Goal: Task Accomplishment & Management: Manage account settings

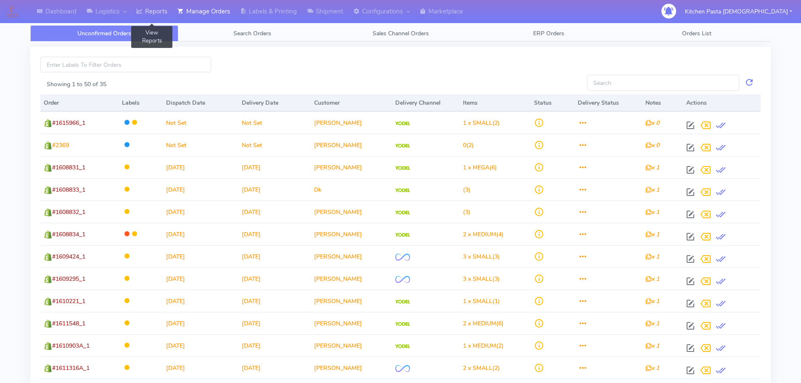
drag, startPoint x: 145, startPoint y: 15, endPoint x: 160, endPoint y: 14, distance: 15.2
click at [142, 15] on icon at bounding box center [139, 11] width 6 height 8
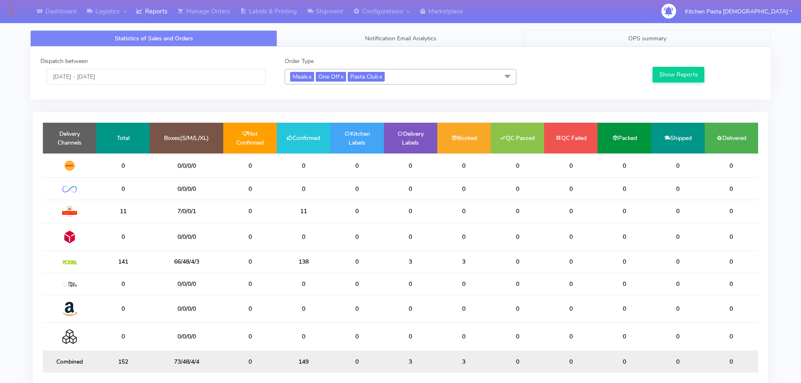
click at [662, 41] on span "OPS summary" at bounding box center [647, 38] width 38 height 8
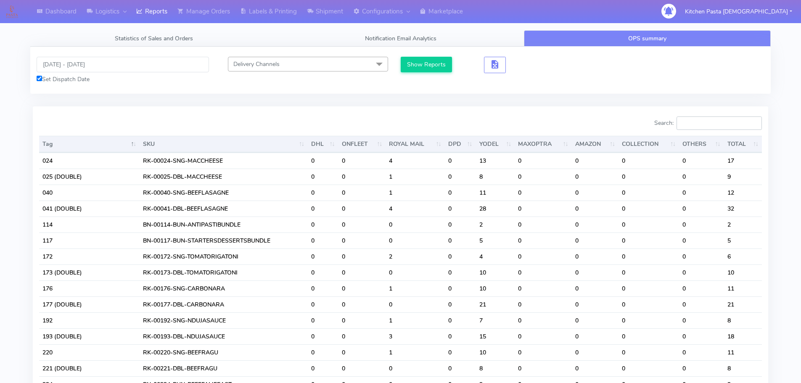
click at [720, 125] on input "Search:" at bounding box center [718, 122] width 85 height 13
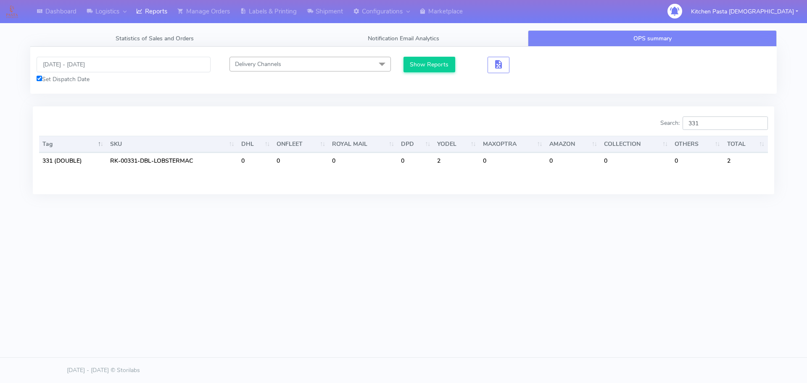
type input "331"
click at [82, 63] on input "[DATE] - [DATE]" at bounding box center [124, 65] width 174 height 16
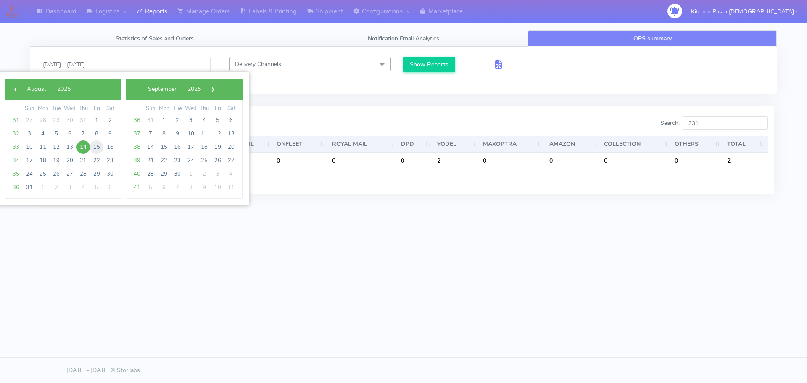
click at [97, 150] on span "15" at bounding box center [96, 146] width 13 height 13
type input "[DATE] - [DATE]"
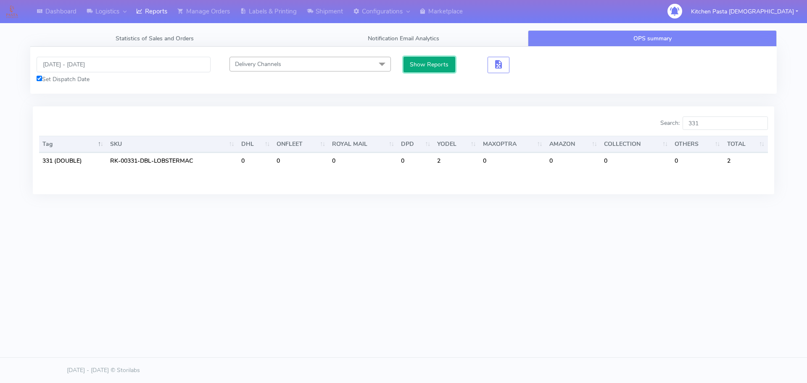
click at [422, 69] on button "Show Reports" at bounding box center [429, 65] width 52 height 16
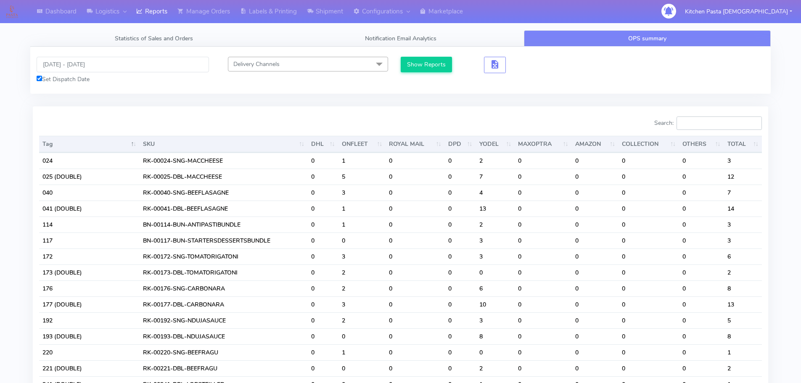
click at [722, 120] on input "Search:" at bounding box center [718, 122] width 85 height 13
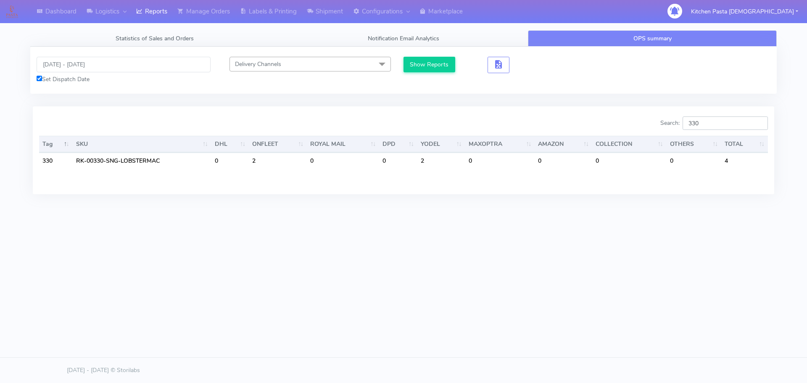
type input "330"
click at [330, 11] on link "Shipment" at bounding box center [325, 11] width 46 height 23
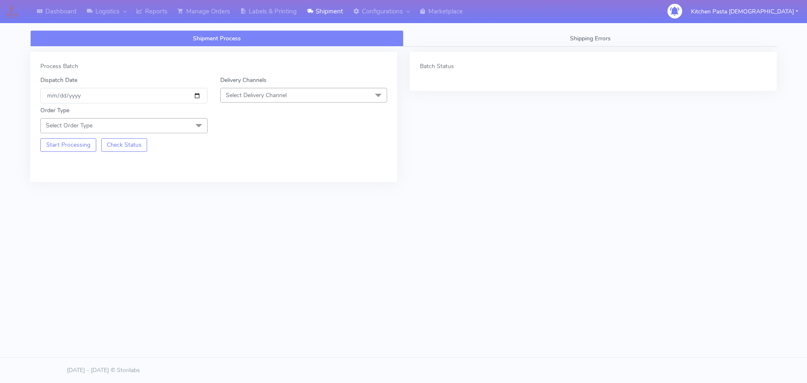
click at [269, 90] on span "Select Delivery Channel" at bounding box center [303, 95] width 167 height 15
click at [264, 193] on ul "DHL OnFleet Royal Mail DPD Yodel MaxOptra Amazon" at bounding box center [304, 168] width 166 height 83
click at [261, 188] on div "Yodel" at bounding box center [304, 189] width 158 height 9
click at [157, 119] on span "Select Order Type" at bounding box center [123, 125] width 167 height 15
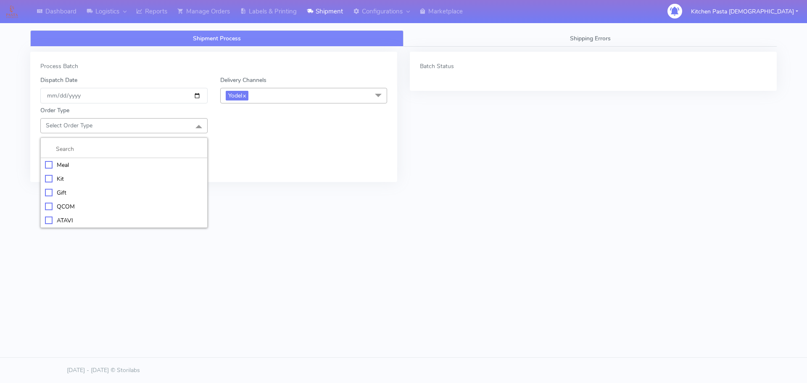
click at [120, 163] on div "Meal" at bounding box center [124, 165] width 158 height 9
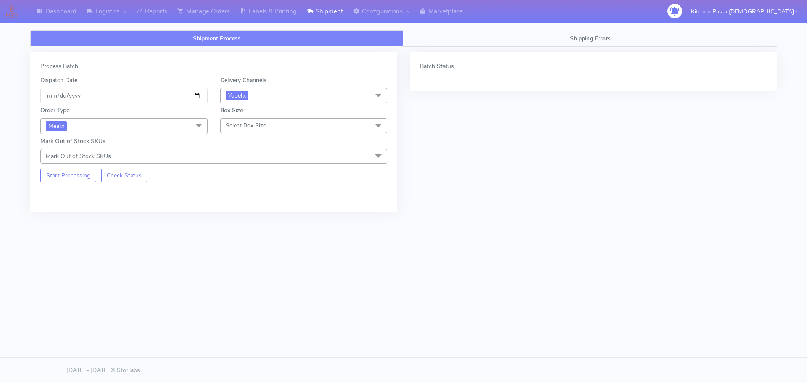
click at [247, 132] on span "Select Box Size" at bounding box center [303, 125] width 167 height 15
click at [250, 223] on div "Mega" at bounding box center [304, 220] width 158 height 9
click at [290, 11] on link "Labels & Printing" at bounding box center [268, 11] width 67 height 23
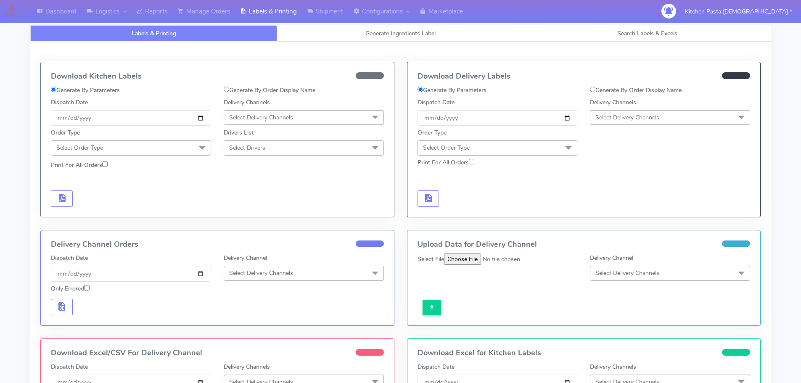
click at [447, 158] on label "Print For All Orders" at bounding box center [445, 162] width 57 height 9
click at [469, 159] on input "Print For All Orders" at bounding box center [471, 161] width 5 height 5
checkbox input "true"
click at [713, 121] on span "Select Delivery Channels" at bounding box center [670, 117] width 160 height 15
click at [620, 210] on div "Yodel" at bounding box center [669, 212] width 151 height 9
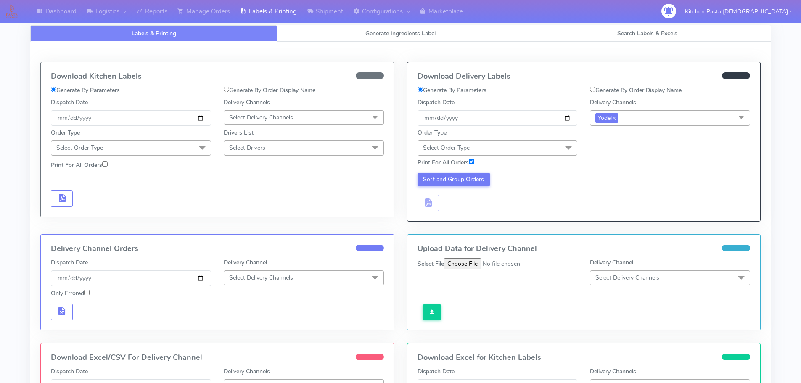
click at [568, 149] on span at bounding box center [568, 148] width 17 height 16
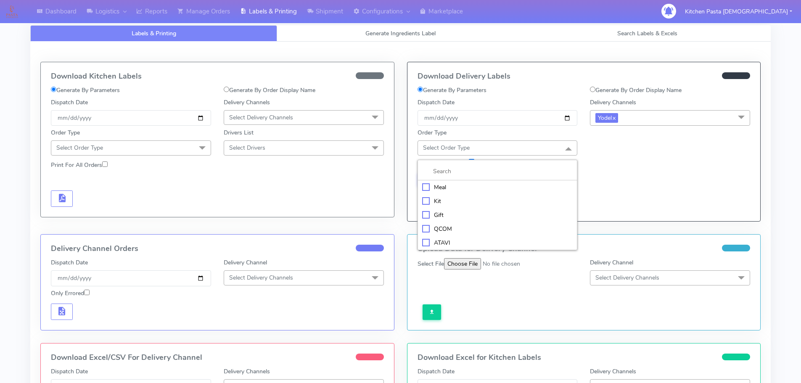
drag, startPoint x: 518, startPoint y: 187, endPoint x: 551, endPoint y: 167, distance: 38.6
click at [520, 187] on div "Meal" at bounding box center [497, 187] width 151 height 9
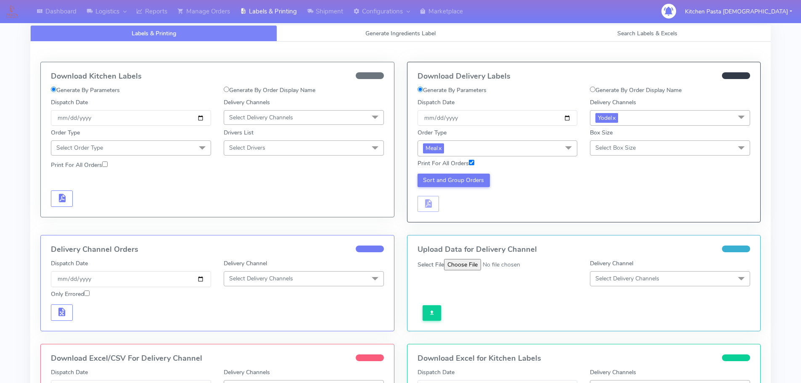
click at [617, 150] on span "Select Box Size" at bounding box center [615, 148] width 40 height 8
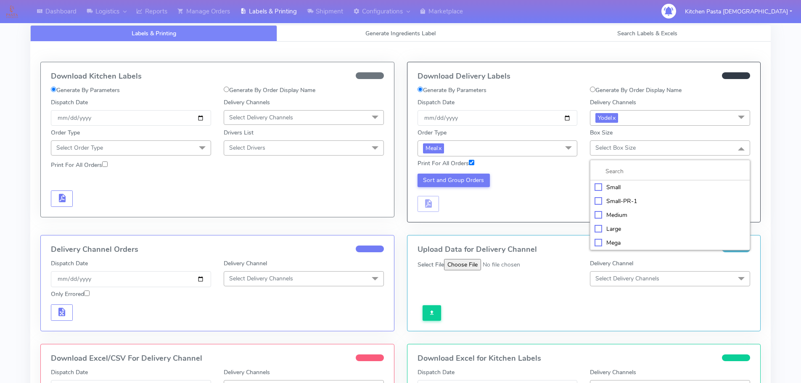
click at [611, 240] on div "Mega" at bounding box center [669, 242] width 151 height 9
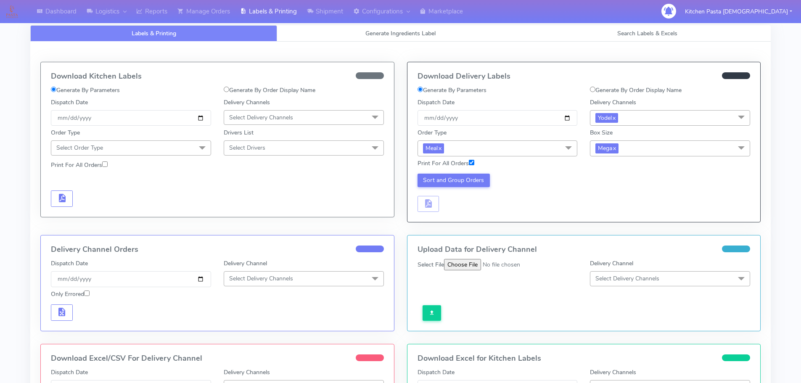
click at [430, 189] on div "Sort and Group Orders" at bounding box center [497, 193] width 173 height 39
click at [431, 182] on button "Sort and Group Orders" at bounding box center [453, 180] width 73 height 13
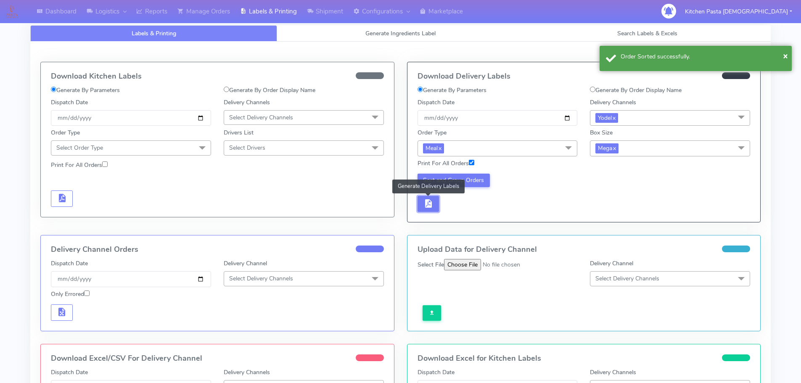
click at [427, 209] on button "button" at bounding box center [428, 204] width 22 height 16
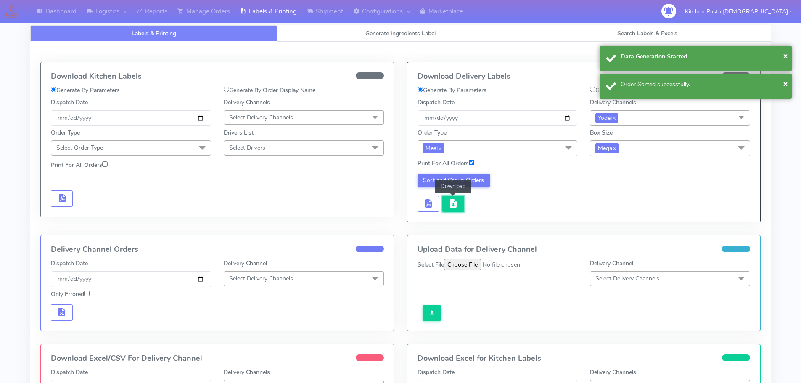
click at [459, 202] on button "button" at bounding box center [453, 204] width 22 height 16
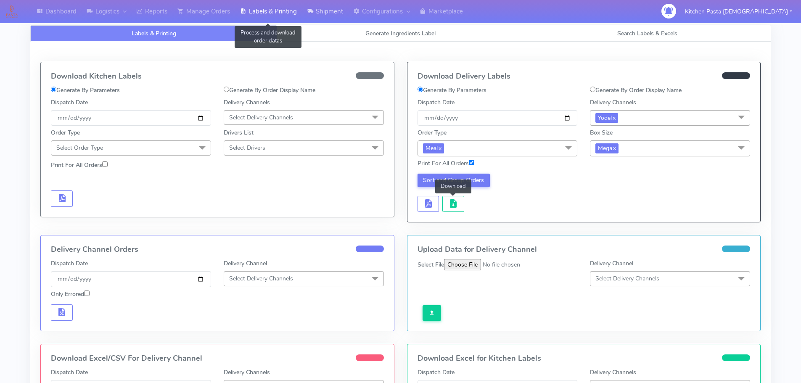
click at [323, 7] on link "Shipment" at bounding box center [325, 11] width 46 height 23
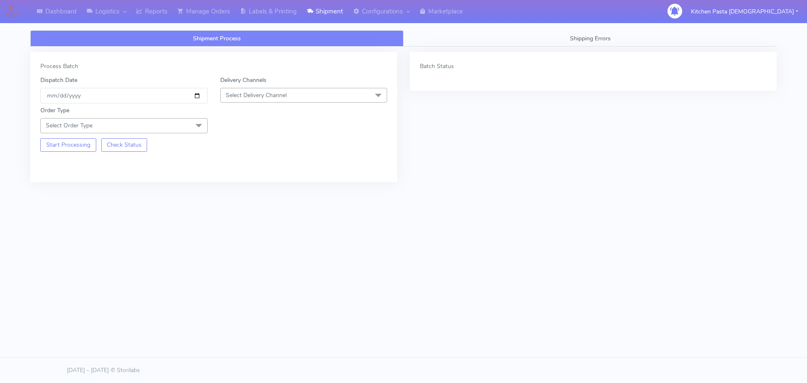
click at [299, 90] on span "Select Delivery Channel" at bounding box center [303, 95] width 167 height 15
drag, startPoint x: 247, startPoint y: 186, endPoint x: 223, endPoint y: 160, distance: 34.8
click at [248, 186] on div "Yodel" at bounding box center [304, 189] width 158 height 9
click at [190, 128] on span at bounding box center [198, 126] width 17 height 16
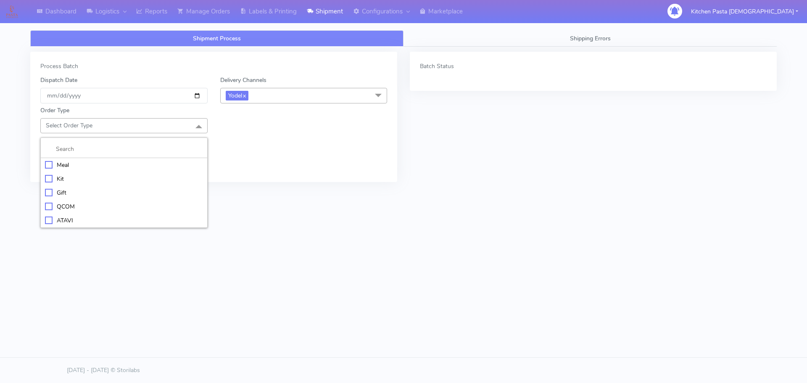
click at [140, 158] on li "Meal" at bounding box center [124, 165] width 166 height 14
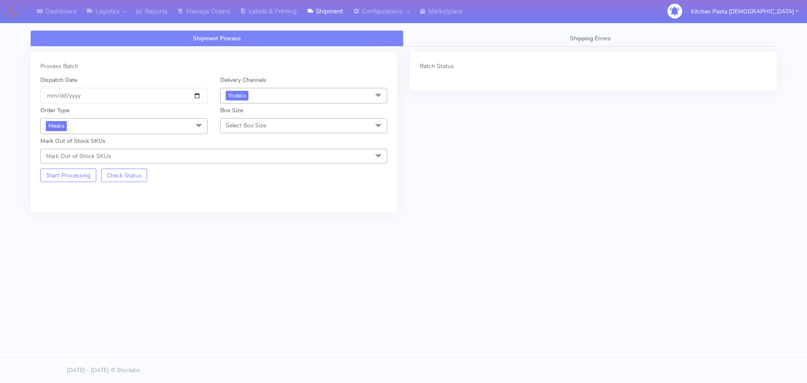
click at [250, 127] on span "Select Box Size" at bounding box center [246, 125] width 40 height 8
click at [235, 204] on div "Large" at bounding box center [304, 206] width 158 height 9
click at [79, 174] on button "Start Processing" at bounding box center [68, 175] width 56 height 13
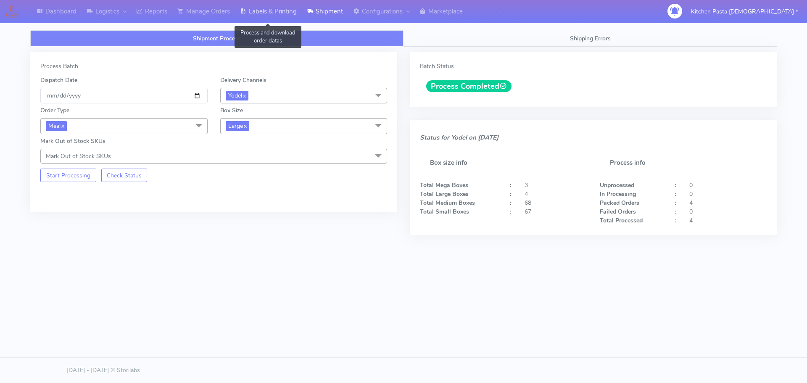
click at [279, 16] on link "Labels & Printing" at bounding box center [268, 11] width 67 height 23
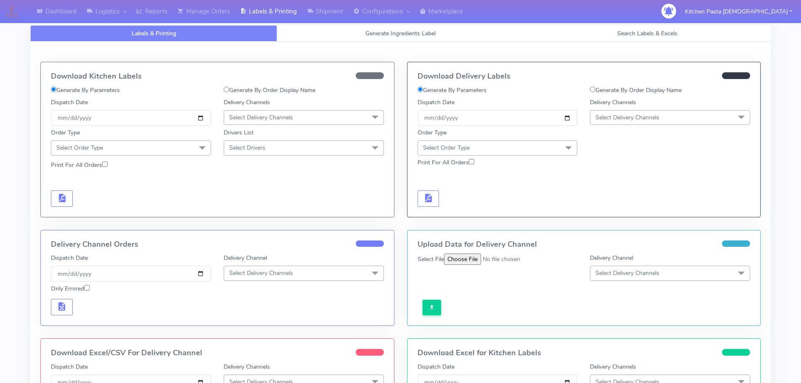
drag, startPoint x: 611, startPoint y: 117, endPoint x: 609, endPoint y: 124, distance: 7.3
click at [612, 118] on span "Select Delivery Channels" at bounding box center [627, 117] width 64 height 8
click at [609, 211] on div "Yodel" at bounding box center [669, 212] width 151 height 9
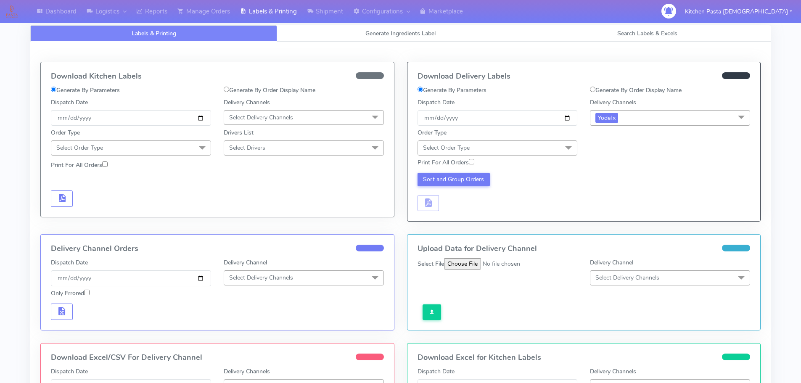
click at [540, 145] on span "Select Order Type" at bounding box center [497, 147] width 160 height 15
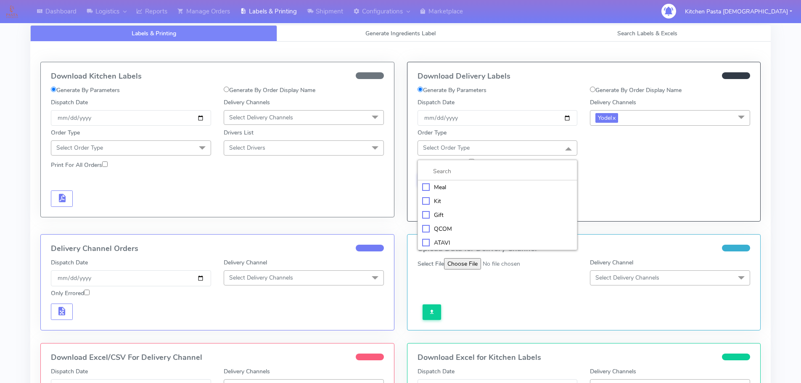
click at [547, 183] on div "Meal" at bounding box center [497, 187] width 151 height 9
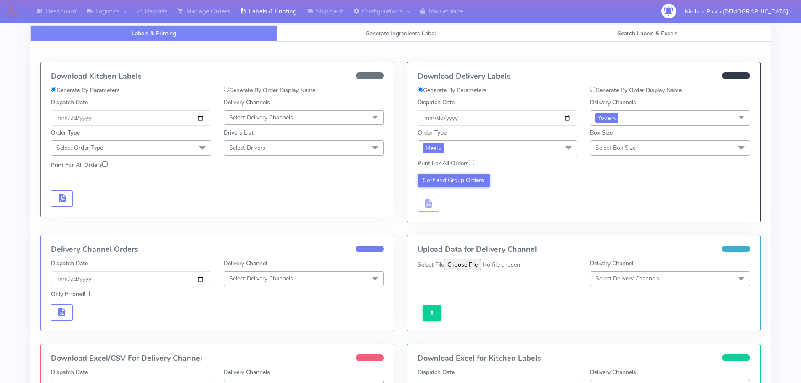
click at [620, 143] on span "Select Box Size" at bounding box center [670, 147] width 160 height 15
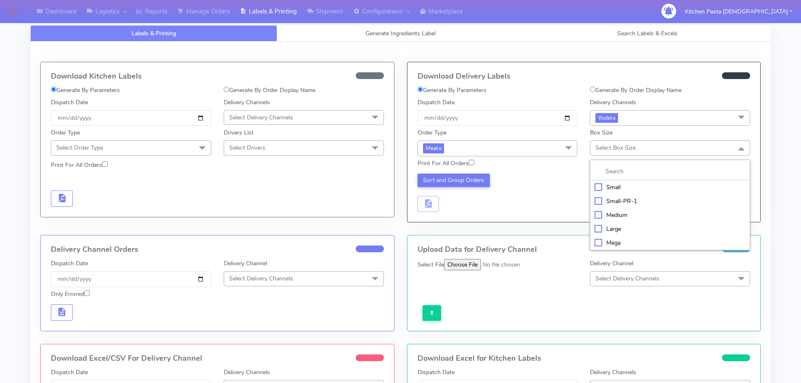
click at [621, 228] on div "Large" at bounding box center [669, 228] width 151 height 9
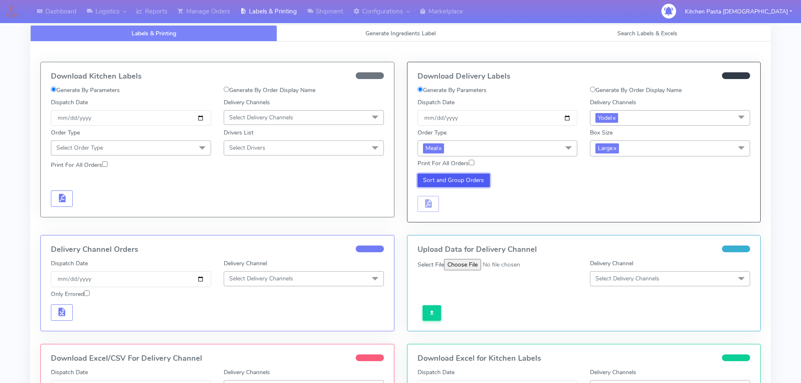
click at [467, 179] on button "Sort and Group Orders" at bounding box center [453, 180] width 73 height 13
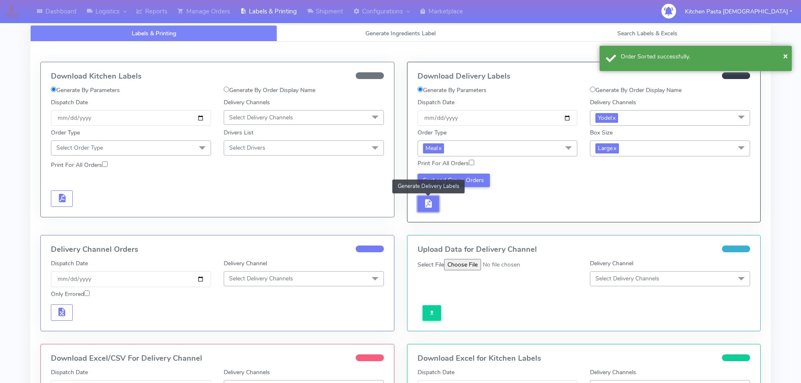
click at [434, 199] on button "button" at bounding box center [428, 204] width 22 height 16
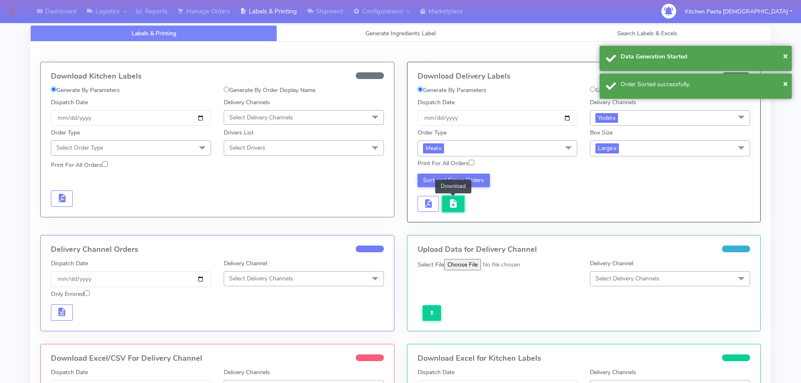
click at [451, 203] on span "button" at bounding box center [453, 205] width 10 height 8
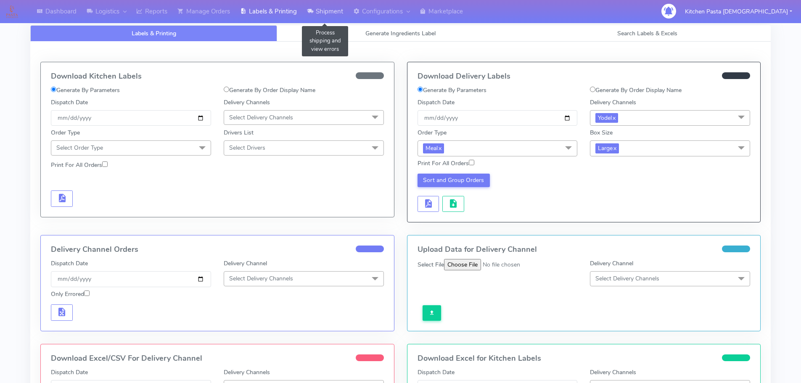
click at [331, 5] on link "Shipment" at bounding box center [325, 11] width 46 height 23
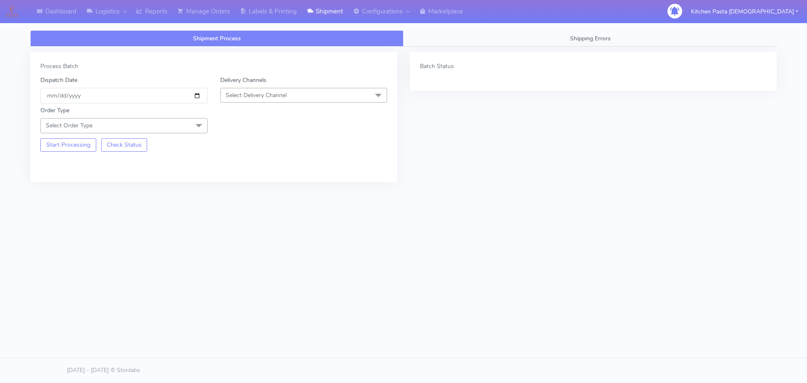
click at [278, 96] on span "Select Delivery Channel" at bounding box center [256, 95] width 61 height 8
click at [243, 187] on div "Yodel" at bounding box center [304, 189] width 158 height 9
click at [190, 125] on span "Select Order Type" at bounding box center [123, 125] width 167 height 15
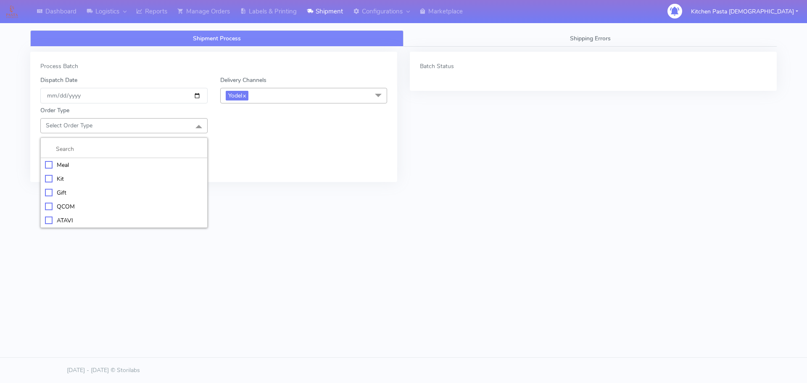
click at [145, 164] on div "Meal" at bounding box center [124, 165] width 158 height 9
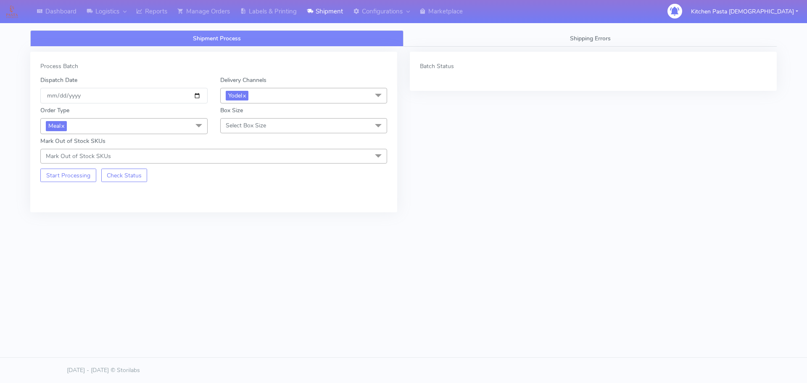
click at [278, 130] on span "Select Box Size" at bounding box center [303, 125] width 167 height 15
click at [251, 197] on li "Medium" at bounding box center [304, 193] width 166 height 14
click at [77, 174] on button "Start Processing" at bounding box center [68, 175] width 56 height 13
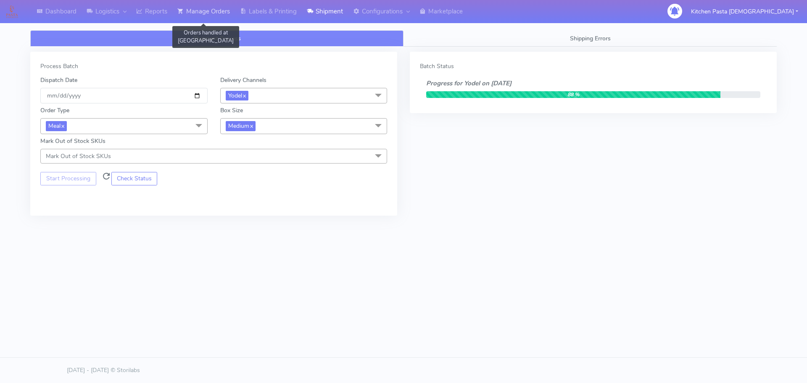
click at [194, 9] on link "Manage Orders" at bounding box center [203, 11] width 63 height 23
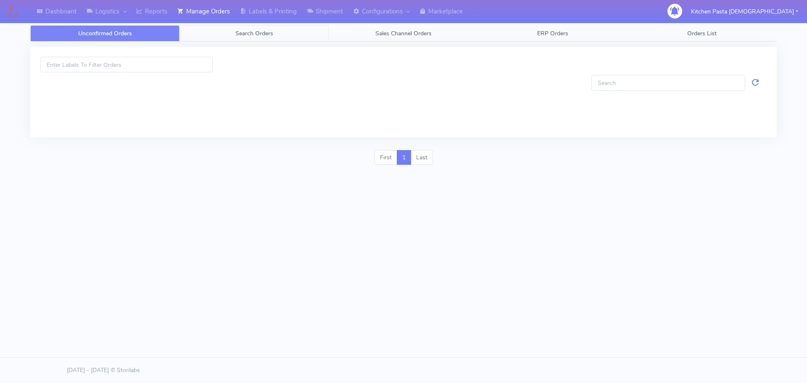
drag, startPoint x: 229, startPoint y: 37, endPoint x: 222, endPoint y: 36, distance: 6.4
click at [229, 36] on link "Search Orders" at bounding box center [253, 33] width 149 height 16
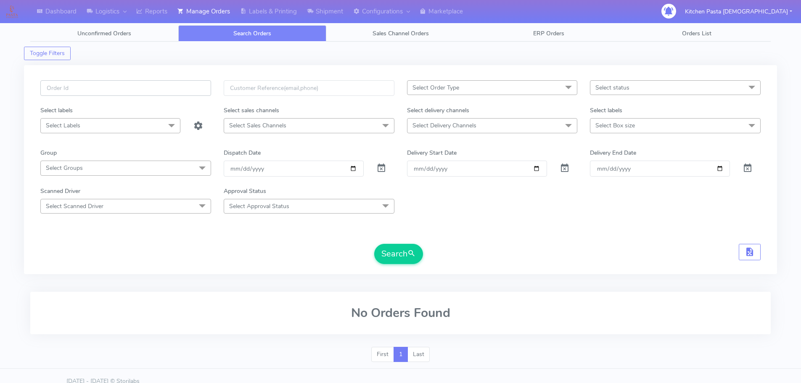
click at [195, 88] on input "text" at bounding box center [125, 88] width 171 height 16
type input "1615925"
click at [374, 244] on button "Search" at bounding box center [398, 254] width 49 height 20
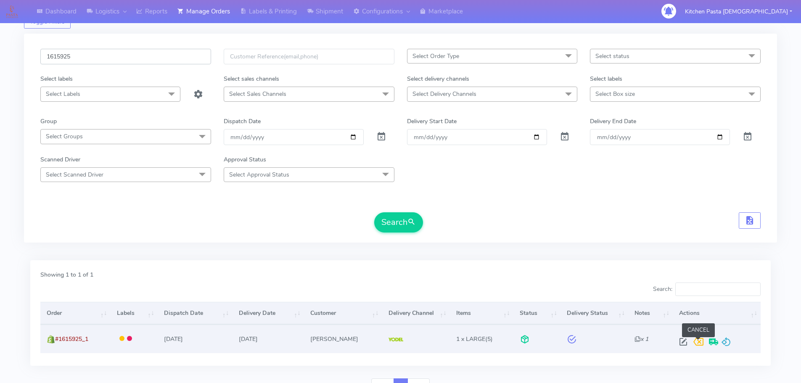
scroll to position [74, 0]
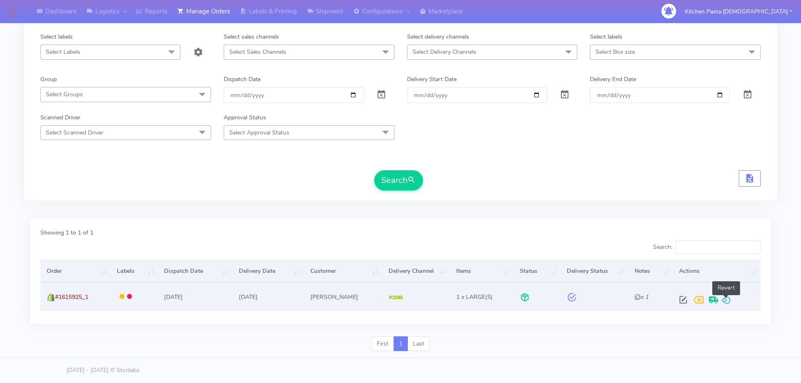
click at [728, 298] on span at bounding box center [726, 302] width 10 height 8
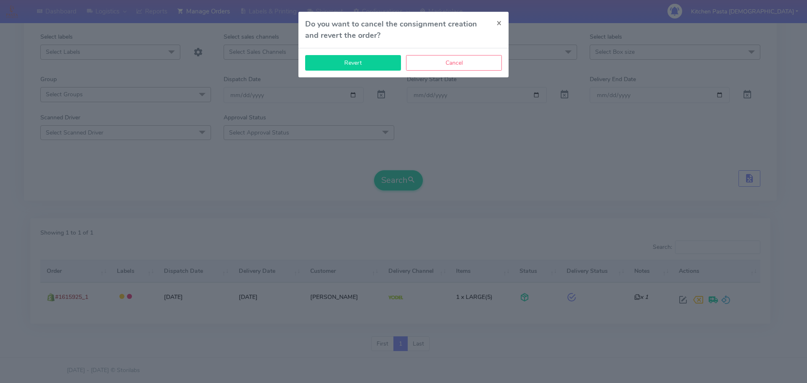
click at [368, 61] on button "Revert" at bounding box center [353, 63] width 96 height 16
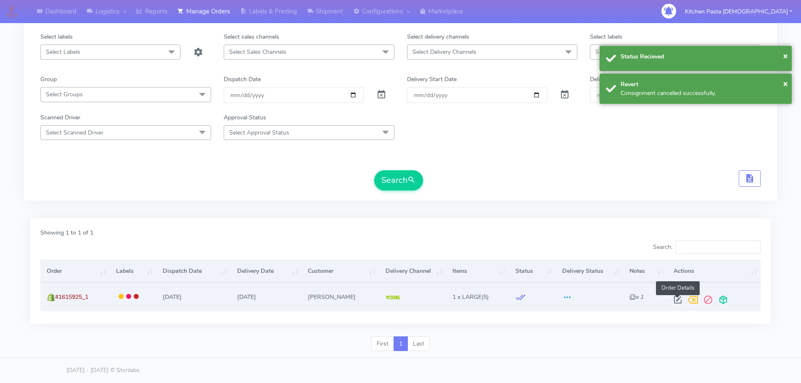
click at [677, 299] on span at bounding box center [677, 302] width 15 height 8
select select "5"
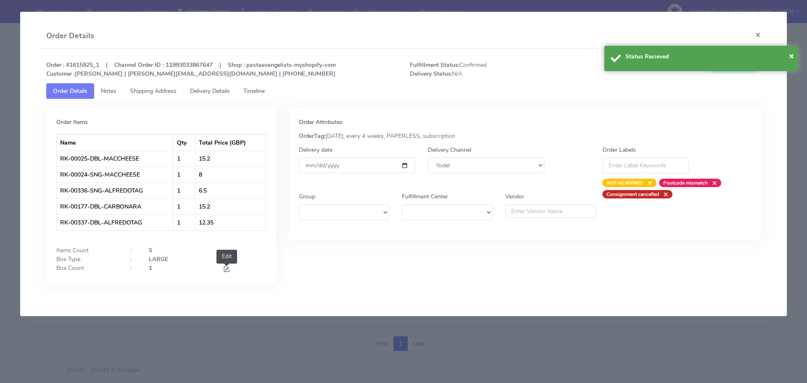
click at [227, 269] on span at bounding box center [227, 270] width 8 height 8
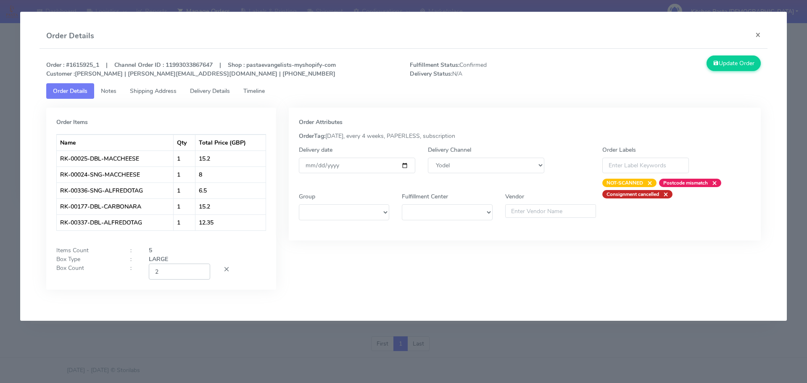
type input "2"
click at [203, 270] on input "2" at bounding box center [179, 272] width 61 height 16
click at [728, 63] on button "Update Order" at bounding box center [734, 63] width 55 height 16
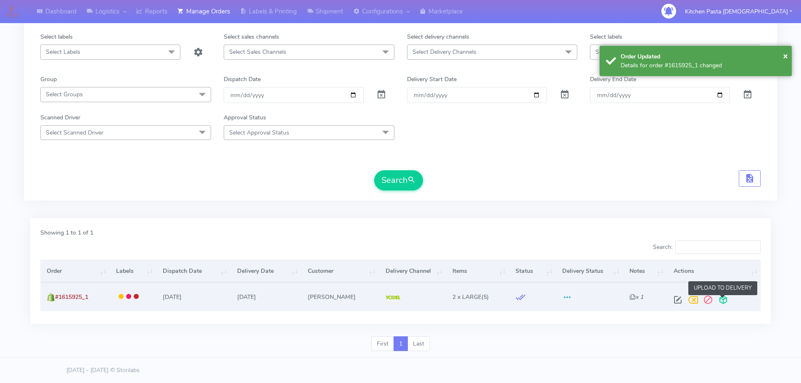
click at [721, 305] on span at bounding box center [722, 302] width 15 height 8
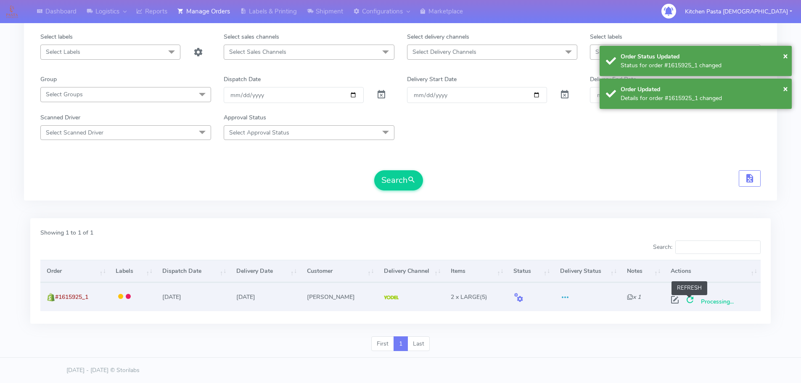
click at [688, 299] on span at bounding box center [689, 302] width 15 height 8
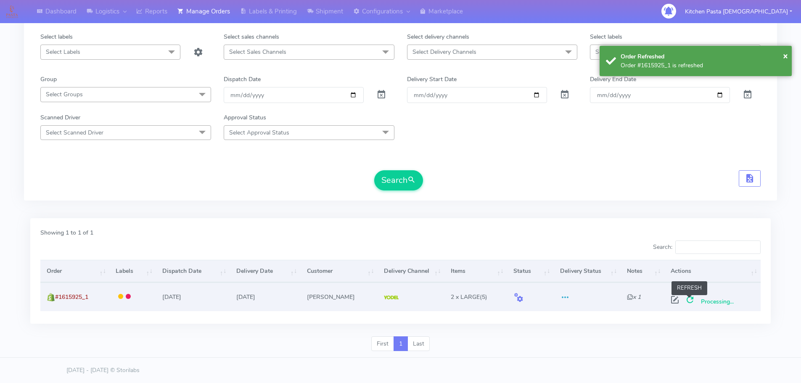
click at [692, 301] on span at bounding box center [689, 302] width 15 height 8
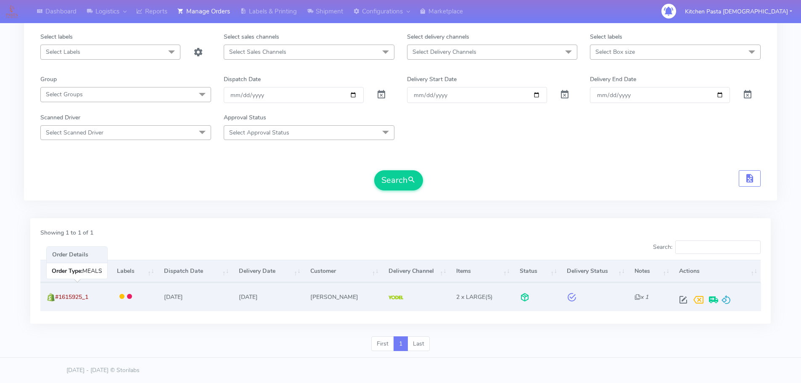
drag, startPoint x: 91, startPoint y: 295, endPoint x: 58, endPoint y: 301, distance: 33.9
click at [58, 301] on td "#1615925_1" at bounding box center [75, 296] width 70 height 28
copy span "#1615925_1"
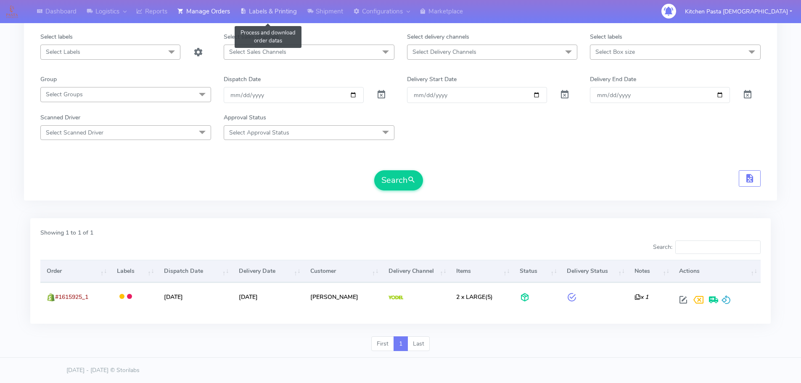
click at [272, 16] on link "Labels & Printing" at bounding box center [268, 11] width 67 height 23
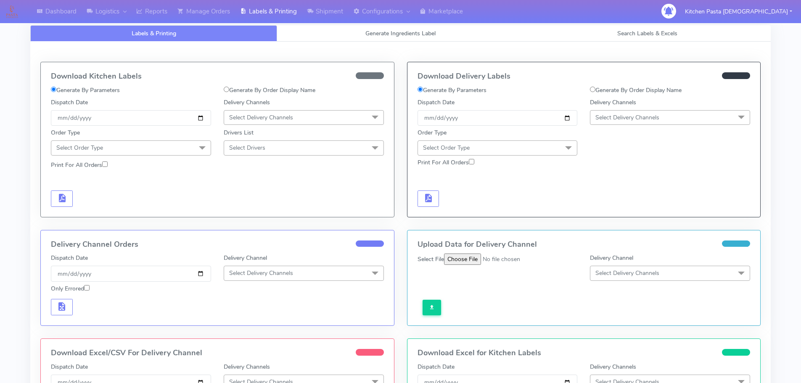
click at [638, 86] on label "Generate By Order Display Name" at bounding box center [636, 90] width 92 height 9
click at [595, 87] on input "Generate By Order Display Name" at bounding box center [592, 89] width 5 height 5
radio input "true"
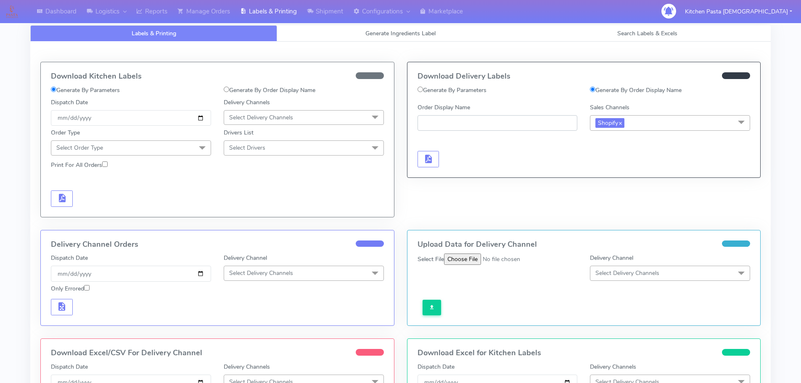
paste input "#1615925_1"
type input "#1615925_1"
click at [411, 160] on div at bounding box center [497, 150] width 173 height 34
click at [427, 160] on span "button" at bounding box center [428, 161] width 10 height 8
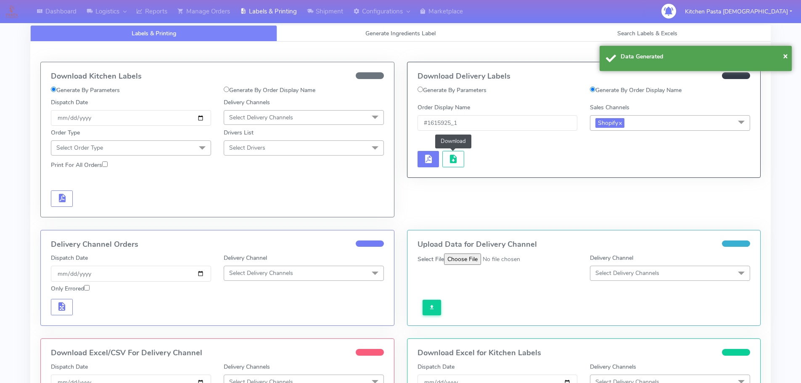
click at [458, 156] on button "button" at bounding box center [453, 159] width 22 height 16
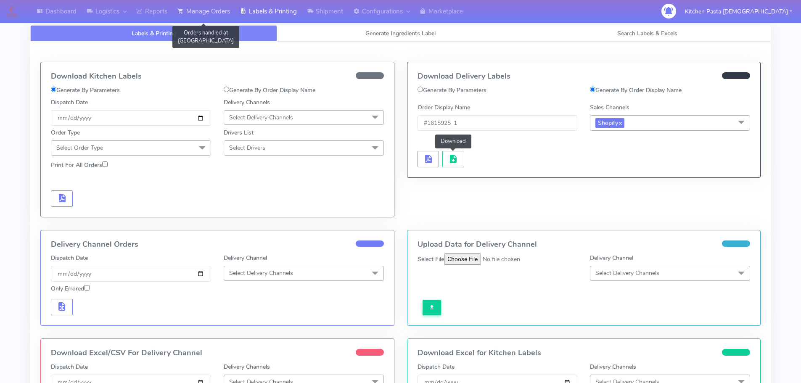
click at [192, 12] on link "Manage Orders" at bounding box center [203, 11] width 63 height 23
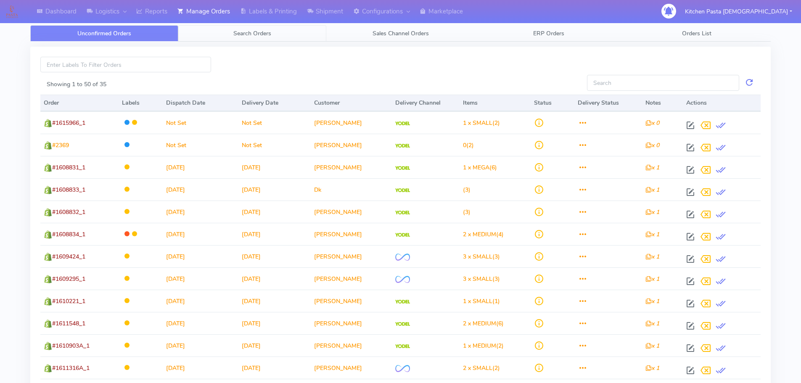
click at [295, 25] on link "Search Orders" at bounding box center [252, 33] width 148 height 16
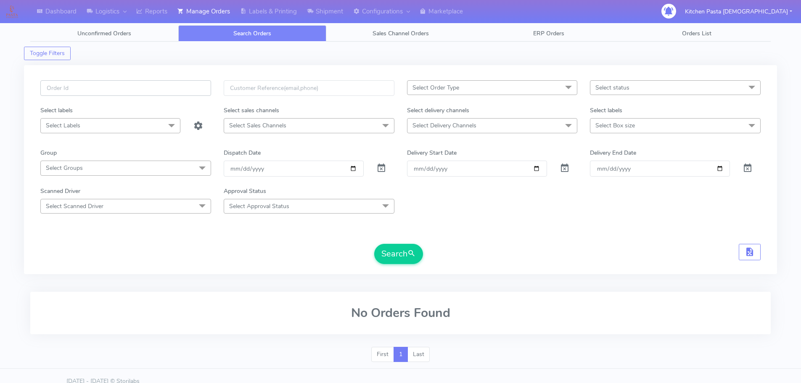
click at [191, 85] on input "text" at bounding box center [125, 88] width 171 height 16
type input "1615964"
click at [374, 244] on button "Search" at bounding box center [398, 254] width 49 height 20
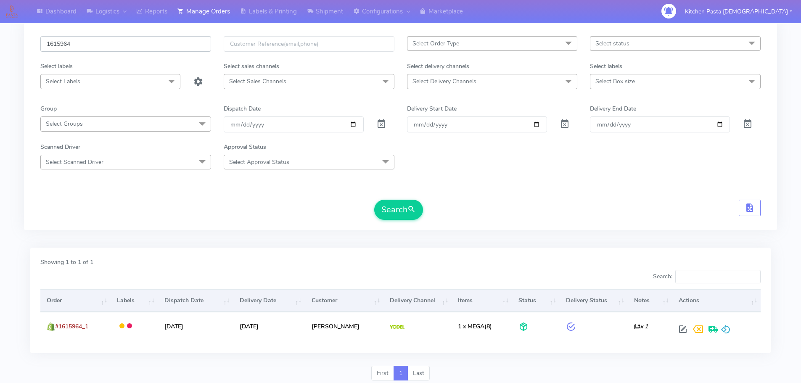
scroll to position [74, 0]
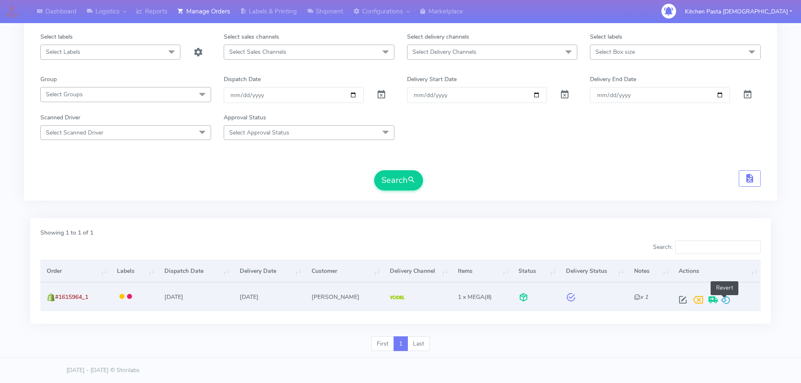
click at [725, 301] on span at bounding box center [725, 302] width 10 height 8
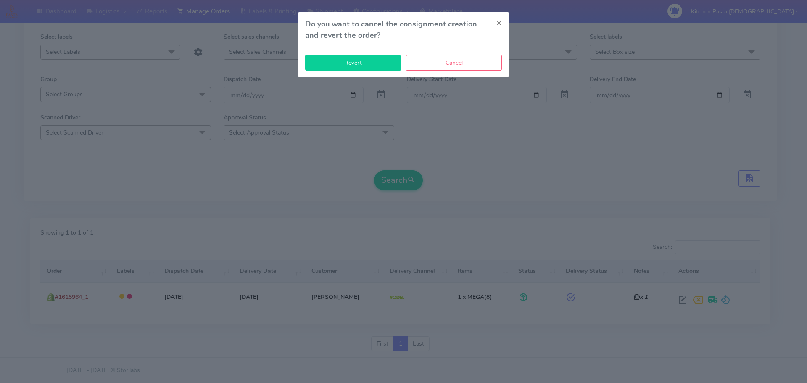
drag, startPoint x: 349, startPoint y: 64, endPoint x: 384, endPoint y: 64, distance: 34.9
click at [352, 63] on button "Revert" at bounding box center [353, 63] width 96 height 16
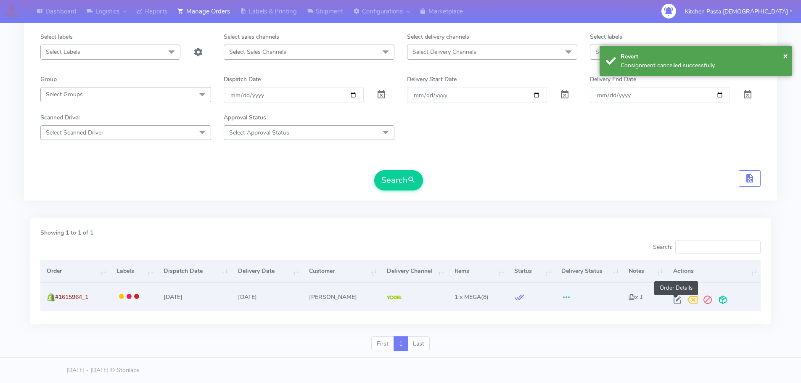
click at [680, 298] on span at bounding box center [677, 302] width 15 height 8
select select "5"
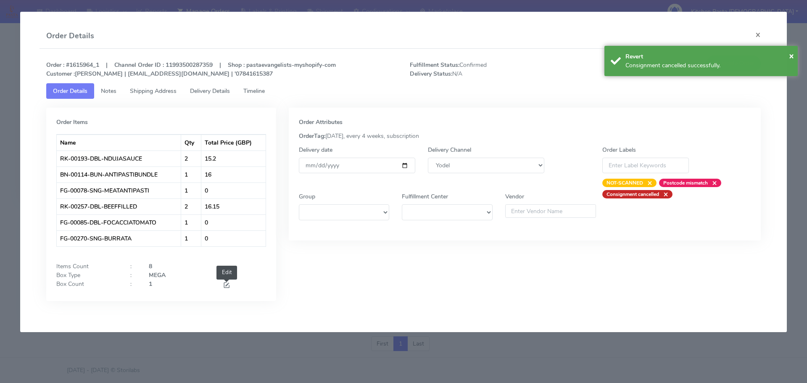
drag, startPoint x: 230, startPoint y: 285, endPoint x: 226, endPoint y: 286, distance: 4.8
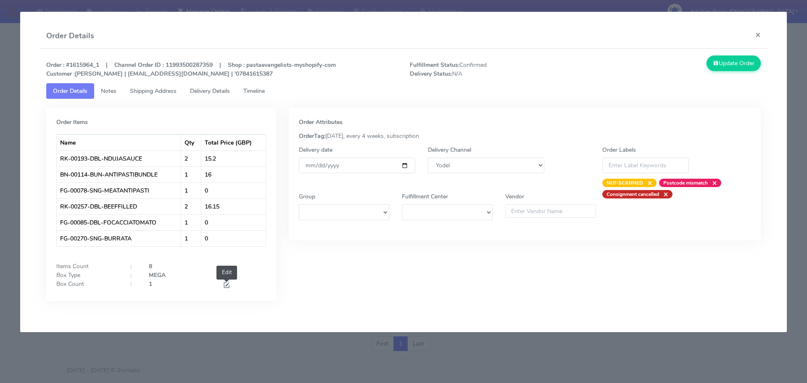
click at [230, 285] on span at bounding box center [227, 286] width 8 height 8
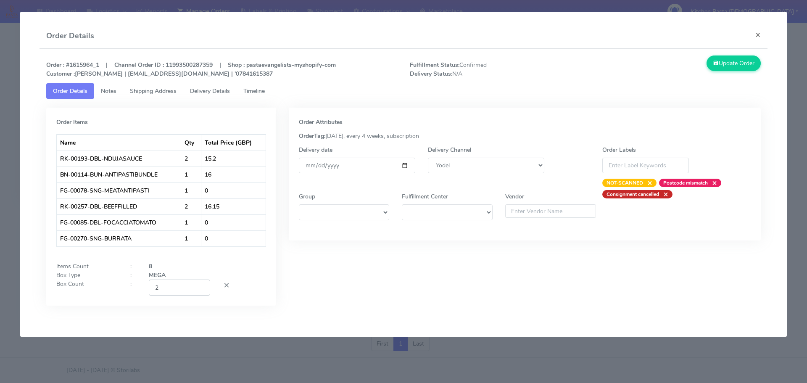
type input "2"
click at [200, 287] on input "2" at bounding box center [179, 287] width 61 height 16
click at [728, 61] on button "Update Order" at bounding box center [734, 63] width 55 height 16
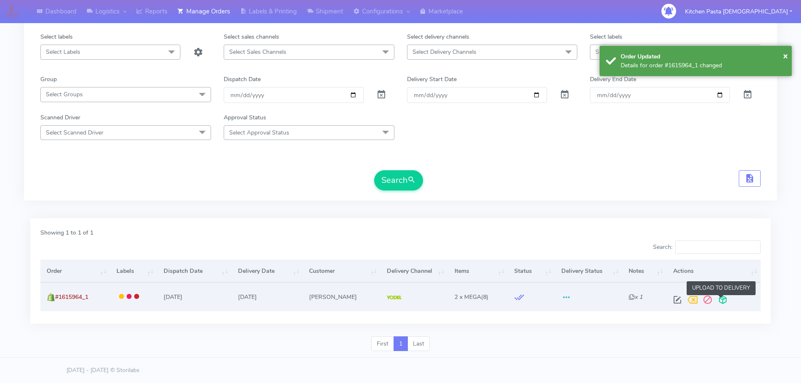
click at [720, 303] on span at bounding box center [722, 302] width 15 height 8
click at [687, 305] on span at bounding box center [689, 302] width 15 height 8
drag, startPoint x: 103, startPoint y: 301, endPoint x: 55, endPoint y: 298, distance: 48.5
click at [55, 298] on td "#1615964_1" at bounding box center [75, 296] width 70 height 28
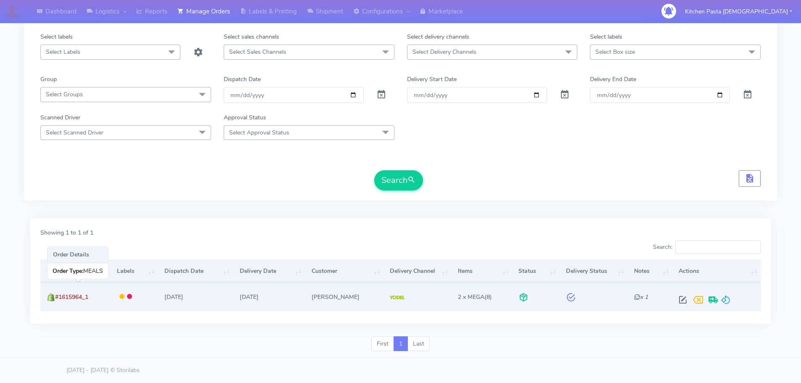
copy span "#1615964_1"
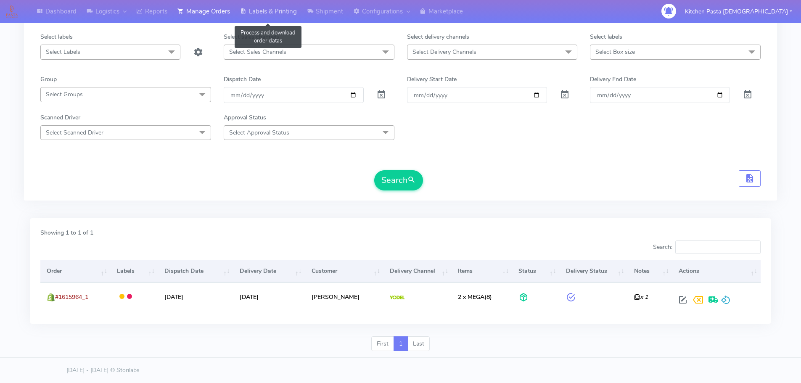
click at [263, 7] on link "Labels & Printing" at bounding box center [268, 11] width 67 height 23
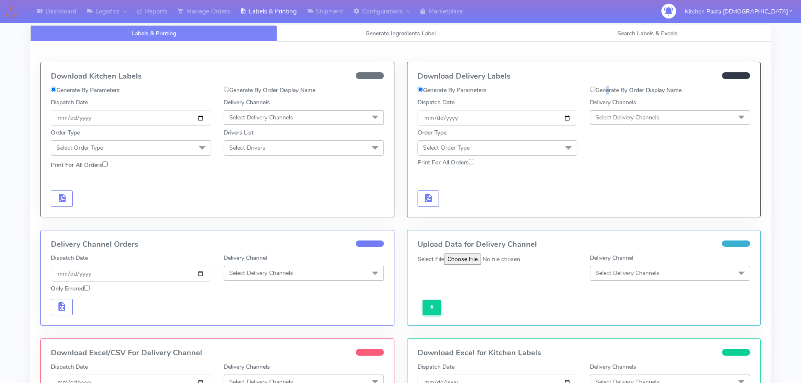
drag, startPoint x: 604, startPoint y: 88, endPoint x: 555, endPoint y: 97, distance: 49.6
click at [605, 88] on label "Generate By Order Display Name" at bounding box center [636, 90] width 92 height 9
click at [593, 91] on input "Generate By Order Display Name" at bounding box center [592, 89] width 5 height 5
radio input "true"
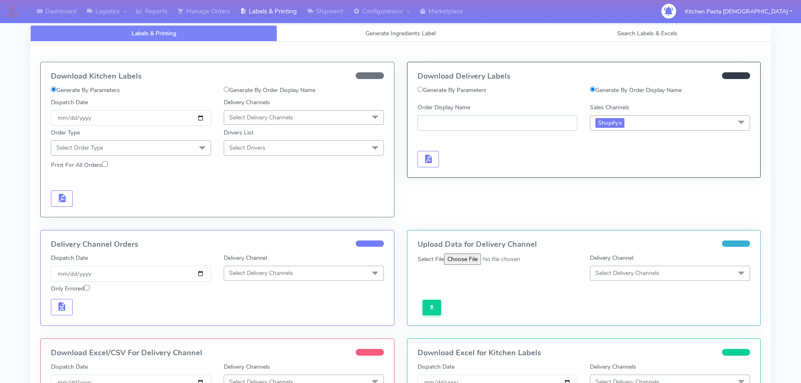
paste input "#1615964_1"
type input "#1615964_1"
click at [427, 162] on span "button" at bounding box center [428, 161] width 10 height 8
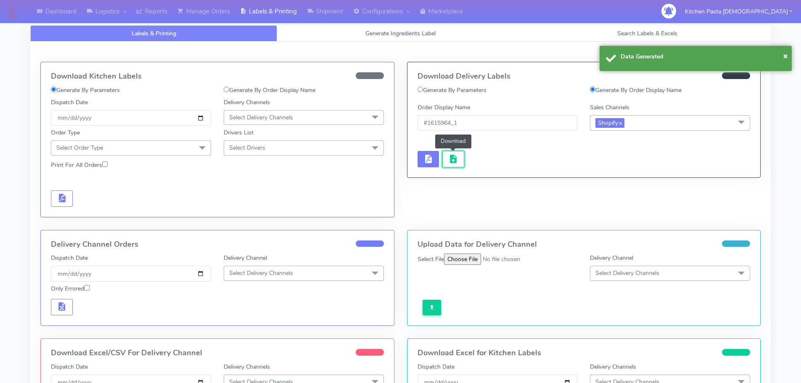
click at [448, 162] on span "button" at bounding box center [453, 161] width 10 height 8
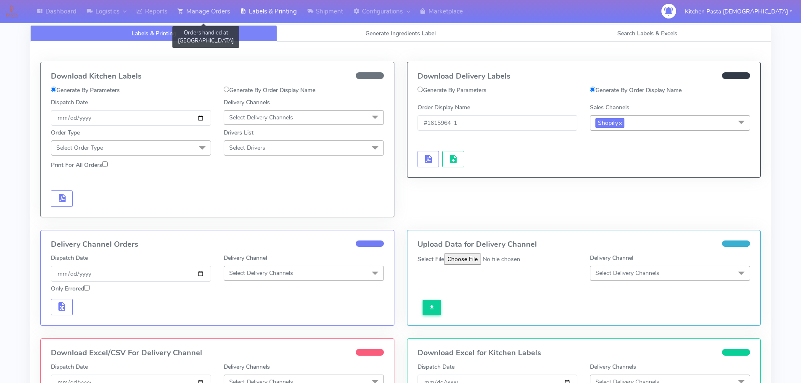
drag, startPoint x: 205, startPoint y: 13, endPoint x: 221, endPoint y: 13, distance: 16.0
click at [205, 13] on link "Manage Orders" at bounding box center [203, 11] width 63 height 23
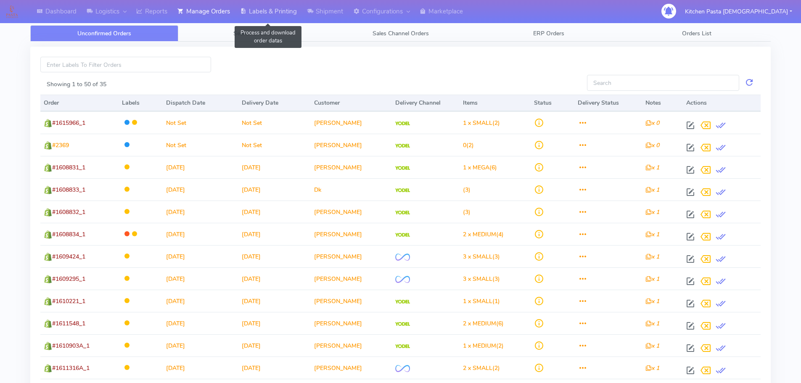
click at [250, 15] on link "Labels & Printing" at bounding box center [268, 11] width 67 height 23
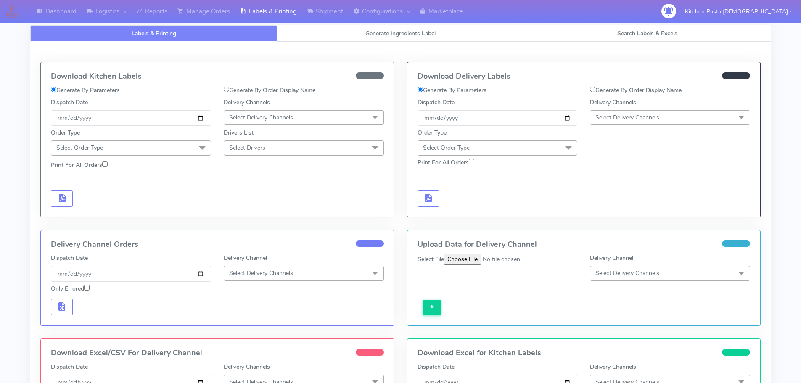
click at [630, 119] on span "Select Delivery Channels" at bounding box center [627, 117] width 64 height 8
click at [611, 206] on li "Yodel" at bounding box center [669, 212] width 159 height 14
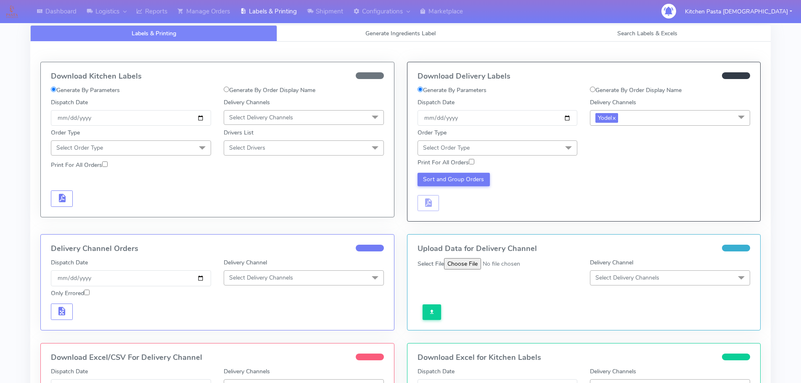
click at [554, 148] on span "Select Order Type" at bounding box center [497, 147] width 160 height 15
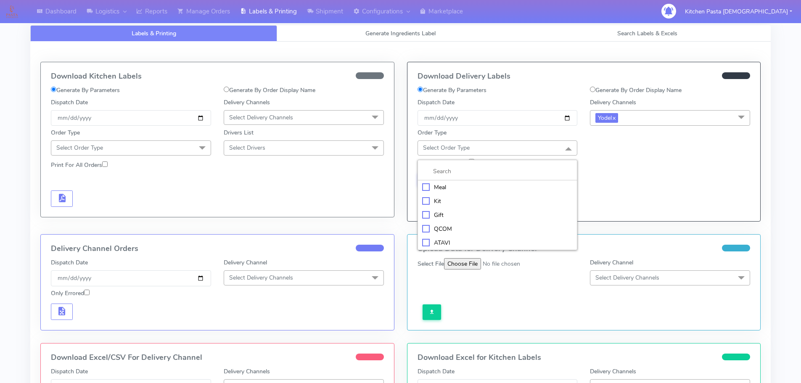
click at [494, 182] on li "Meal" at bounding box center [497, 187] width 159 height 14
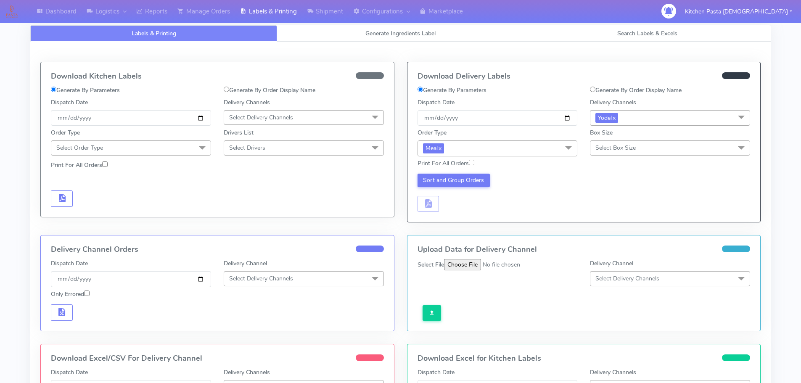
click at [624, 143] on span "Select Box Size" at bounding box center [670, 147] width 160 height 15
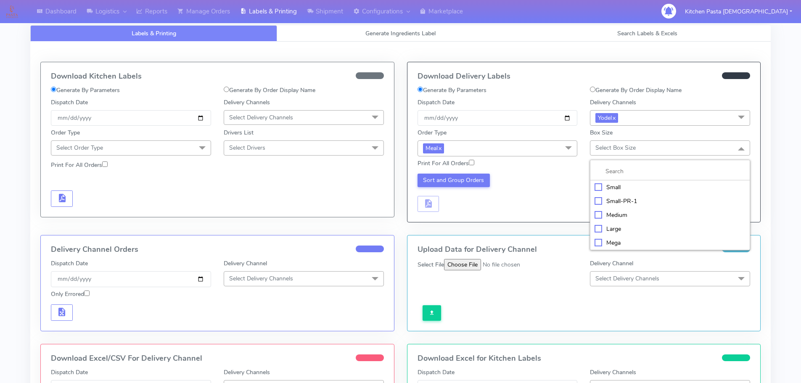
click at [618, 212] on div "Medium" at bounding box center [669, 215] width 151 height 9
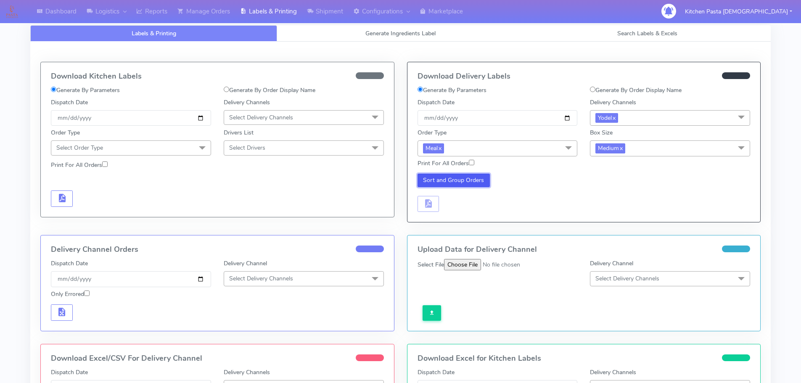
click at [468, 174] on button "Sort and Group Orders" at bounding box center [453, 180] width 73 height 13
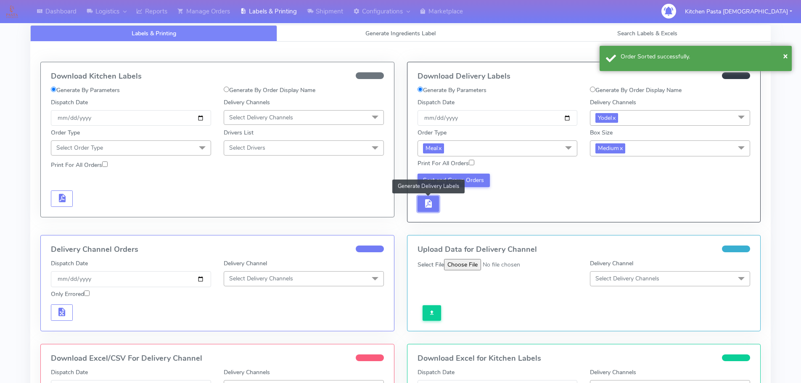
click at [436, 204] on button "button" at bounding box center [428, 204] width 22 height 16
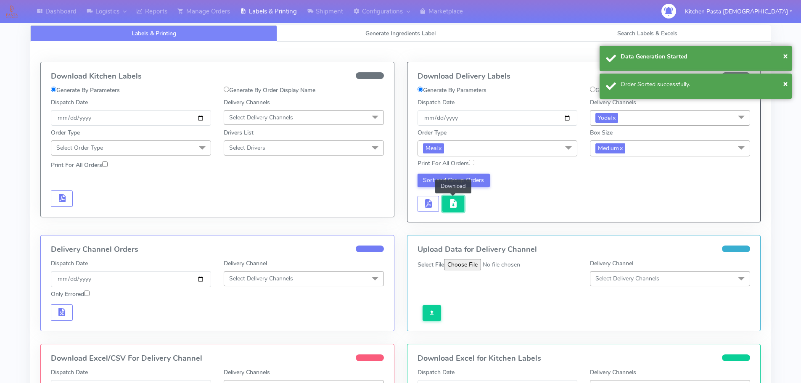
click at [450, 206] on span "button" at bounding box center [453, 205] width 10 height 8
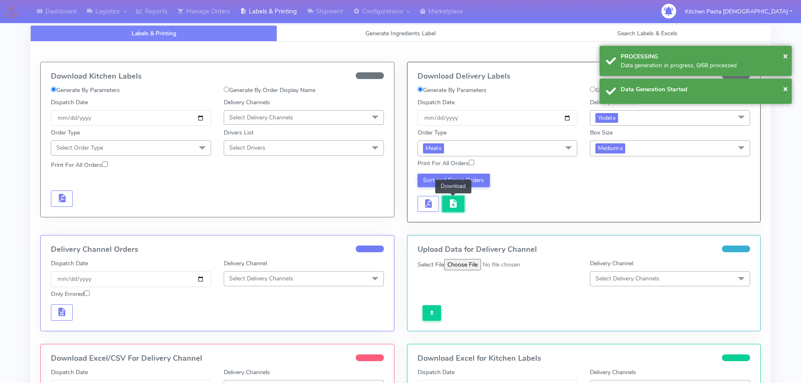
click at [450, 206] on span "button" at bounding box center [453, 205] width 10 height 8
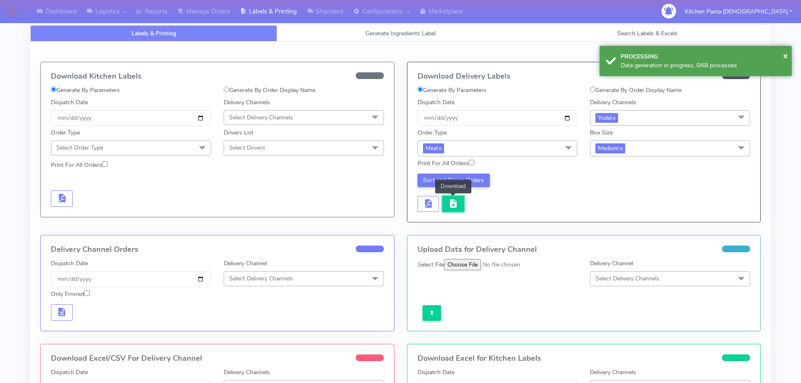
click at [459, 208] on button "button" at bounding box center [453, 204] width 22 height 16
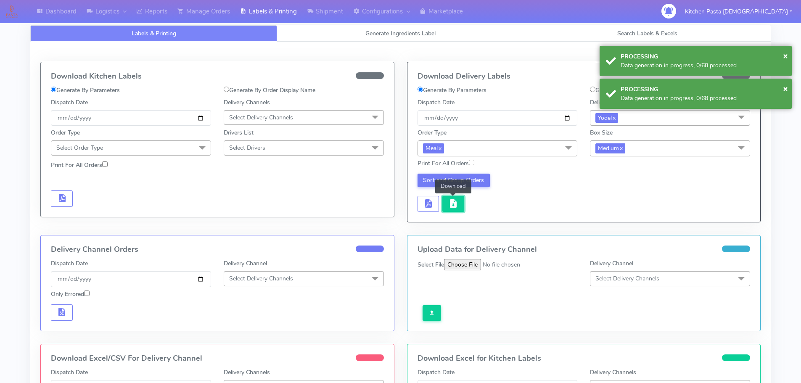
click at [456, 206] on span "button" at bounding box center [453, 205] width 10 height 8
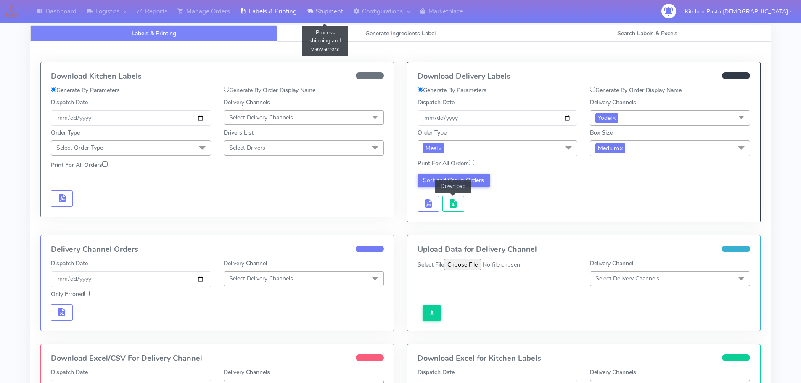
drag, startPoint x: 318, startPoint y: 15, endPoint x: 314, endPoint y: 22, distance: 8.5
click at [318, 15] on link "Shipment" at bounding box center [325, 11] width 46 height 23
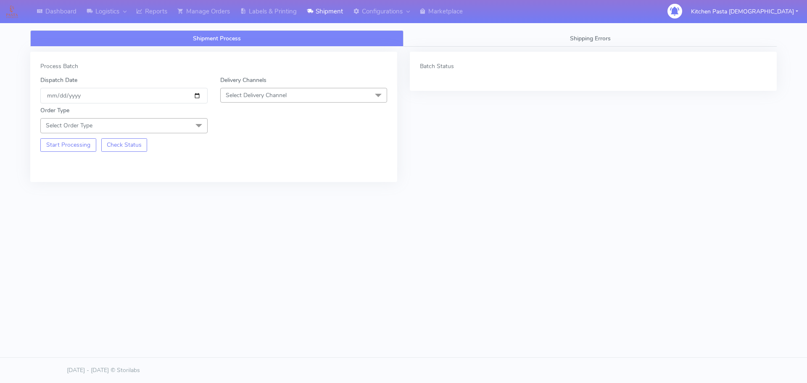
click at [285, 90] on span "Select Delivery Channel" at bounding box center [303, 95] width 167 height 15
click at [236, 191] on div "Yodel" at bounding box center [304, 189] width 158 height 9
click at [195, 121] on span at bounding box center [198, 126] width 17 height 16
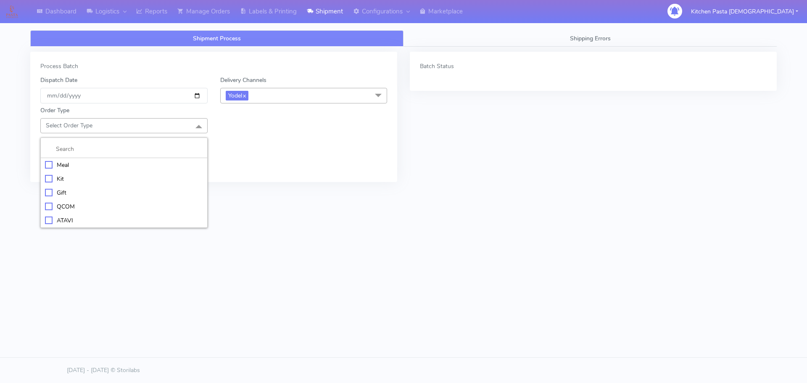
click at [146, 161] on div "Meal" at bounding box center [124, 165] width 158 height 9
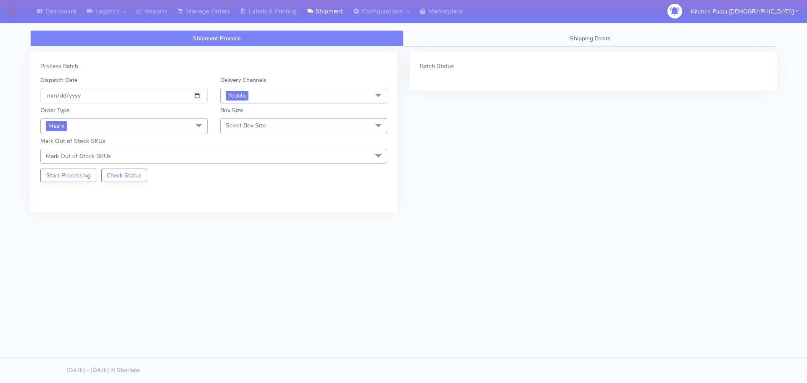
click at [243, 126] on span "Select Box Size" at bounding box center [246, 125] width 40 height 8
click at [246, 164] on div "Small" at bounding box center [304, 165] width 158 height 9
click at [70, 176] on button "Start Processing" at bounding box center [68, 175] width 56 height 13
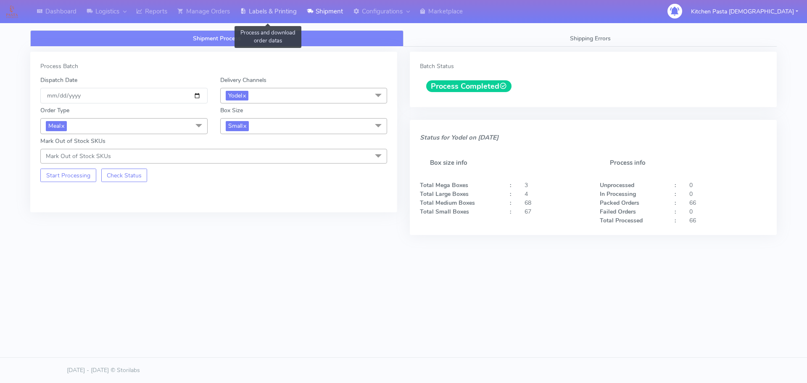
click at [268, 20] on link "Labels & Printing" at bounding box center [268, 11] width 67 height 23
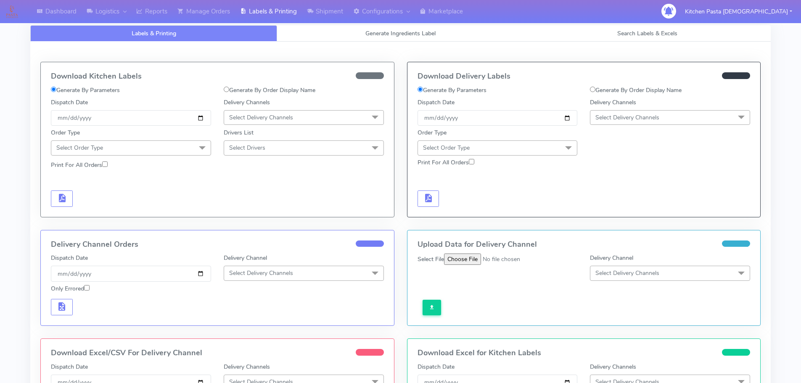
drag, startPoint x: 678, startPoint y: 118, endPoint x: 661, endPoint y: 149, distance: 35.7
click at [678, 117] on span "Select Delivery Channels" at bounding box center [670, 117] width 160 height 15
drag, startPoint x: 630, startPoint y: 209, endPoint x: 604, endPoint y: 192, distance: 31.5
click at [632, 208] on div "Yodel" at bounding box center [669, 212] width 151 height 9
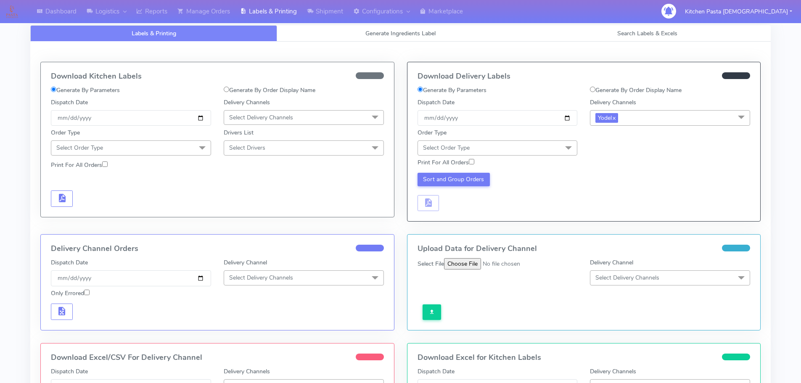
click at [556, 153] on span "Select Order Type" at bounding box center [497, 147] width 160 height 15
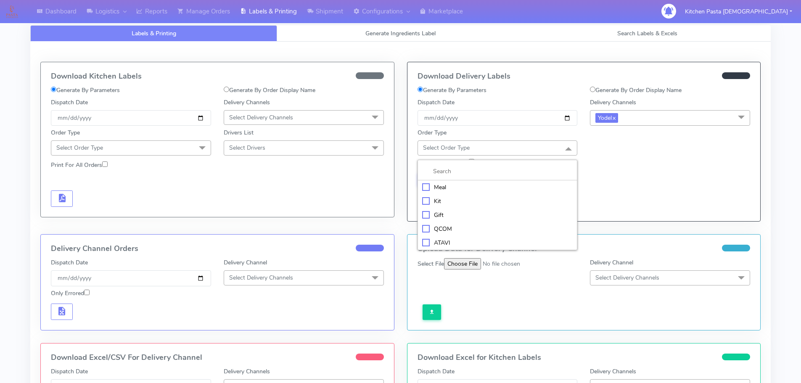
drag, startPoint x: 462, startPoint y: 187, endPoint x: 511, endPoint y: 179, distance: 49.8
click at [463, 187] on div "Meal" at bounding box center [497, 187] width 151 height 9
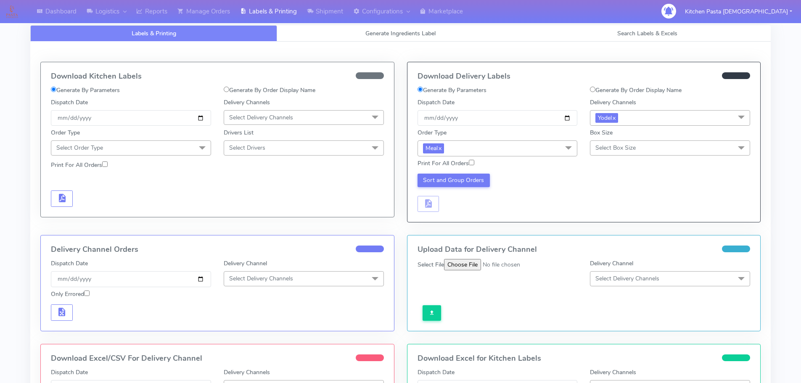
click at [687, 146] on span "Select Box Size" at bounding box center [670, 147] width 160 height 15
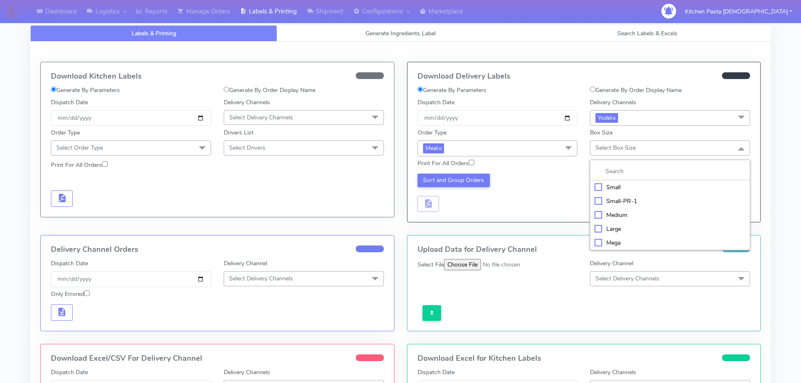
drag, startPoint x: 634, startPoint y: 188, endPoint x: 628, endPoint y: 185, distance: 6.8
click at [635, 188] on div "Small" at bounding box center [669, 187] width 151 height 9
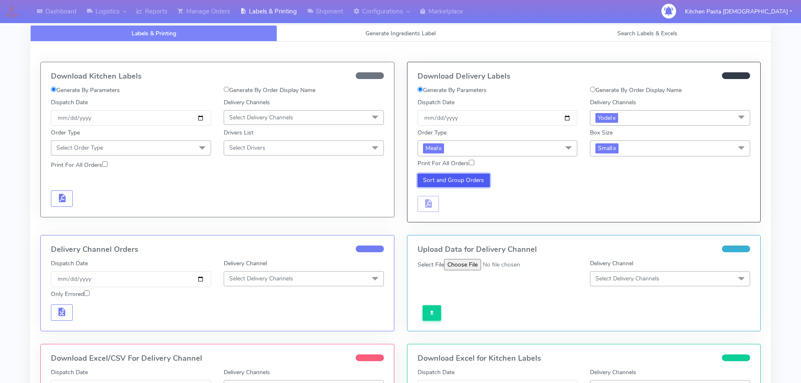
drag, startPoint x: 461, startPoint y: 180, endPoint x: 421, endPoint y: 214, distance: 52.5
click at [461, 179] on button "Sort and Group Orders" at bounding box center [453, 180] width 73 height 13
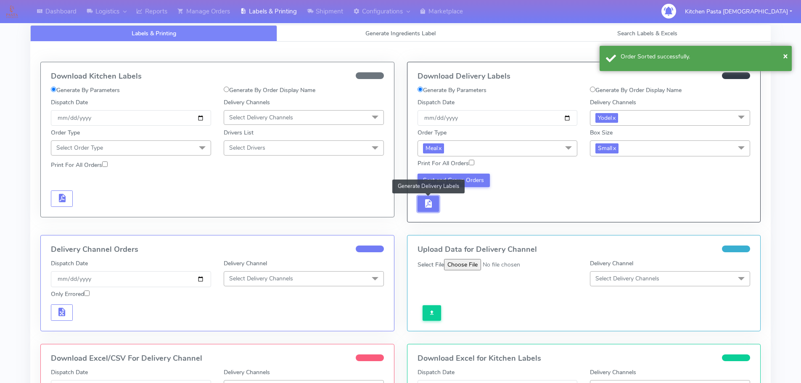
click at [427, 206] on span "button" at bounding box center [428, 205] width 10 height 8
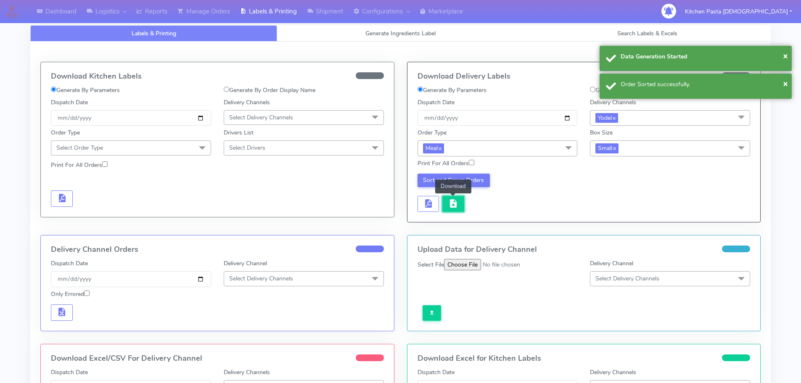
drag, startPoint x: 442, startPoint y: 208, endPoint x: 453, endPoint y: 210, distance: 11.1
click at [453, 210] on button "button" at bounding box center [453, 204] width 22 height 16
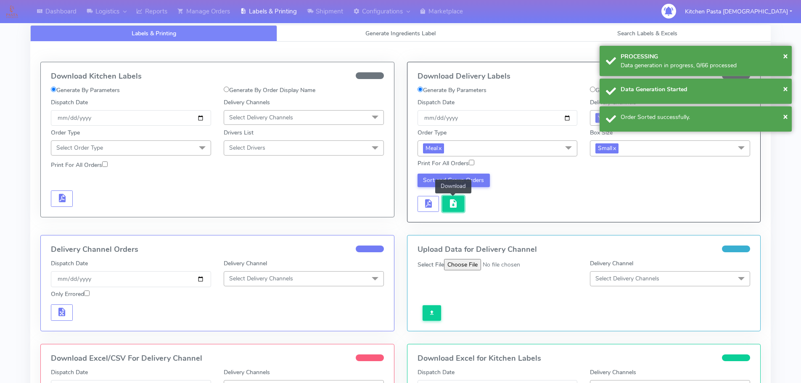
click at [451, 209] on span "button" at bounding box center [453, 205] width 10 height 8
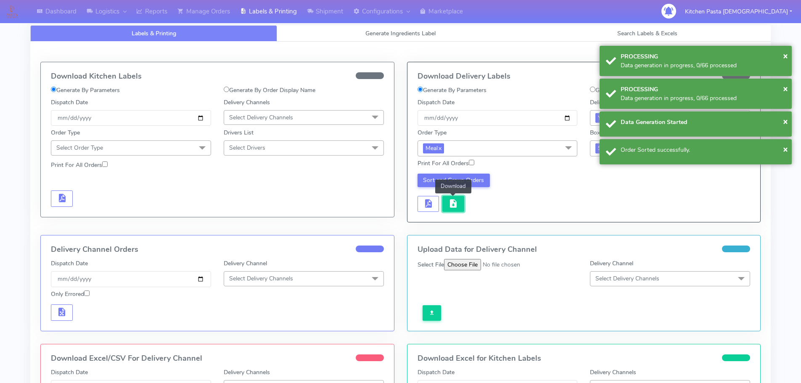
click at [450, 202] on span "button" at bounding box center [453, 205] width 10 height 8
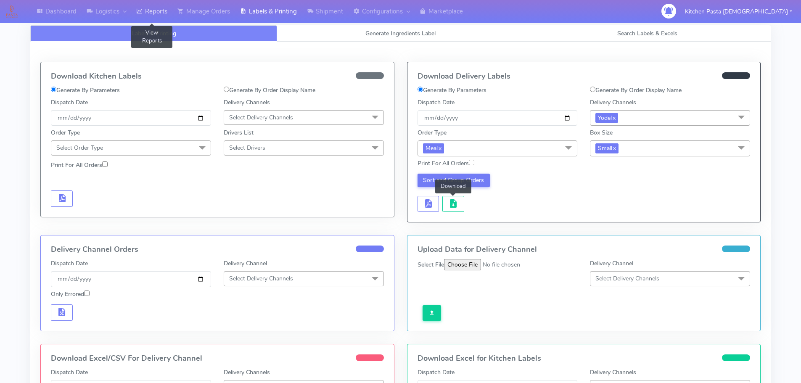
click at [156, 9] on link "Reports" at bounding box center [151, 11] width 41 height 23
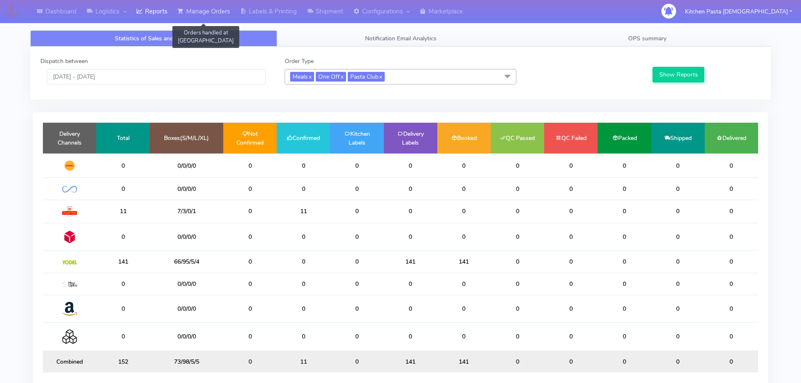
click at [211, 8] on link "Manage Orders" at bounding box center [203, 11] width 63 height 23
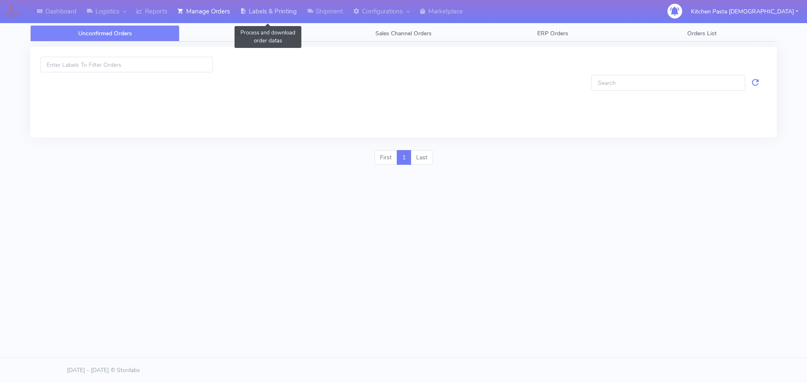
click at [266, 13] on link "Labels & Printing" at bounding box center [268, 11] width 67 height 23
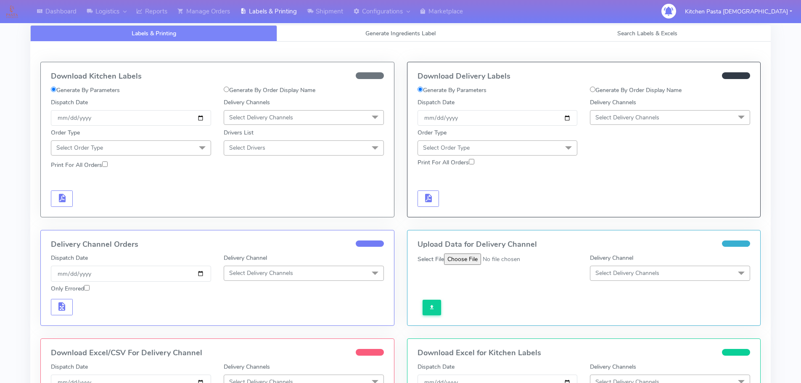
click at [241, 119] on span "Select Delivery Channels" at bounding box center [261, 117] width 64 height 8
click at [245, 182] on div "Royal Mail" at bounding box center [303, 184] width 151 height 9
click at [185, 150] on span "Select Order Type" at bounding box center [131, 147] width 160 height 15
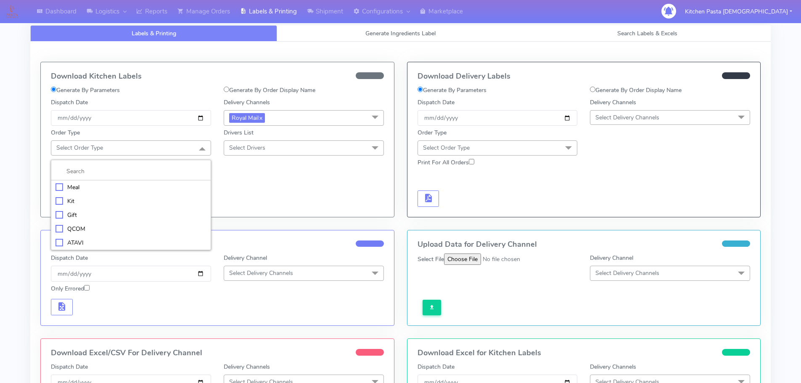
click at [112, 185] on div "Meal" at bounding box center [130, 187] width 151 height 9
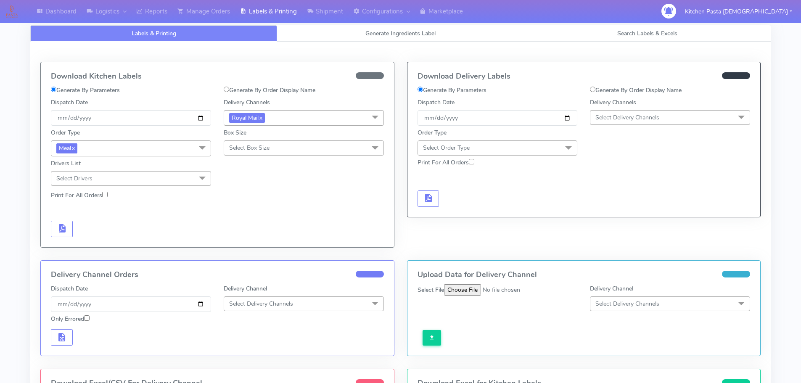
click at [235, 144] on span "Select Box Size" at bounding box center [249, 148] width 40 height 8
click at [242, 244] on div "Mega" at bounding box center [303, 242] width 151 height 9
click at [58, 226] on span "button" at bounding box center [62, 230] width 10 height 8
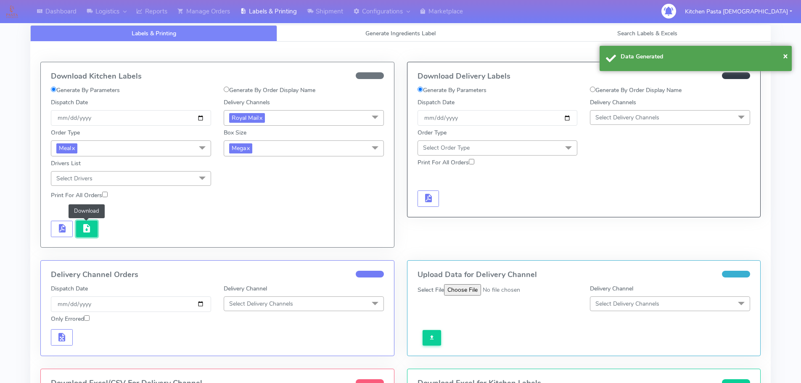
click at [83, 229] on button "button" at bounding box center [87, 229] width 22 height 16
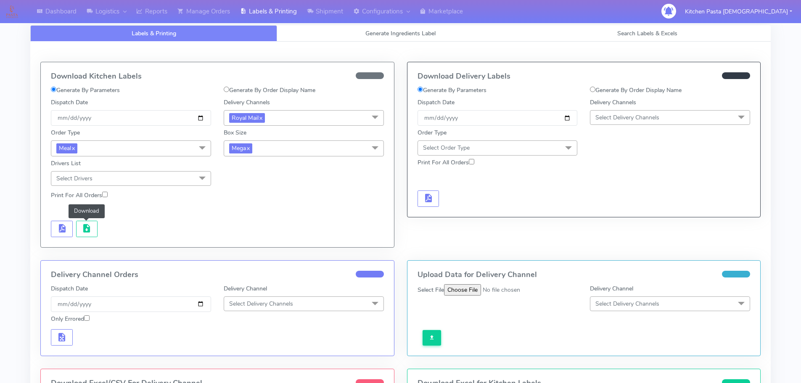
drag, startPoint x: 285, startPoint y: 144, endPoint x: 274, endPoint y: 154, distance: 15.2
click at [285, 144] on span "Mega x" at bounding box center [304, 148] width 160 height 16
click at [246, 218] on div "Medium" at bounding box center [303, 215] width 151 height 9
click at [62, 229] on span "button" at bounding box center [62, 230] width 10 height 8
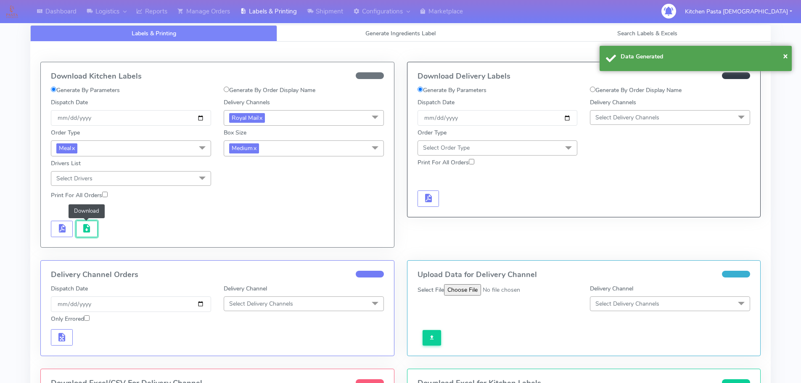
click at [84, 229] on span "button" at bounding box center [87, 230] width 10 height 8
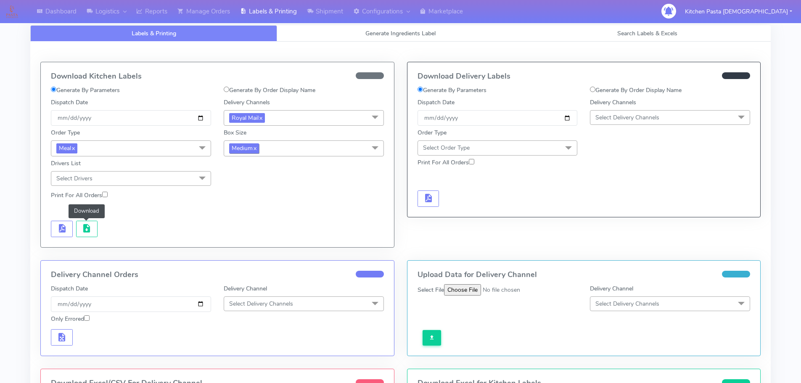
drag, startPoint x: 288, startPoint y: 142, endPoint x: 260, endPoint y: 153, distance: 30.1
click at [288, 142] on span "Medium x" at bounding box center [304, 148] width 160 height 16
click at [244, 185] on div "Small" at bounding box center [303, 188] width 151 height 9
click at [54, 232] on button "button" at bounding box center [62, 229] width 22 height 16
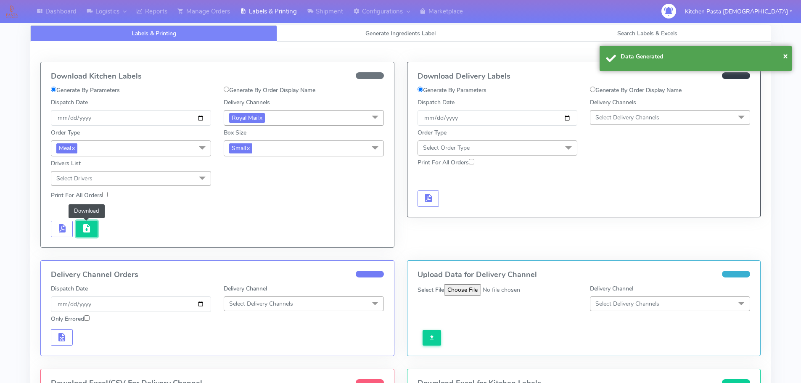
click at [80, 229] on button "button" at bounding box center [87, 229] width 22 height 16
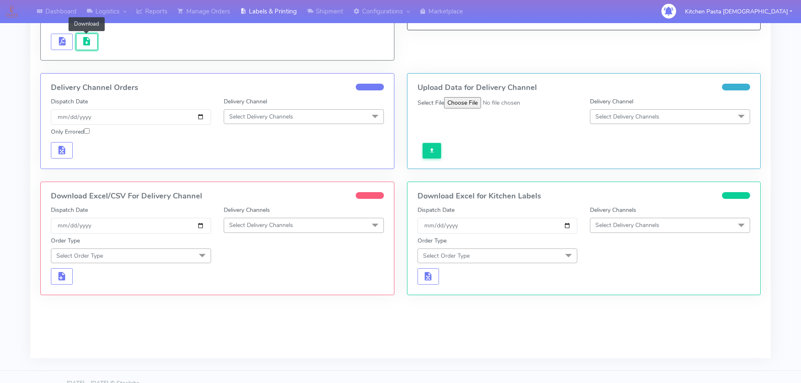
scroll to position [200, 0]
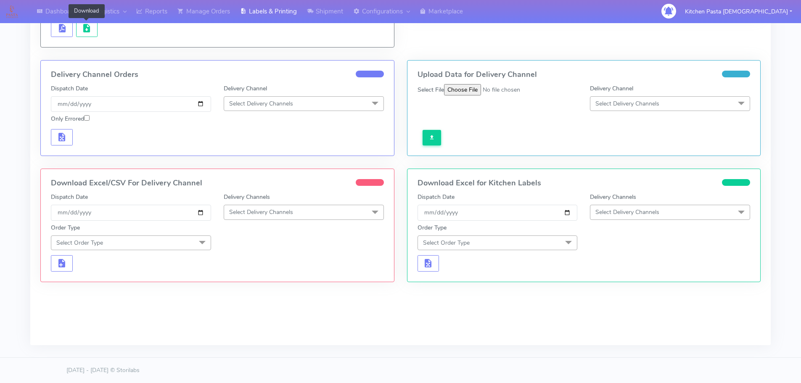
click at [277, 212] on span "Select Delivery Channels" at bounding box center [261, 212] width 64 height 8
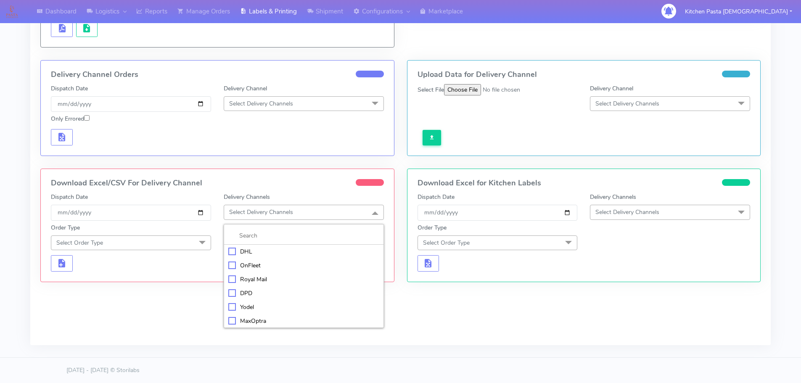
click at [254, 275] on div "Royal Mail" at bounding box center [303, 279] width 151 height 9
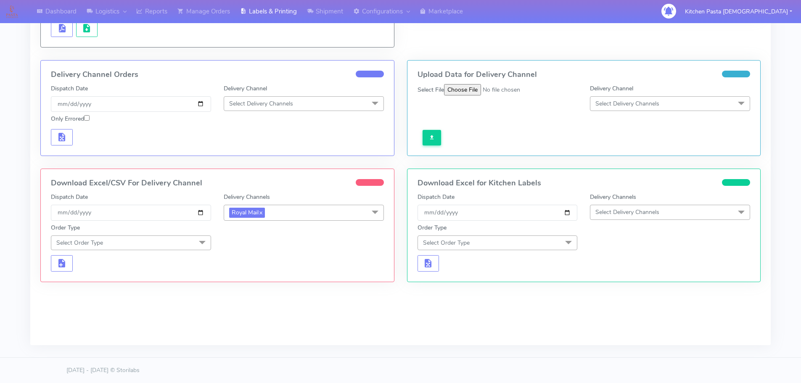
click at [203, 247] on span at bounding box center [202, 243] width 17 height 16
click at [129, 282] on div "Meal" at bounding box center [130, 281] width 151 height 9
click at [249, 236] on span "Select Box Size" at bounding box center [304, 242] width 160 height 15
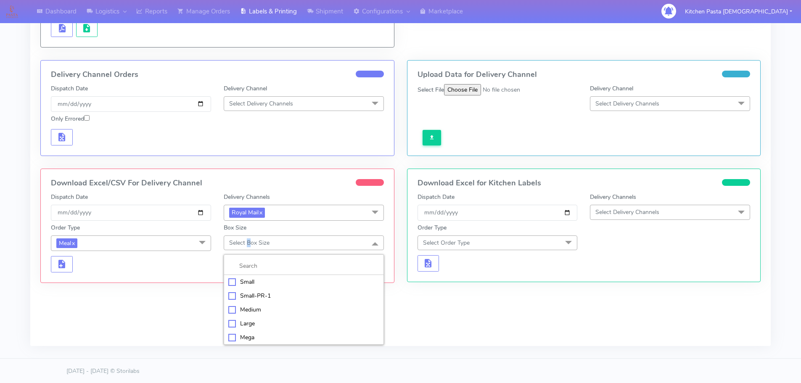
click at [236, 333] on div "Mega" at bounding box center [303, 337] width 151 height 9
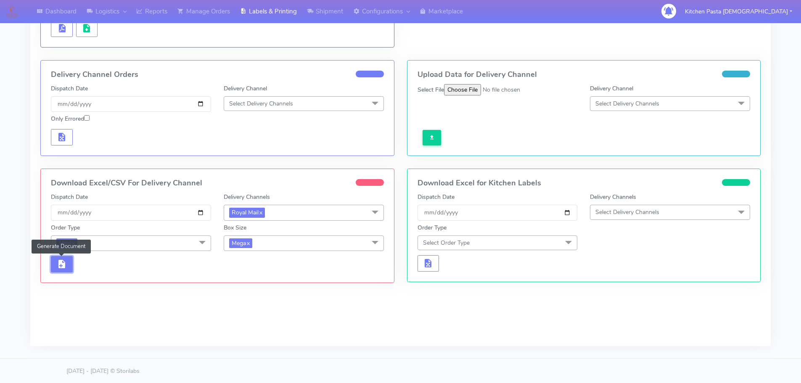
click at [63, 268] on span "button" at bounding box center [62, 266] width 10 height 8
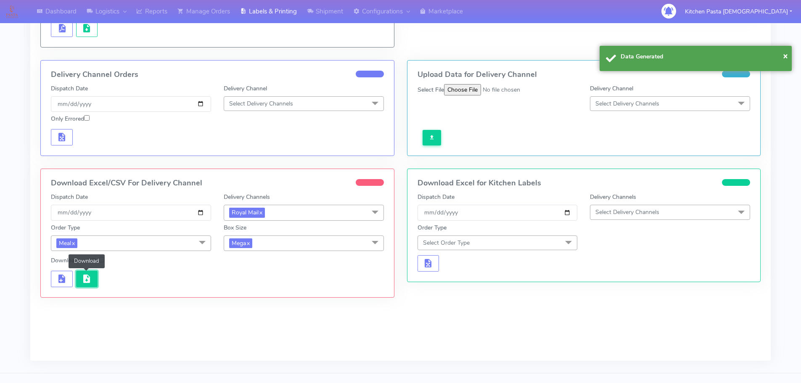
click at [87, 281] on span "button" at bounding box center [87, 281] width 10 height 8
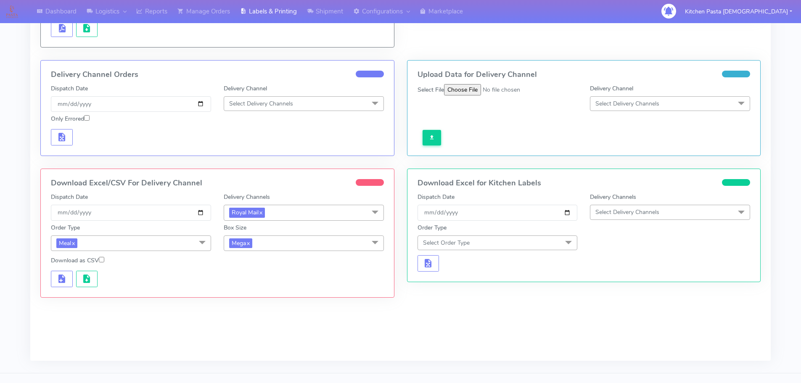
click at [274, 248] on span "Mega x" at bounding box center [304, 243] width 160 height 16
click at [243, 309] on div "Medium" at bounding box center [303, 310] width 151 height 9
click at [70, 279] on button "button" at bounding box center [62, 279] width 22 height 16
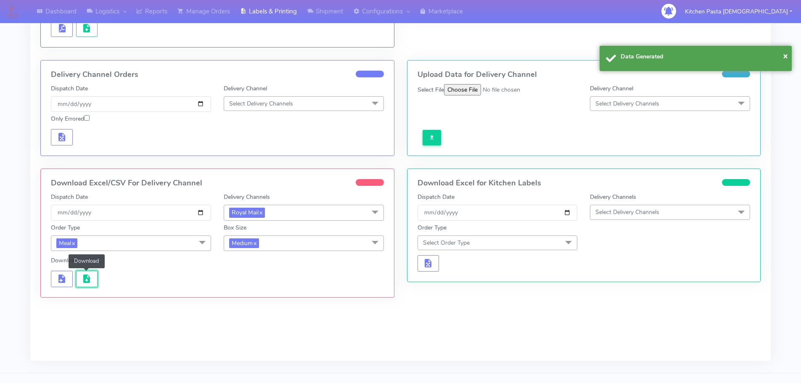
click at [83, 279] on span "button" at bounding box center [87, 281] width 10 height 8
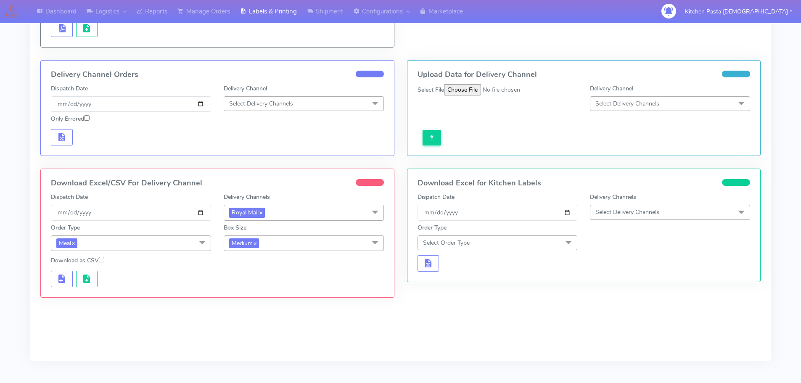
click at [303, 239] on span "Medium x" at bounding box center [304, 243] width 160 height 16
click at [262, 287] on li "Small" at bounding box center [303, 283] width 159 height 14
click at [58, 277] on span "button" at bounding box center [62, 281] width 10 height 8
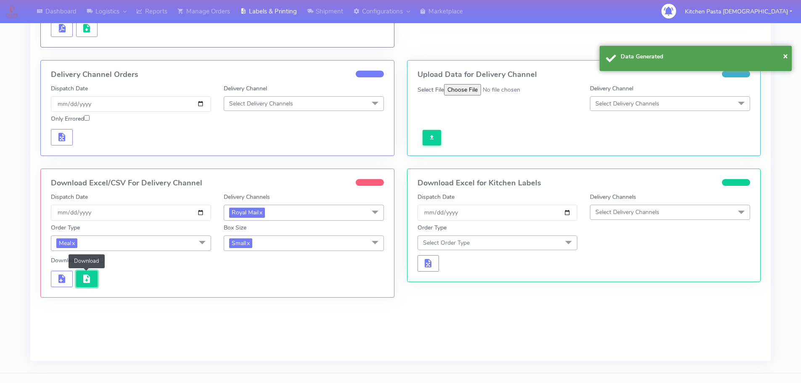
drag, startPoint x: 74, startPoint y: 278, endPoint x: 80, endPoint y: 277, distance: 6.4
click at [80, 278] on button "button" at bounding box center [87, 279] width 22 height 16
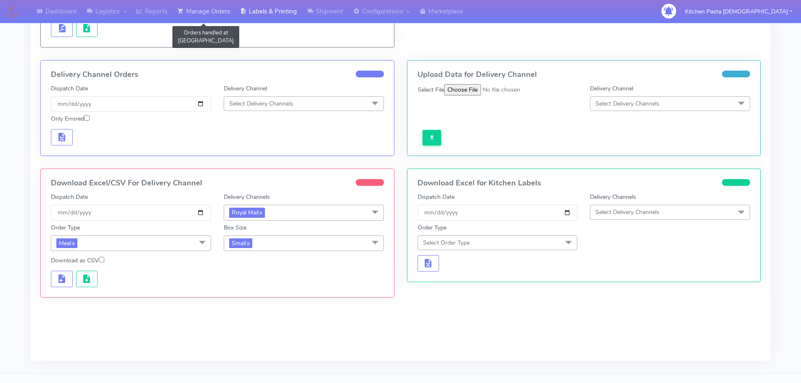
click at [212, 11] on link "Manage Orders" at bounding box center [203, 11] width 63 height 23
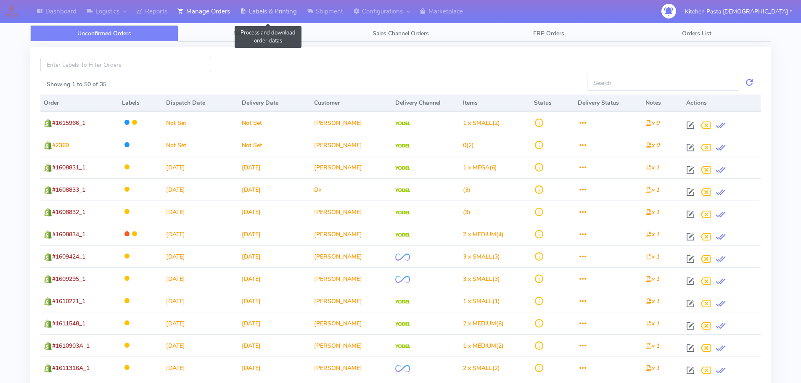
click at [263, 11] on link "Labels & Printing" at bounding box center [268, 11] width 67 height 23
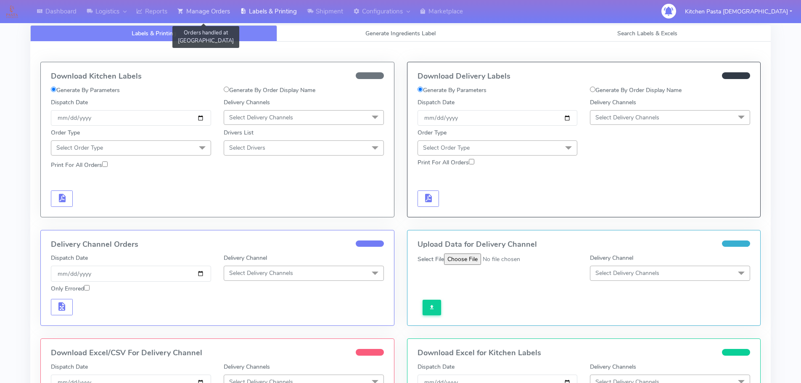
click at [217, 11] on link "Manage Orders" at bounding box center [203, 11] width 63 height 23
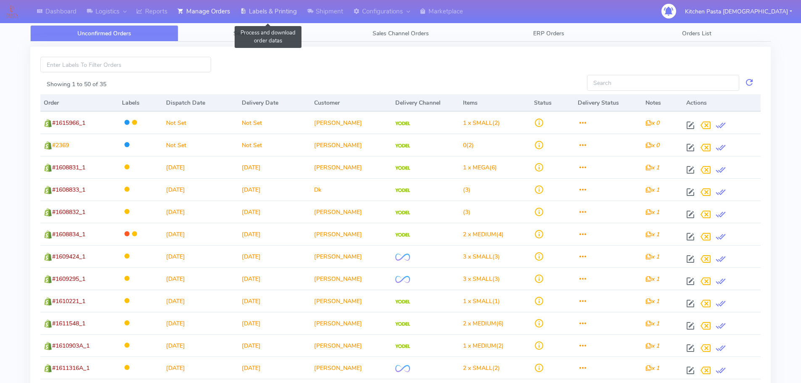
click at [252, 7] on link "Labels & Printing" at bounding box center [268, 11] width 67 height 23
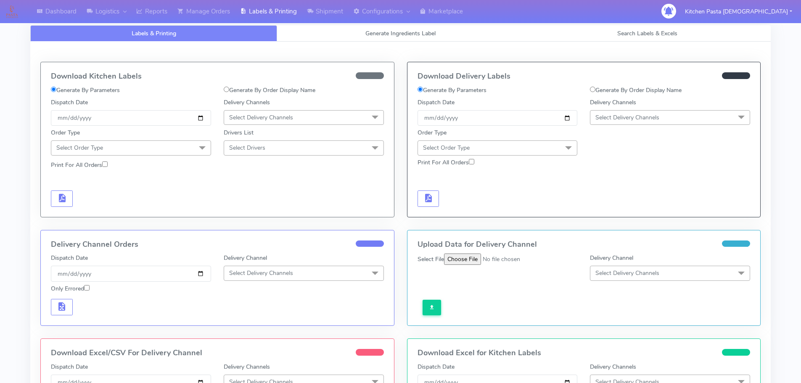
click at [232, 90] on label "Generate By Order Display Name" at bounding box center [270, 90] width 92 height 9
click at [229, 90] on input "Generate By Order Display Name" at bounding box center [226, 89] width 5 height 5
radio input "true"
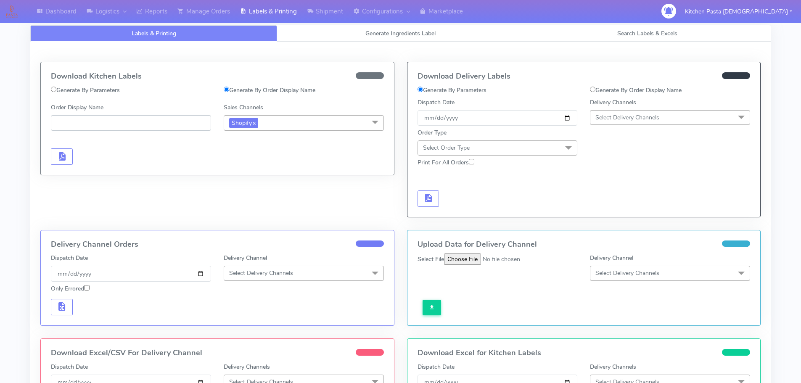
paste input "#1615895_1"
type input "#1615895_1"
click at [59, 156] on span "button" at bounding box center [62, 158] width 10 height 8
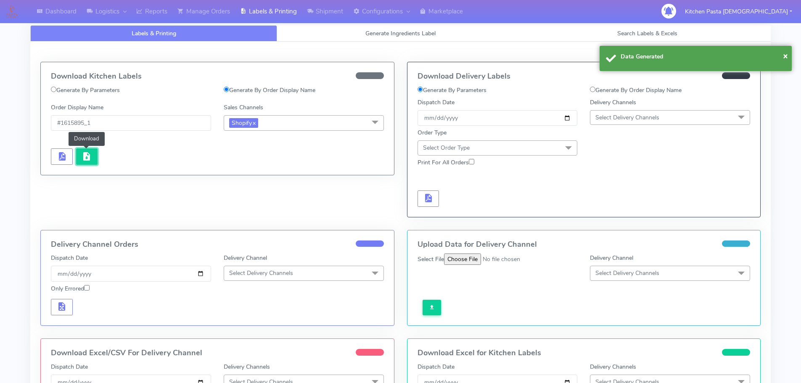
click at [87, 155] on span "button" at bounding box center [87, 158] width 10 height 8
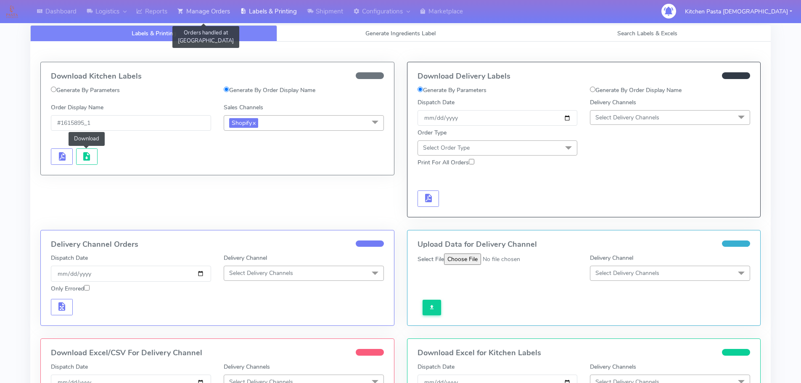
click at [199, 15] on link "Manage Orders" at bounding box center [203, 11] width 63 height 23
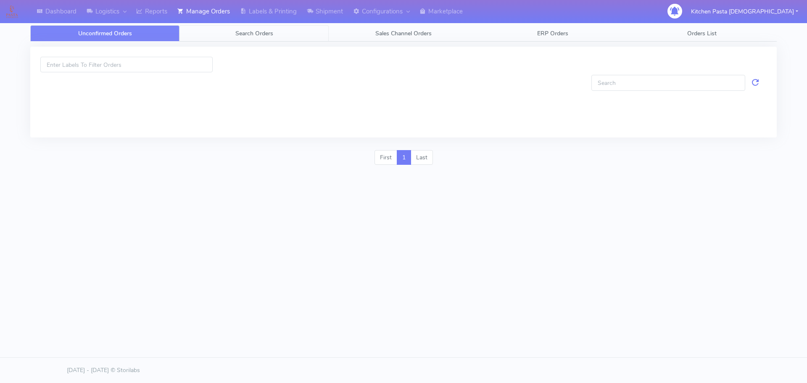
click at [266, 40] on link "Search Orders" at bounding box center [253, 33] width 149 height 16
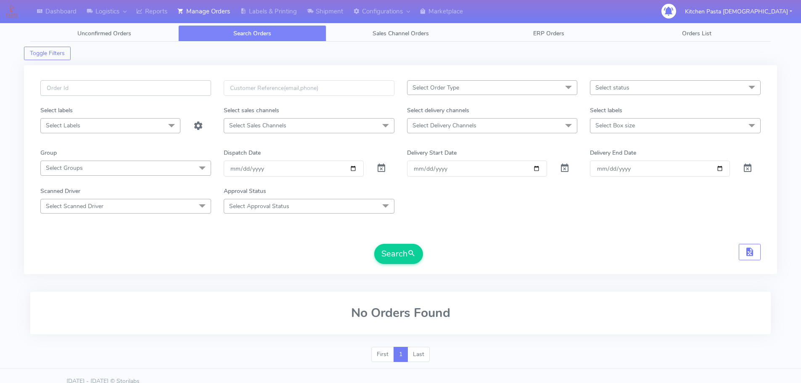
paste input "#1615895_1"
type input "#1615895_1"
click at [377, 247] on button "Search" at bounding box center [398, 254] width 49 height 20
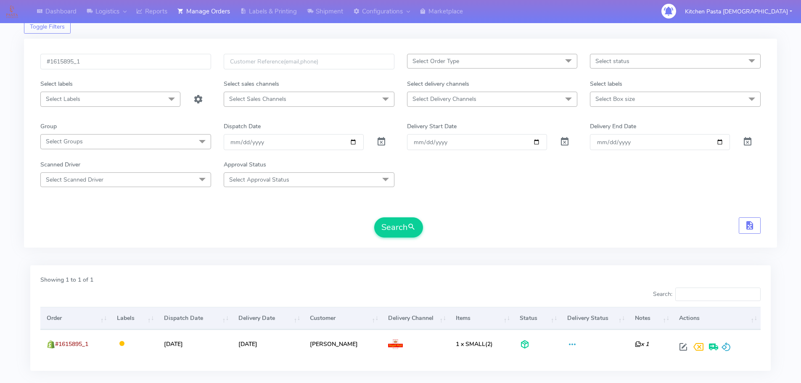
scroll to position [74, 0]
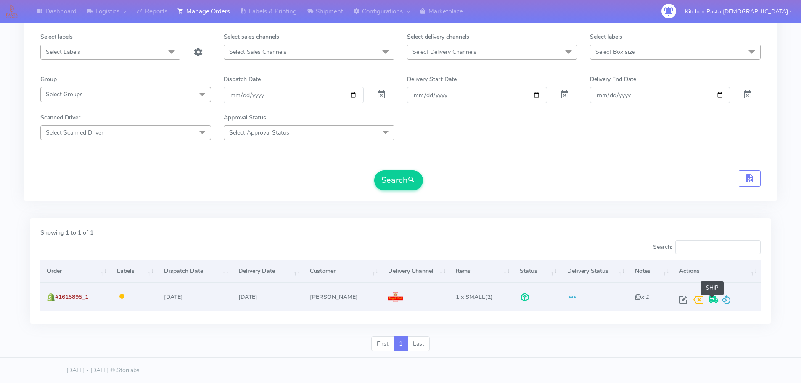
click at [718, 301] on span at bounding box center [713, 302] width 15 height 8
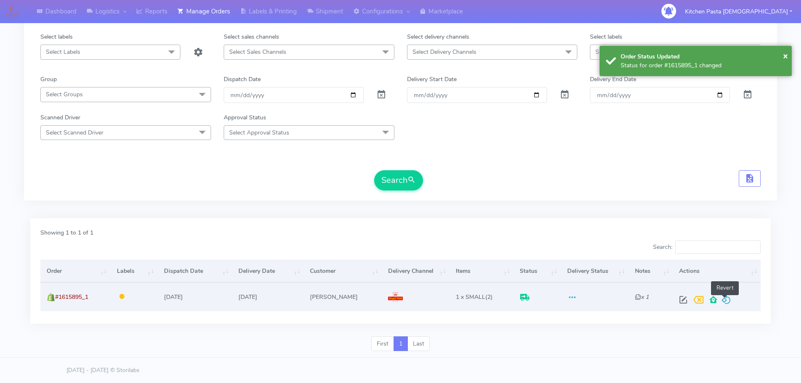
click at [721, 301] on span at bounding box center [726, 302] width 10 height 8
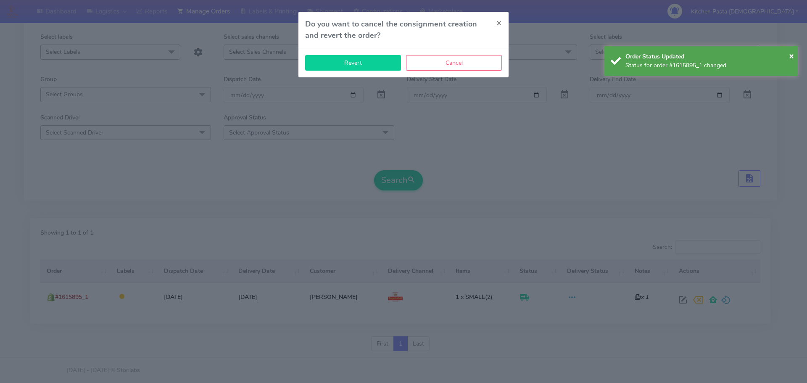
click at [363, 67] on button "Revert" at bounding box center [353, 63] width 96 height 16
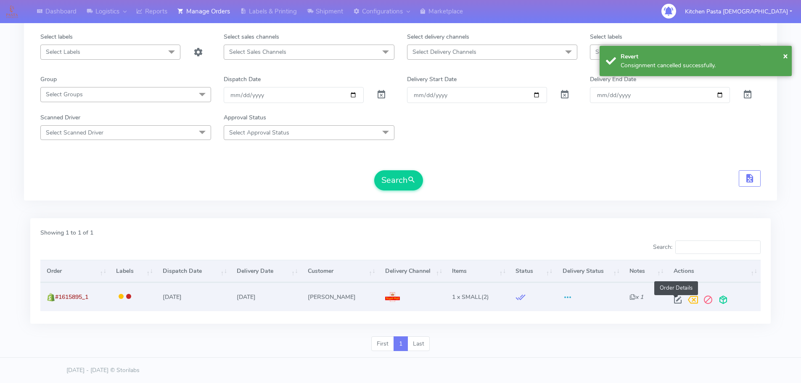
click at [676, 301] on span at bounding box center [677, 302] width 15 height 8
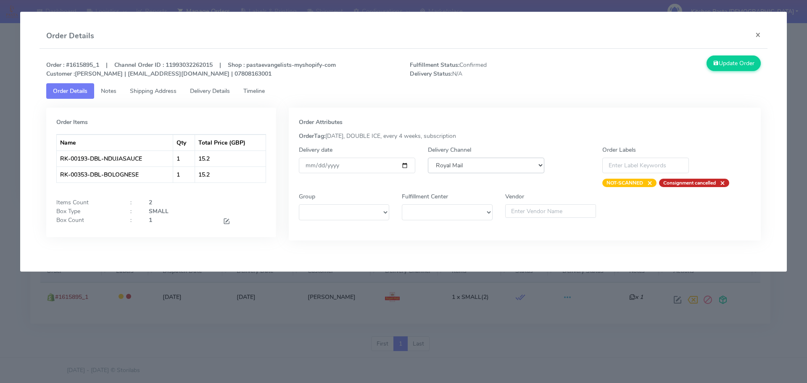
click at [478, 169] on select "DHL OnFleet Royal Mail DPD Yodel MaxOptra Amazon Collection" at bounding box center [486, 166] width 116 height 16
select select "5"
click at [428, 158] on select "DHL OnFleet Royal Mail DPD Yodel MaxOptra Amazon Collection" at bounding box center [486, 166] width 116 height 16
click at [722, 63] on button "Update Order" at bounding box center [734, 63] width 55 height 16
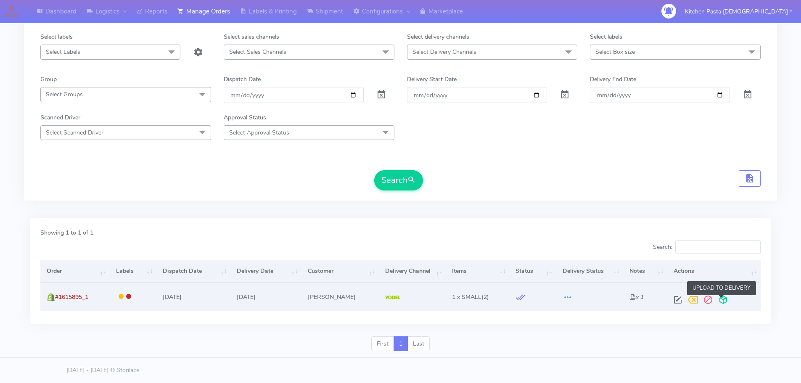
click at [722, 305] on span at bounding box center [722, 302] width 15 height 8
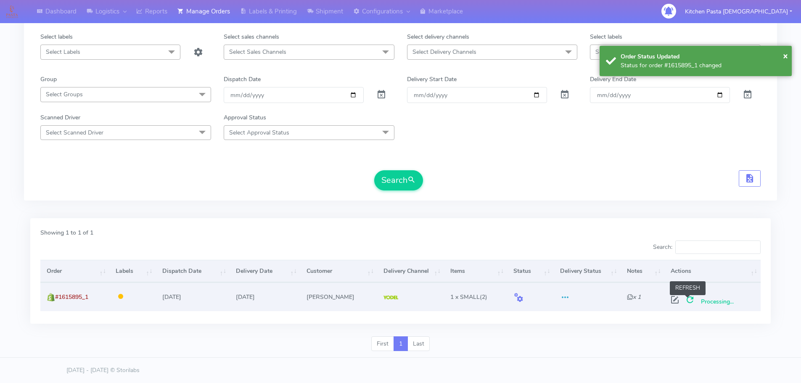
click at [688, 299] on span at bounding box center [689, 302] width 15 height 8
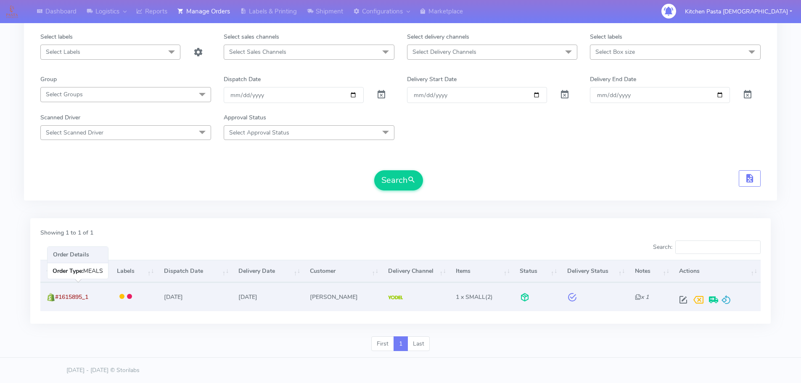
drag, startPoint x: 99, startPoint y: 292, endPoint x: 56, endPoint y: 303, distance: 43.8
click at [56, 303] on td "#1615895_1" at bounding box center [75, 296] width 70 height 28
copy span "#1615895_1"
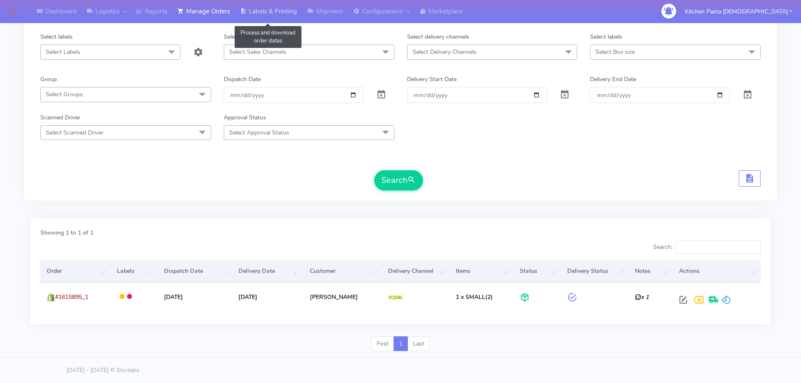
drag, startPoint x: 258, startPoint y: 16, endPoint x: 264, endPoint y: 18, distance: 6.6
click at [258, 16] on link "Labels & Printing" at bounding box center [268, 11] width 67 height 23
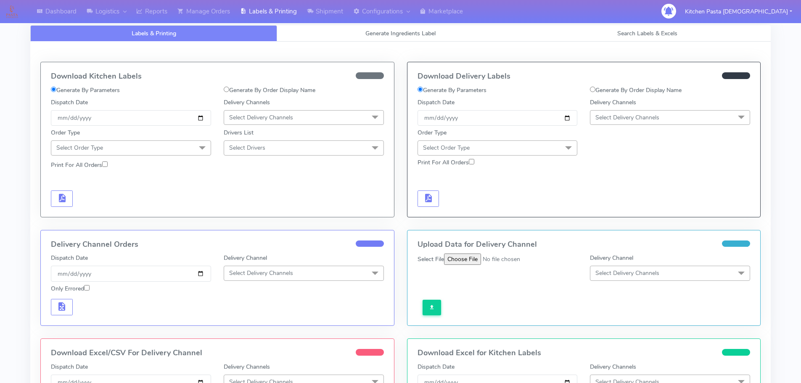
click at [633, 90] on label "Generate By Order Display Name" at bounding box center [636, 90] width 92 height 9
click at [595, 90] on input "Generate By Order Display Name" at bounding box center [592, 89] width 5 height 5
radio input "true"
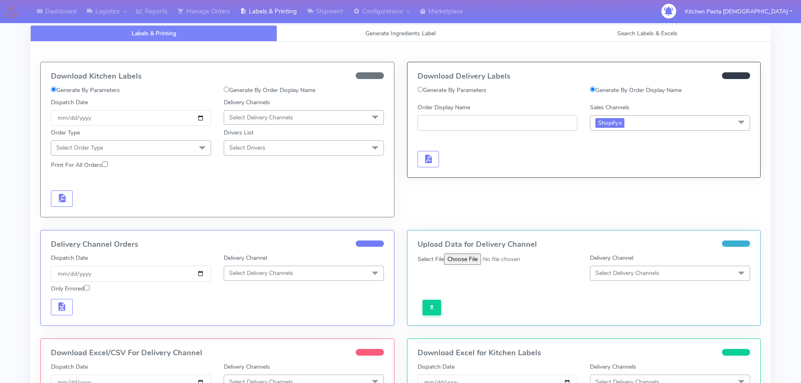
paste input "#1615895_1"
type input "#1615895_1"
click at [426, 159] on span "button" at bounding box center [428, 161] width 10 height 8
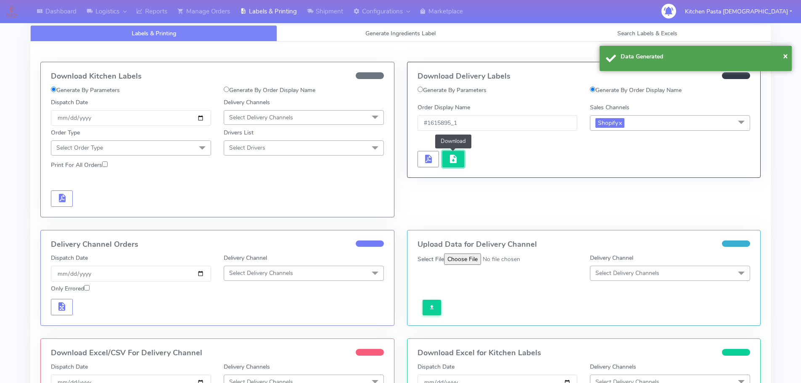
click at [457, 157] on span "button" at bounding box center [453, 161] width 10 height 8
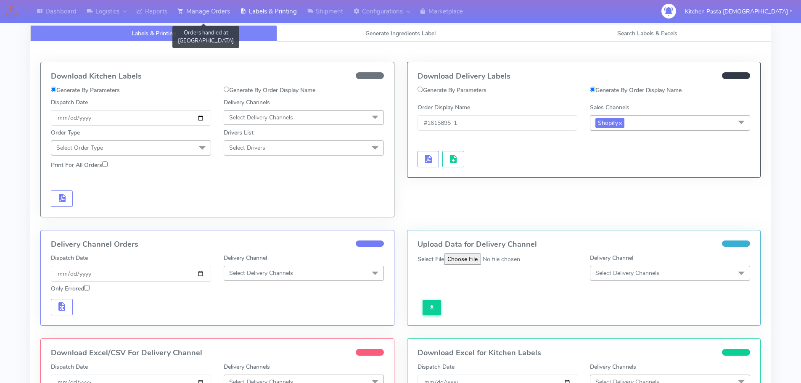
click at [196, 16] on link "Manage Orders" at bounding box center [203, 11] width 63 height 23
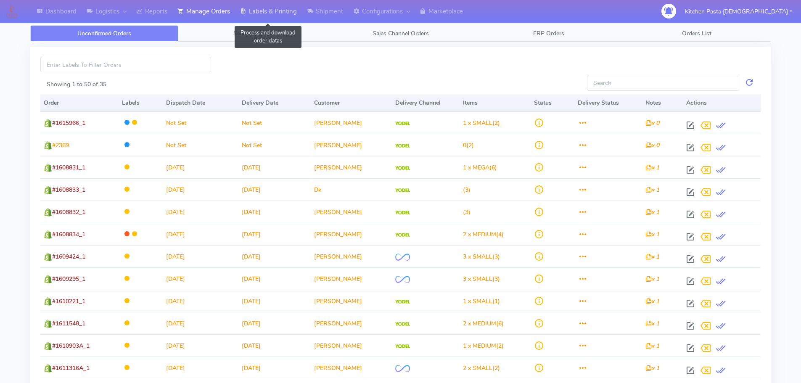
click at [261, 12] on link "Labels & Printing" at bounding box center [268, 11] width 67 height 23
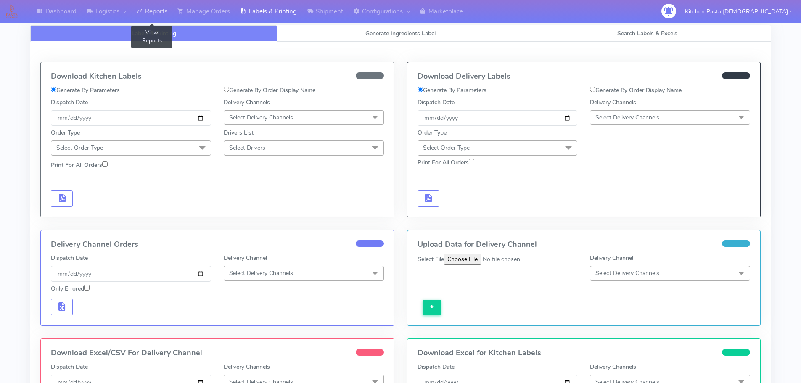
click at [150, 11] on link "Reports" at bounding box center [151, 11] width 41 height 23
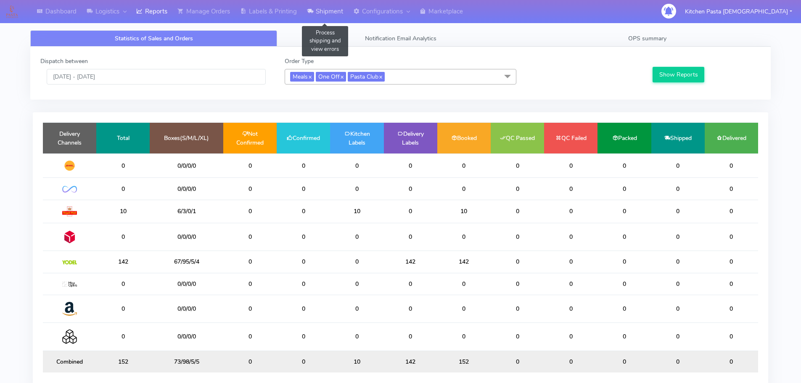
click at [315, 21] on link "Shipment" at bounding box center [325, 11] width 46 height 23
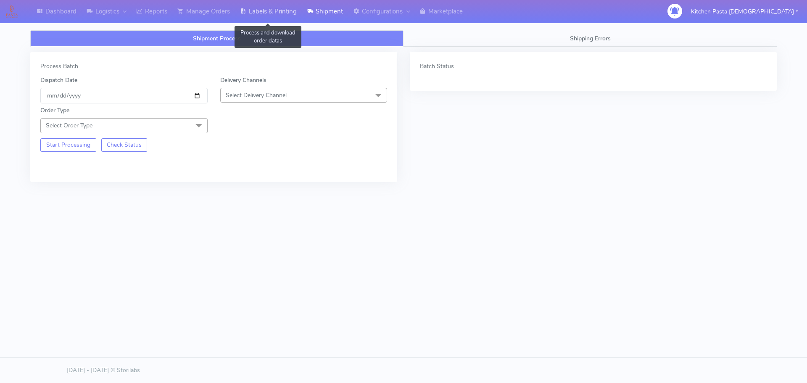
click at [278, 10] on link "Labels & Printing" at bounding box center [268, 11] width 67 height 23
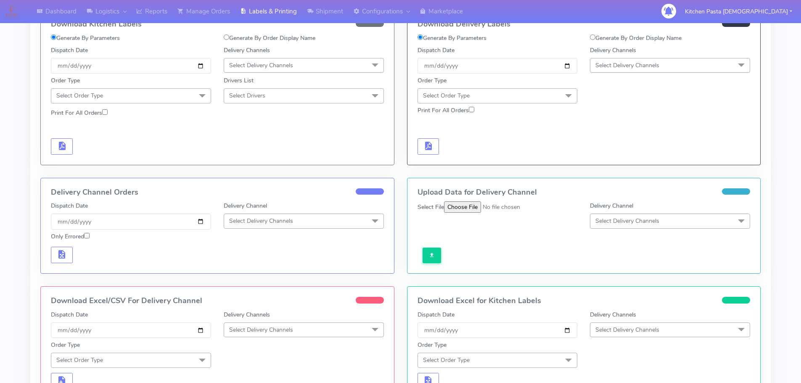
scroll to position [42, 0]
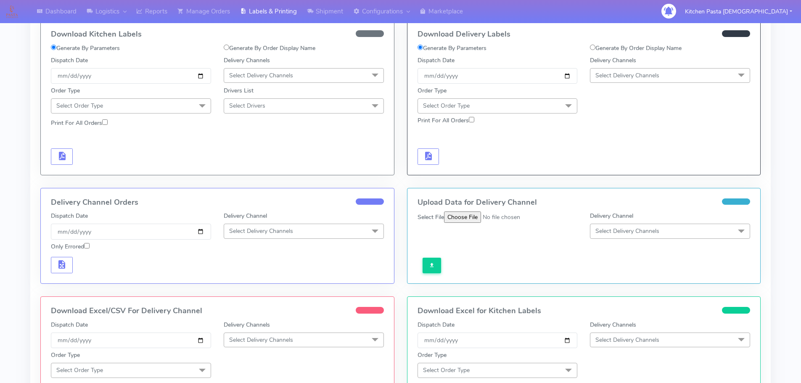
click at [618, 50] on label "Generate By Order Display Name" at bounding box center [636, 48] width 92 height 9
click at [595, 50] on input "Generate By Order Display Name" at bounding box center [592, 47] width 5 height 5
radio input "true"
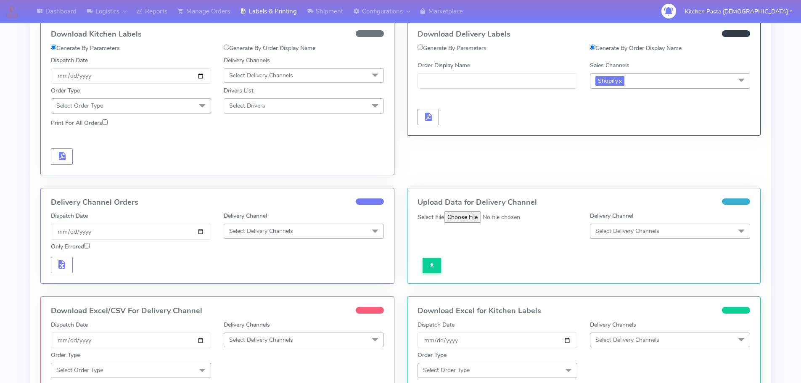
click at [459, 46] on label "Generate By Parameters" at bounding box center [451, 48] width 69 height 9
click at [423, 46] on input "Generate By Parameters" at bounding box center [419, 47] width 5 height 5
radio input "true"
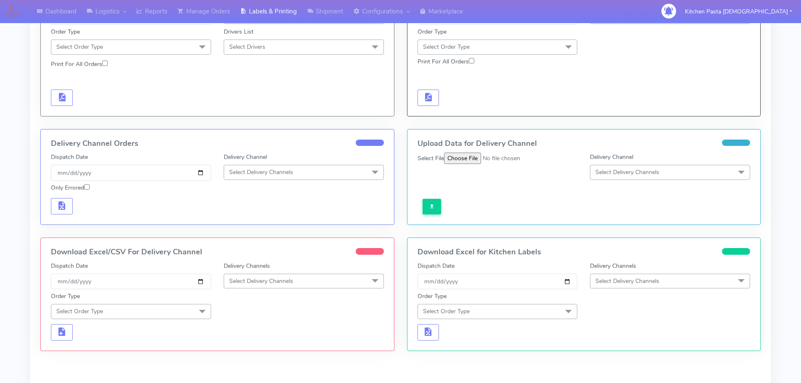
scroll to position [84, 0]
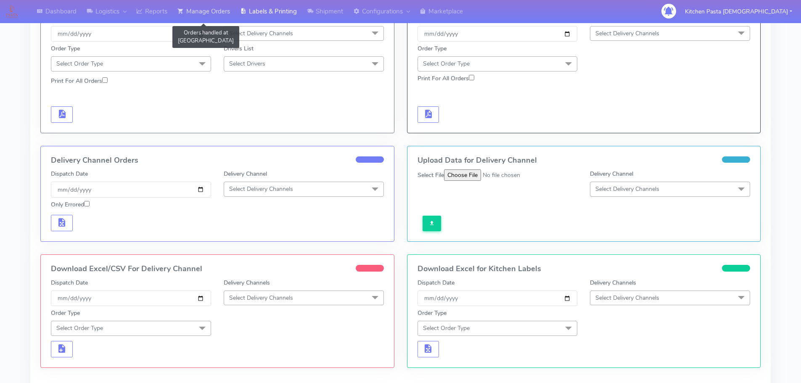
click at [197, 15] on link "Manage Orders" at bounding box center [203, 11] width 63 height 23
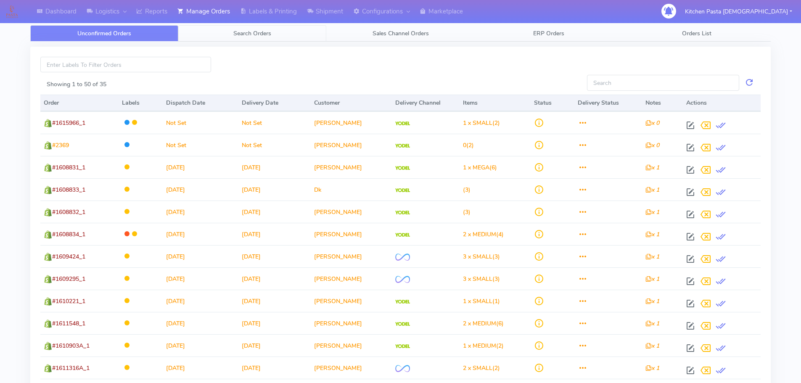
click at [255, 38] on link "Search Orders" at bounding box center [252, 33] width 148 height 16
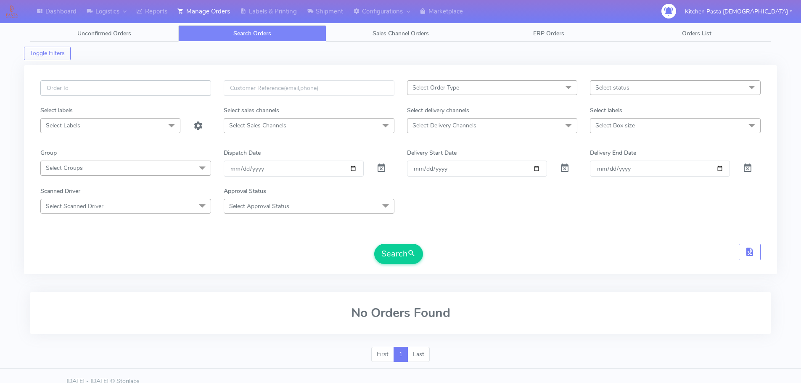
paste input "#1615857_1"
type input "#1615857_1"
click at [414, 244] on button "Search" at bounding box center [398, 254] width 49 height 20
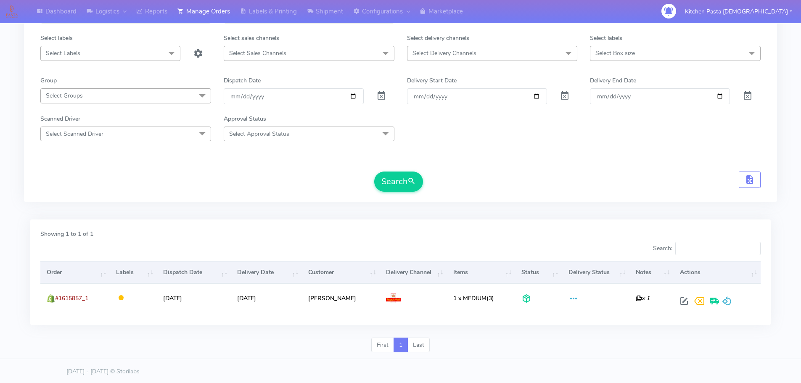
scroll to position [74, 0]
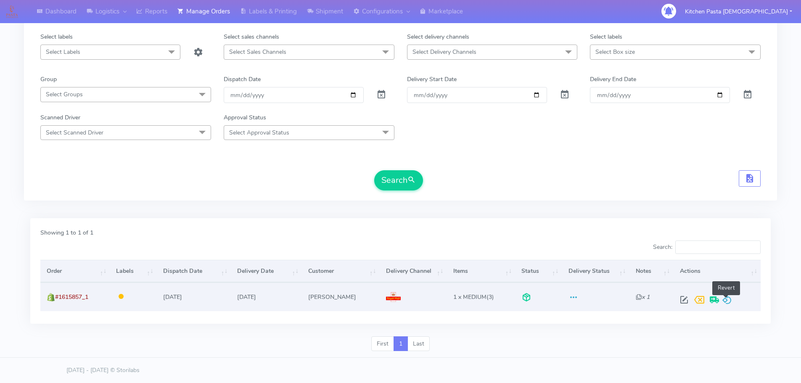
click at [725, 298] on span at bounding box center [727, 302] width 10 height 8
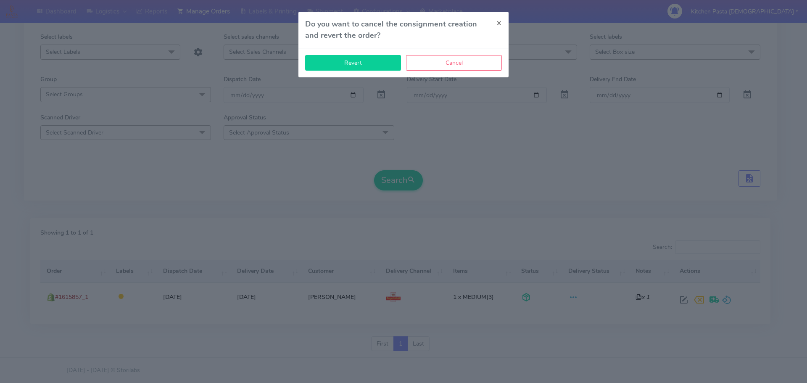
click at [382, 61] on button "Revert" at bounding box center [353, 63] width 96 height 16
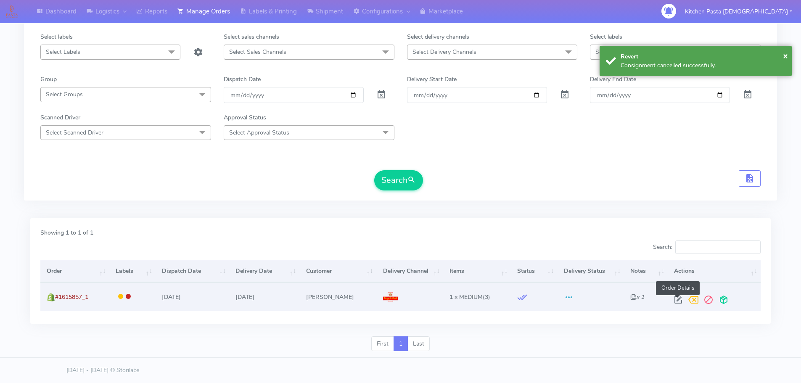
click at [680, 301] on span at bounding box center [677, 302] width 15 height 8
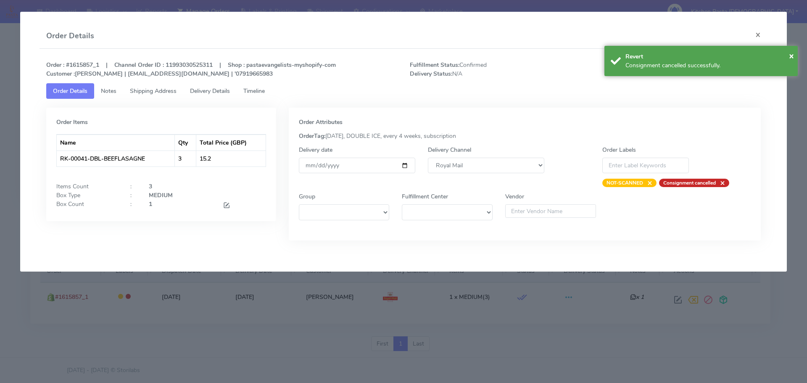
click at [517, 175] on div "Delivery Channel DHL OnFleet Royal Mail DPD Yodel MaxOptra Amazon Collection" at bounding box center [486, 166] width 129 height 42
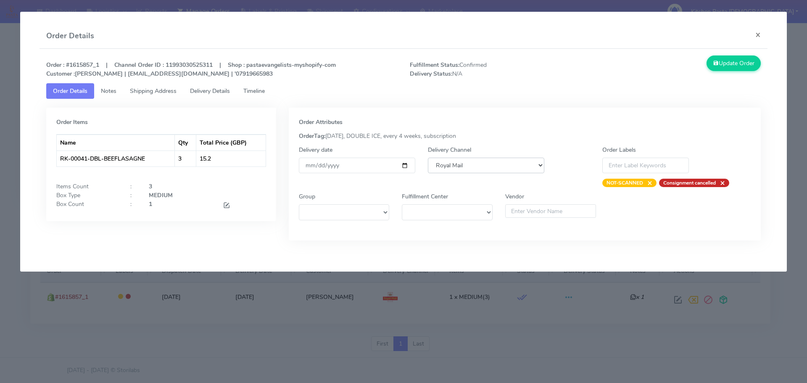
click at [452, 171] on select "DHL OnFleet Royal Mail DPD Yodel MaxOptra Amazon Collection" at bounding box center [486, 166] width 116 height 16
select select "5"
click at [428, 158] on select "DHL OnFleet Royal Mail DPD Yodel MaxOptra Amazon Collection" at bounding box center [486, 166] width 116 height 16
click at [728, 61] on button "Update Order" at bounding box center [734, 63] width 55 height 16
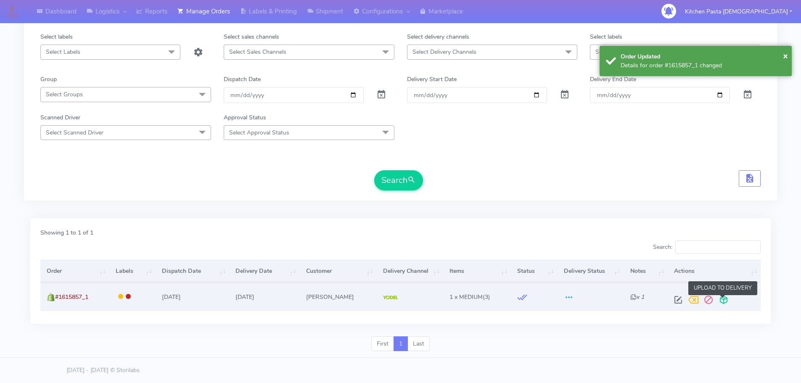
click at [717, 303] on span at bounding box center [723, 302] width 15 height 8
click at [693, 298] on span at bounding box center [690, 302] width 15 height 8
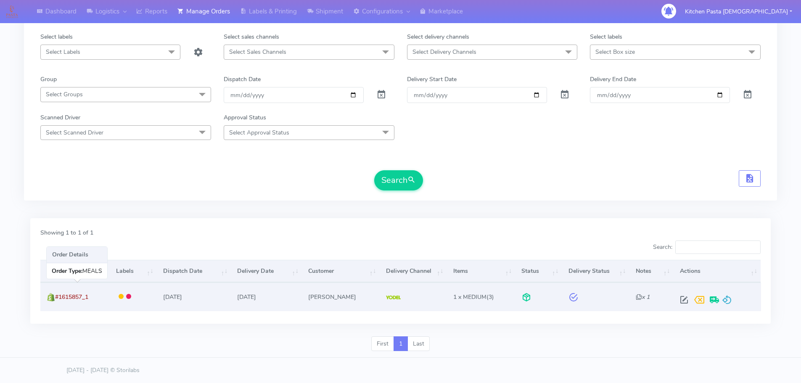
drag, startPoint x: 99, startPoint y: 301, endPoint x: 55, endPoint y: 297, distance: 43.9
click at [55, 297] on td "#1615857_1" at bounding box center [74, 296] width 69 height 28
copy span "#1615857_1"
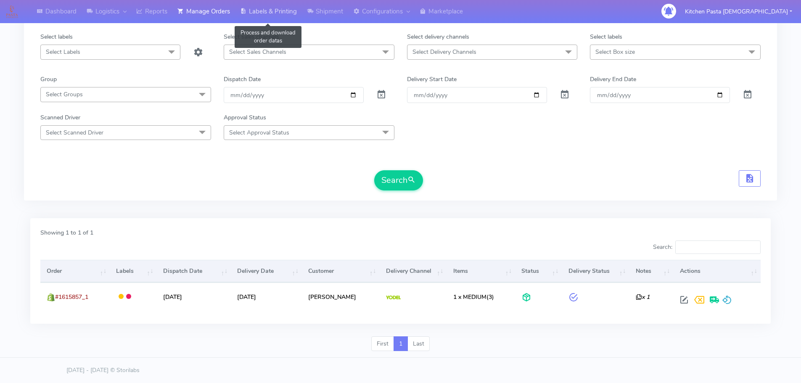
click at [275, 11] on link "Labels & Printing" at bounding box center [268, 11] width 67 height 23
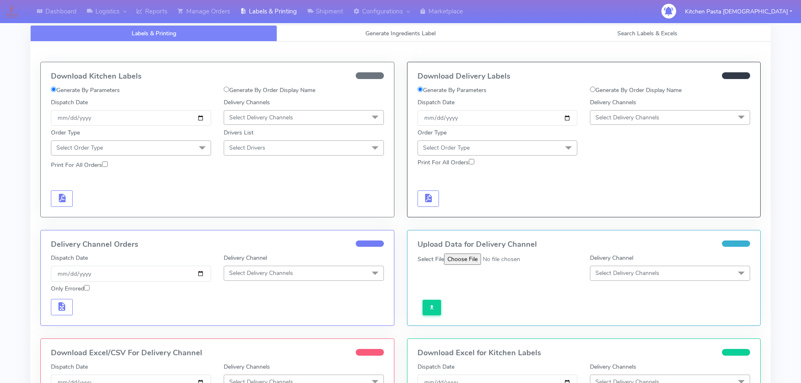
click at [608, 90] on label "Generate By Order Display Name" at bounding box center [636, 90] width 92 height 9
click at [595, 90] on input "Generate By Order Display Name" at bounding box center [592, 89] width 5 height 5
radio input "true"
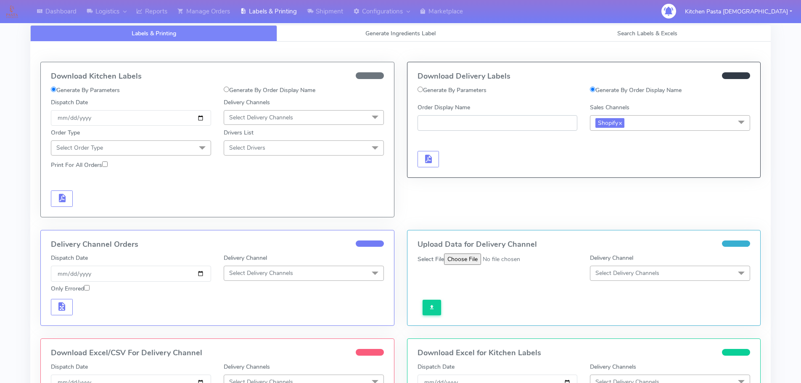
paste input "#1615857_1"
type input "#1615857_1"
click at [433, 166] on button "button" at bounding box center [428, 159] width 22 height 16
click at [155, 9] on link "Reports" at bounding box center [151, 11] width 41 height 23
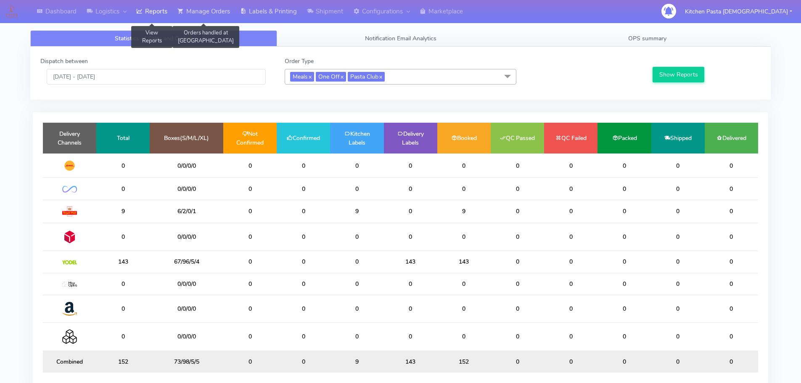
drag, startPoint x: 216, startPoint y: 10, endPoint x: 237, endPoint y: 5, distance: 21.6
click at [216, 10] on link "Manage Orders" at bounding box center [203, 11] width 63 height 23
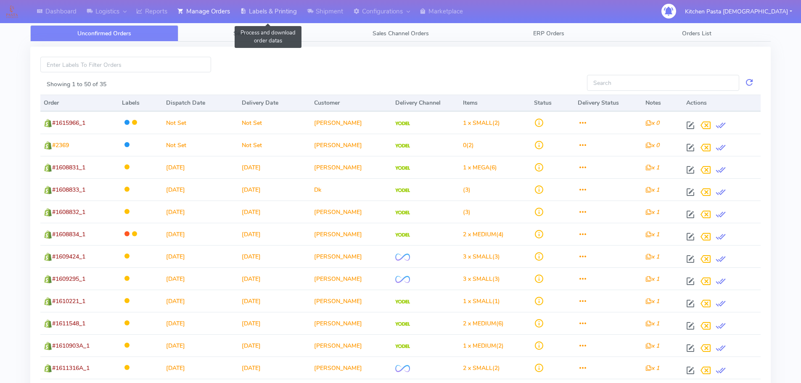
click at [261, 12] on link "Labels & Printing" at bounding box center [268, 11] width 67 height 23
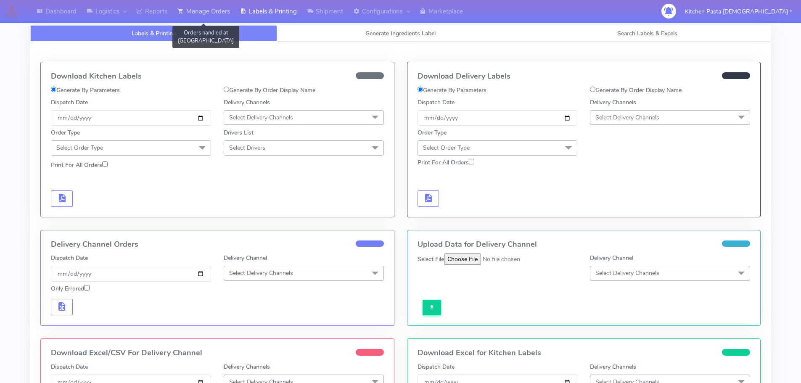
click at [195, 4] on link "Manage Orders" at bounding box center [203, 11] width 63 height 23
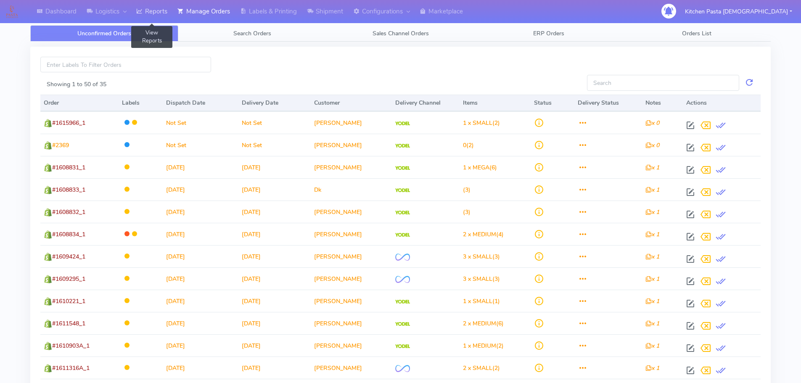
click at [156, 11] on link "Reports" at bounding box center [151, 11] width 41 height 23
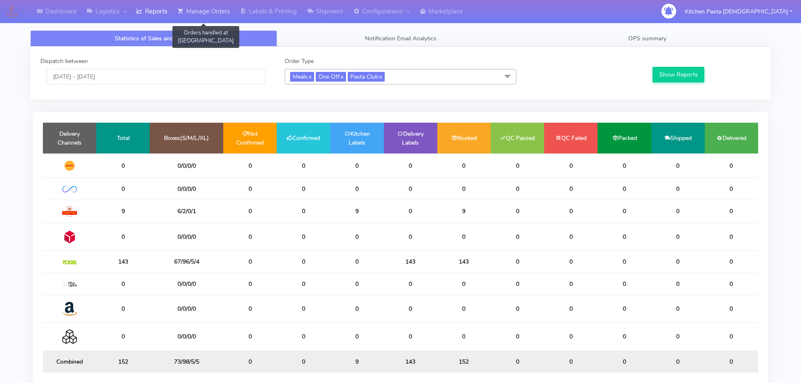
click at [198, 11] on link "Manage Orders" at bounding box center [203, 11] width 63 height 23
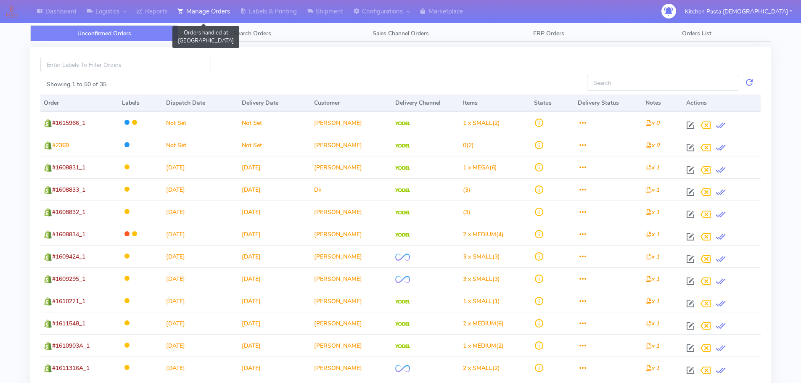
click at [175, 7] on link "Manage Orders" at bounding box center [203, 11] width 63 height 23
click at [169, 7] on link "Reports" at bounding box center [151, 11] width 41 height 23
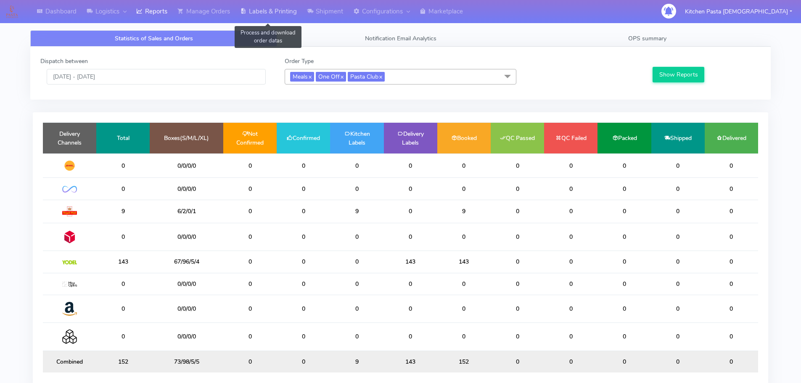
click at [274, 8] on link "Labels & Printing" at bounding box center [268, 11] width 67 height 23
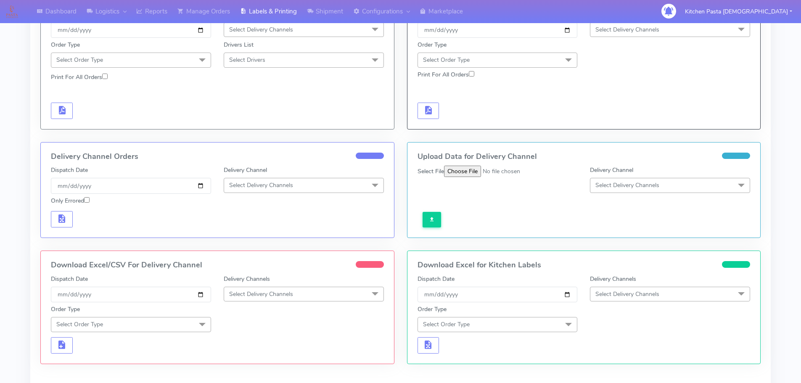
scroll to position [42, 0]
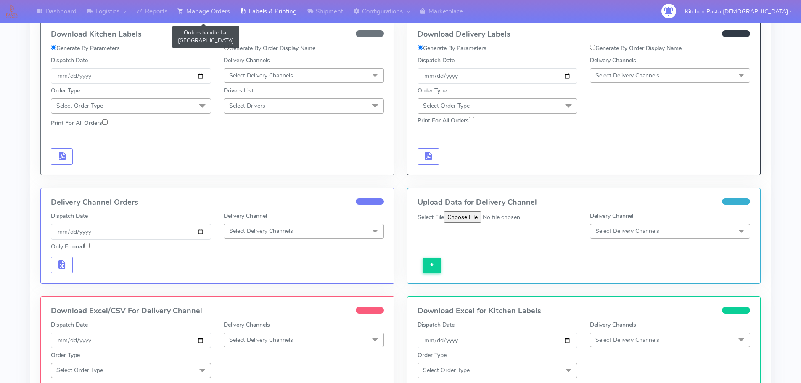
click at [200, 16] on link "Manage Orders" at bounding box center [203, 11] width 63 height 23
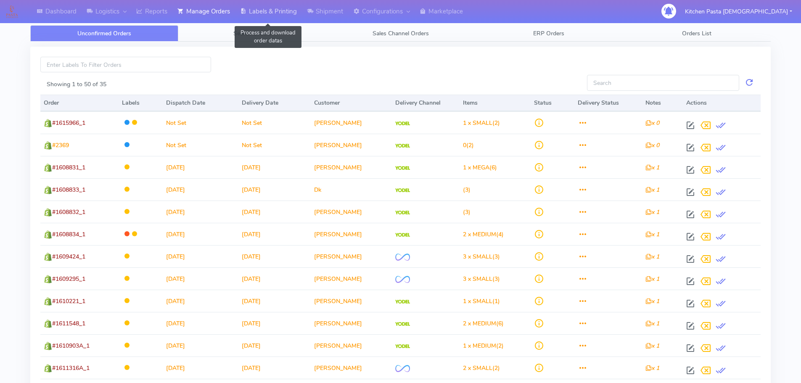
click at [251, 13] on link "Labels & Printing" at bounding box center [268, 11] width 67 height 23
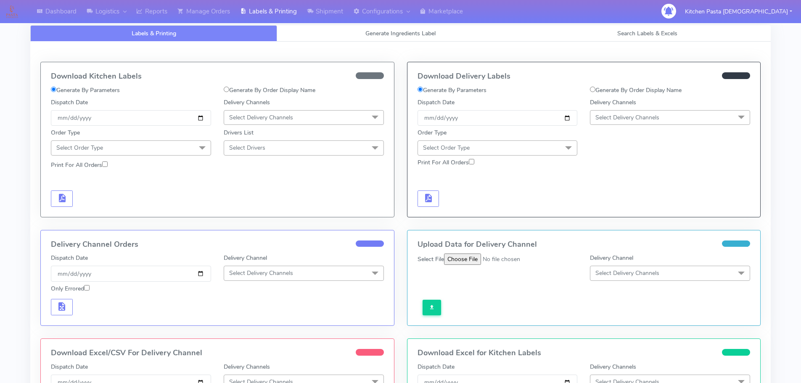
click at [614, 91] on label "Generate By Order Display Name" at bounding box center [636, 90] width 92 height 9
click at [595, 91] on input "Generate By Order Display Name" at bounding box center [592, 89] width 5 height 5
radio input "true"
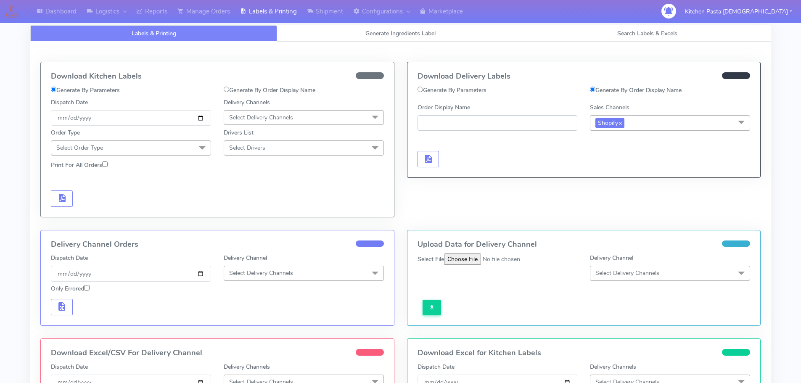
paste input "#1615935_1"
type input "#1615935_1"
click at [430, 165] on button "button" at bounding box center [428, 159] width 22 height 16
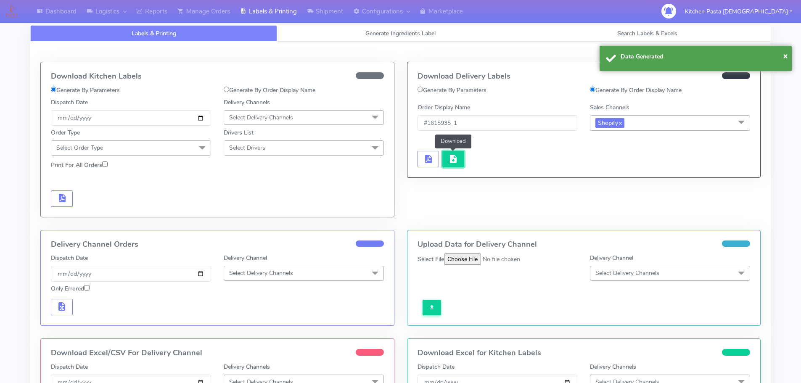
click at [455, 160] on span "button" at bounding box center [453, 161] width 10 height 8
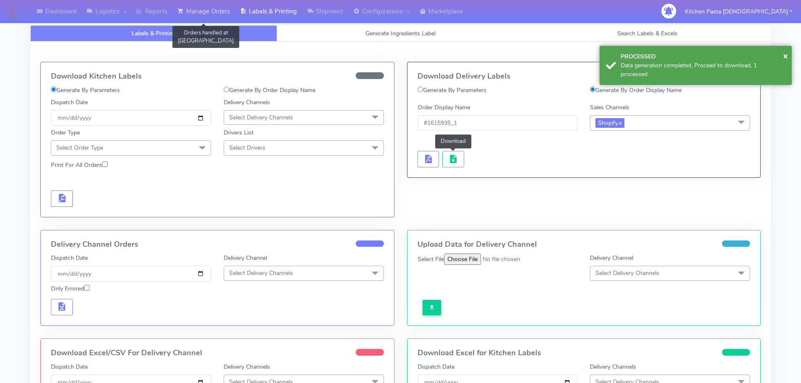
drag, startPoint x: 206, startPoint y: 5, endPoint x: 225, endPoint y: 22, distance: 26.5
click at [206, 5] on link "Manage Orders" at bounding box center [203, 11] width 63 height 23
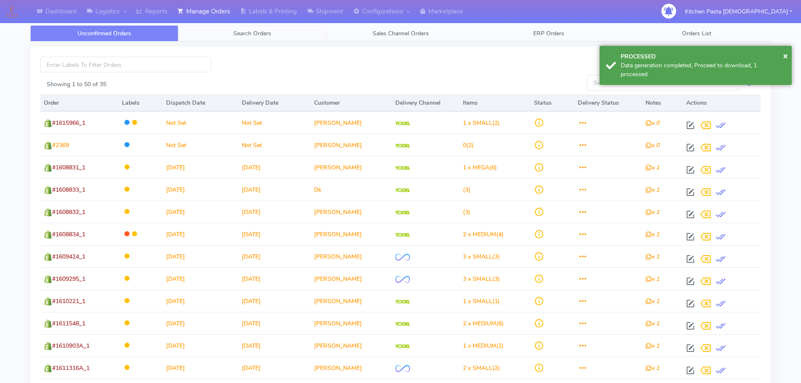
click at [244, 36] on span "Search Orders" at bounding box center [252, 33] width 38 height 8
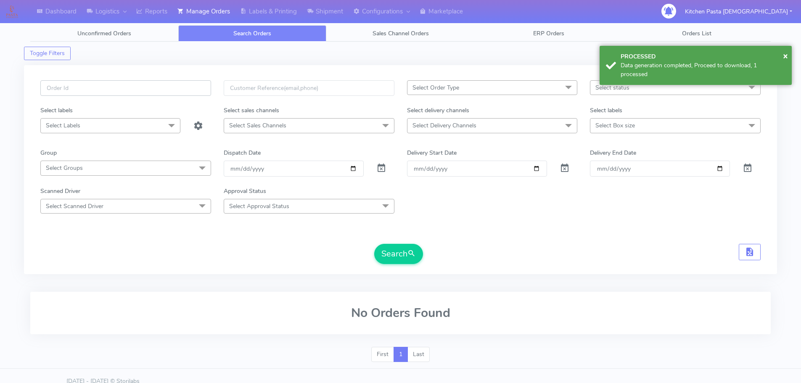
paste input "#1615935_1"
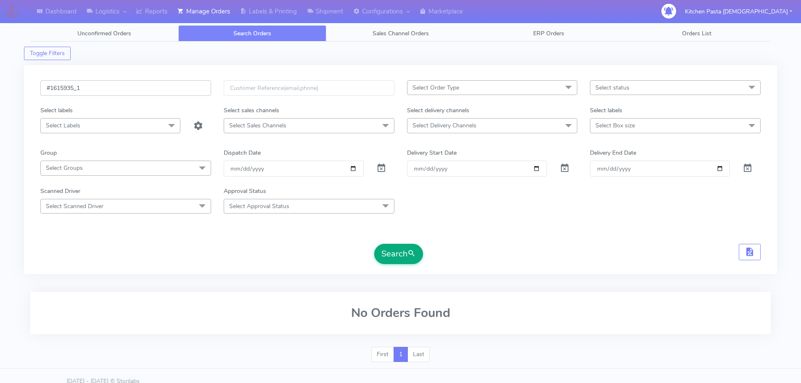
type input "#1615935_1"
click at [400, 261] on button "Search" at bounding box center [398, 254] width 49 height 20
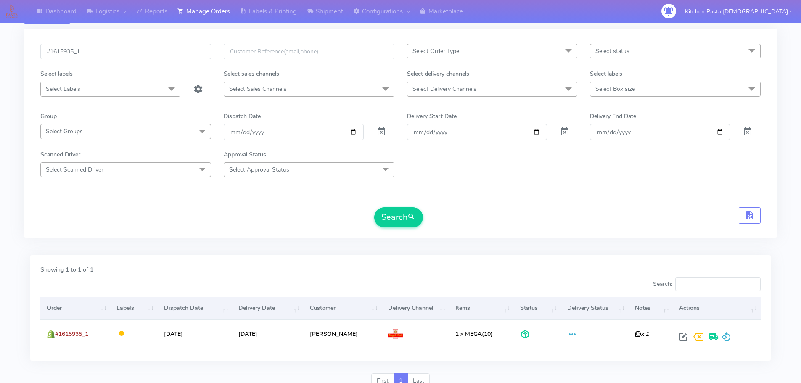
scroll to position [74, 0]
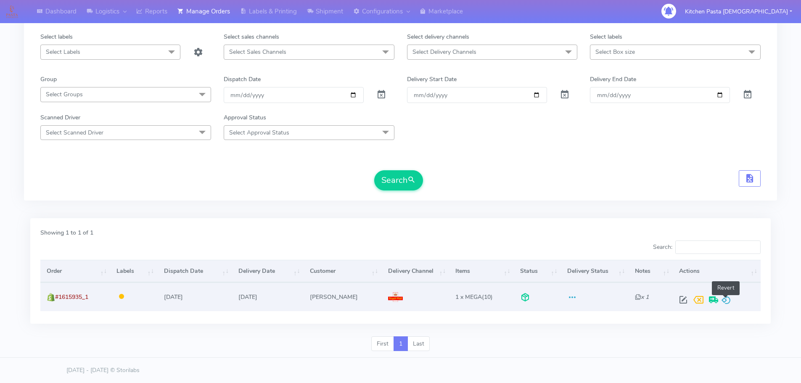
click at [721, 300] on span at bounding box center [726, 302] width 10 height 8
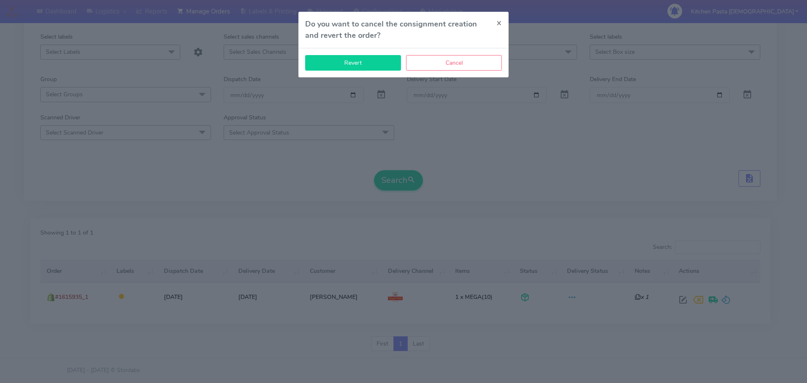
click at [351, 69] on button "Revert" at bounding box center [353, 63] width 96 height 16
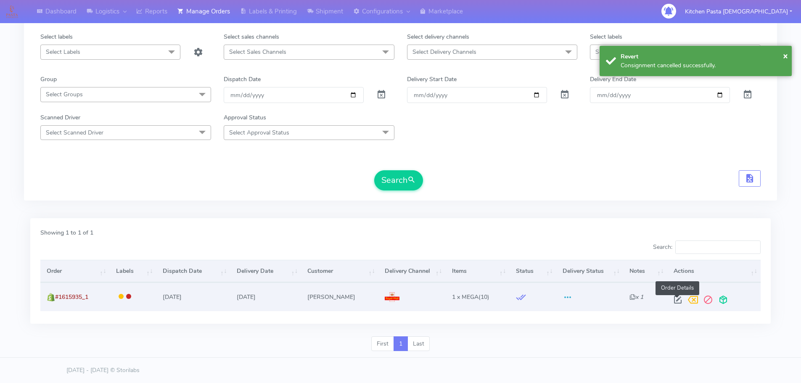
click at [677, 302] on span at bounding box center [677, 302] width 15 height 8
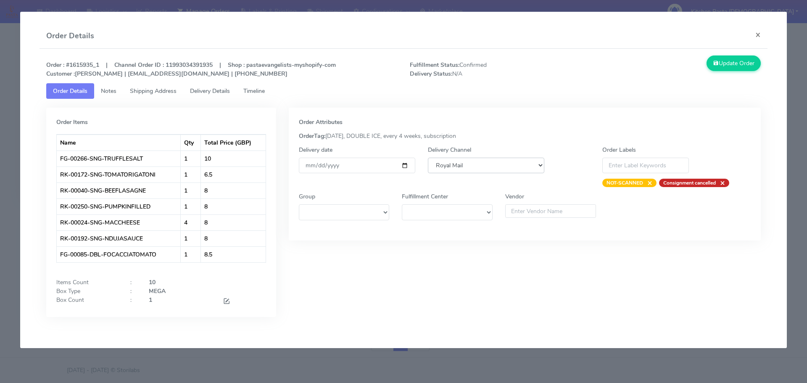
click at [463, 161] on select "DHL OnFleet Royal Mail DPD Yodel MaxOptra Amazon Collection" at bounding box center [486, 166] width 116 height 16
select select "5"
click at [428, 158] on select "DHL OnFleet Royal Mail DPD Yodel MaxOptra Amazon Collection" at bounding box center [486, 166] width 116 height 16
click at [727, 67] on button "Update Order" at bounding box center [734, 63] width 55 height 16
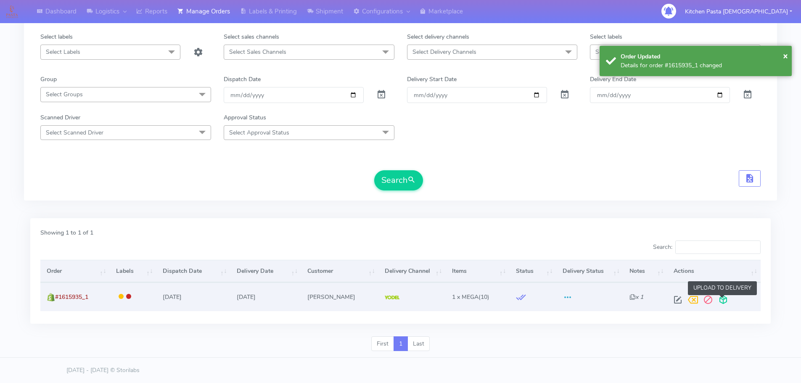
click at [720, 299] on span at bounding box center [722, 302] width 15 height 8
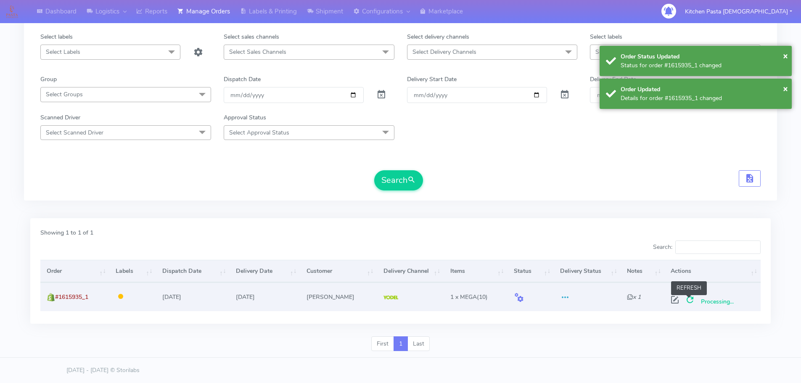
click at [691, 298] on span at bounding box center [689, 302] width 15 height 8
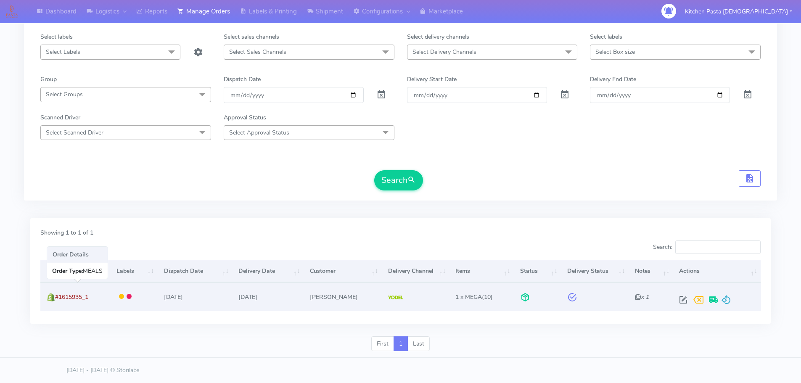
drag, startPoint x: 107, startPoint y: 289, endPoint x: 57, endPoint y: 305, distance: 52.9
click at [57, 305] on td "#1615935_1" at bounding box center [75, 296] width 70 height 28
copy span "#1615935_1"
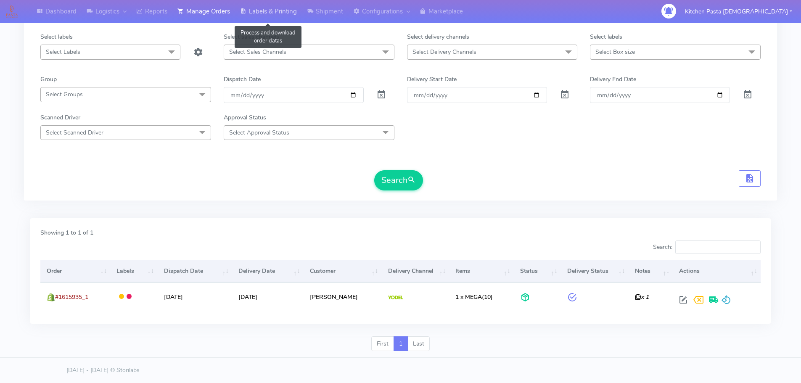
click at [279, 3] on link "Labels & Printing" at bounding box center [268, 11] width 67 height 23
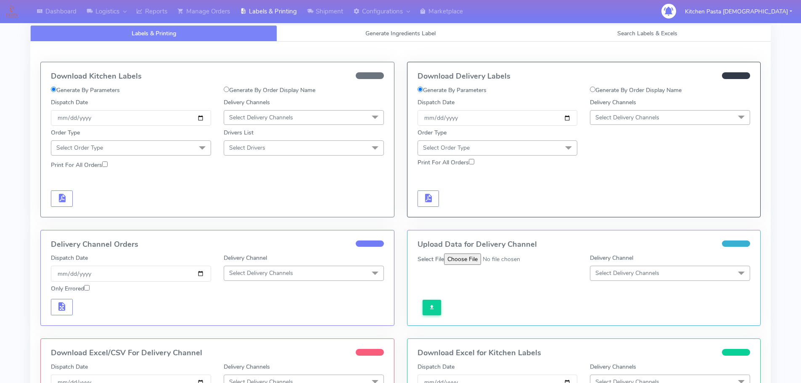
click at [612, 89] on label "Generate By Order Display Name" at bounding box center [636, 90] width 92 height 9
click at [595, 89] on input "Generate By Order Display Name" at bounding box center [592, 89] width 5 height 5
radio input "true"
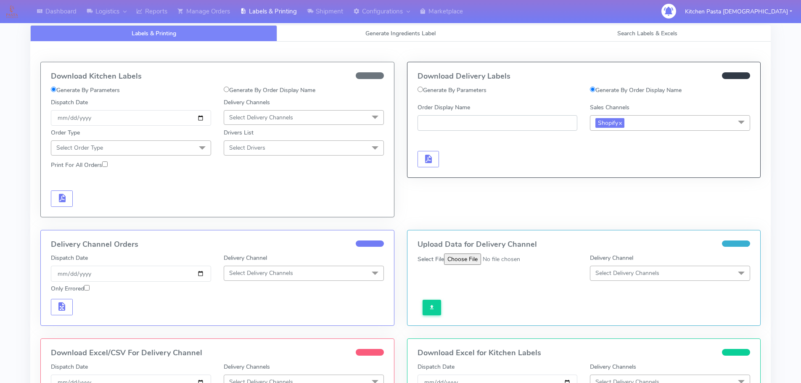
paste input "#1615935_1"
type input "#1615935_1"
click at [430, 157] on span "button" at bounding box center [428, 161] width 10 height 8
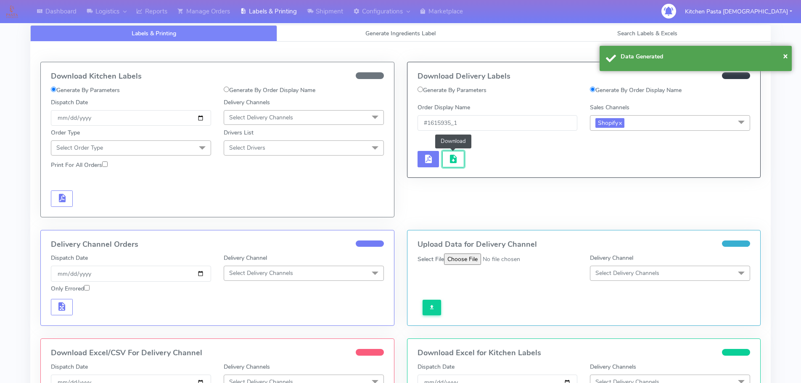
click at [446, 157] on button "button" at bounding box center [453, 159] width 22 height 16
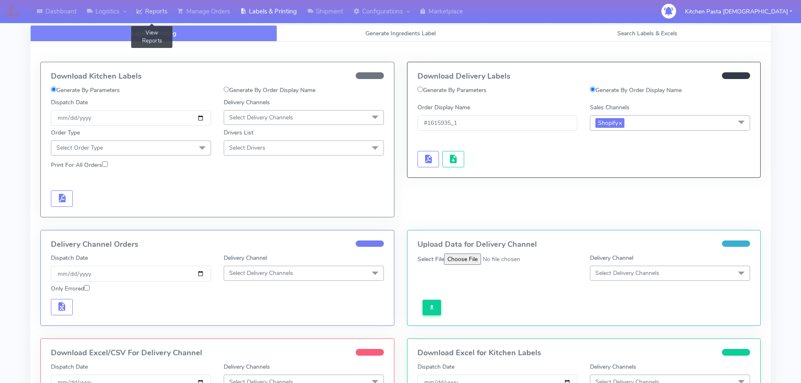
click at [153, 10] on link "Reports" at bounding box center [151, 11] width 41 height 23
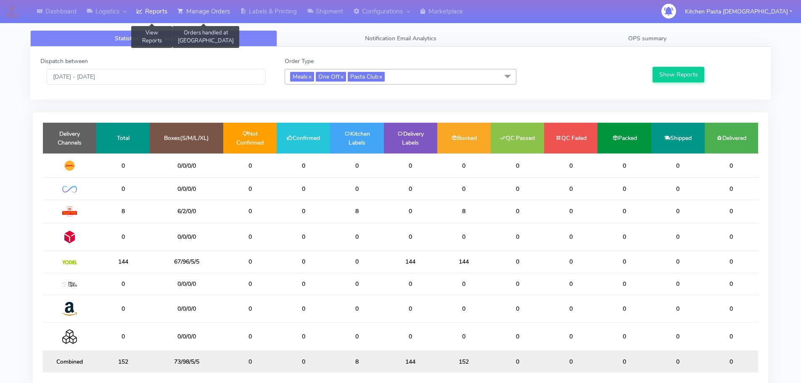
drag, startPoint x: 213, startPoint y: 6, endPoint x: 200, endPoint y: 4, distance: 12.4
click at [213, 6] on link "Manage Orders" at bounding box center [203, 11] width 63 height 23
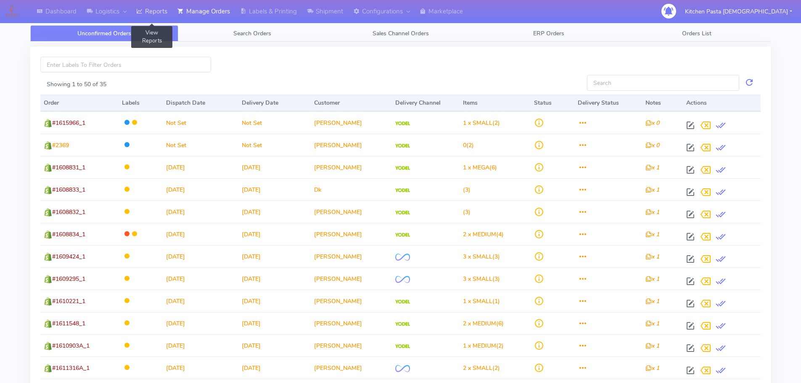
click at [156, 9] on link "Reports" at bounding box center [151, 11] width 41 height 23
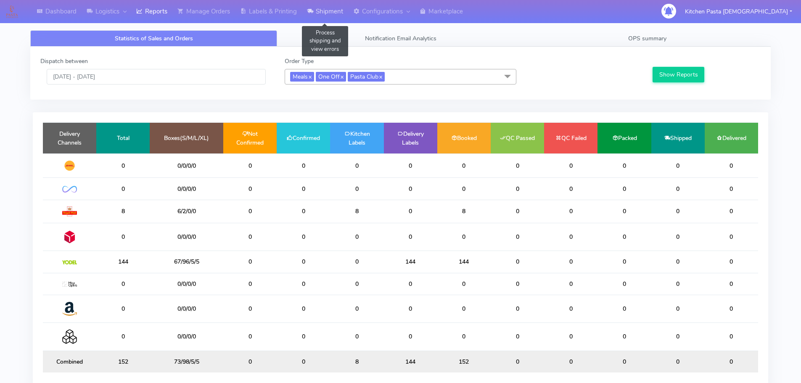
click at [318, 8] on link "Shipment" at bounding box center [325, 11] width 46 height 23
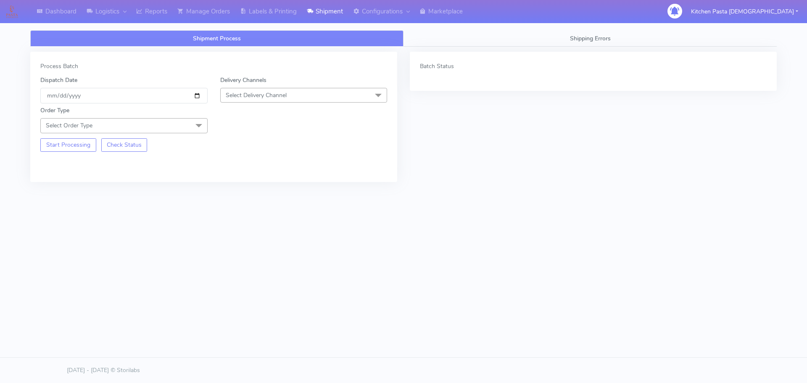
click at [301, 103] on span "Select Delivery Channel" at bounding box center [303, 95] width 167 height 15
click at [232, 185] on li "Yodel" at bounding box center [304, 190] width 166 height 14
click at [193, 123] on span at bounding box center [198, 126] width 17 height 16
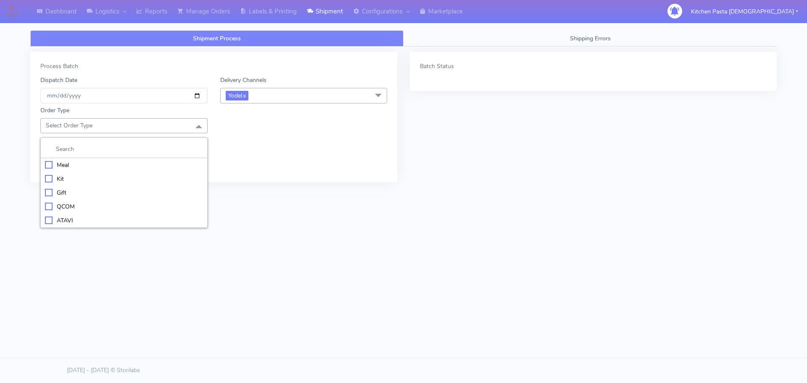
click at [55, 178] on div "Kit" at bounding box center [124, 178] width 158 height 9
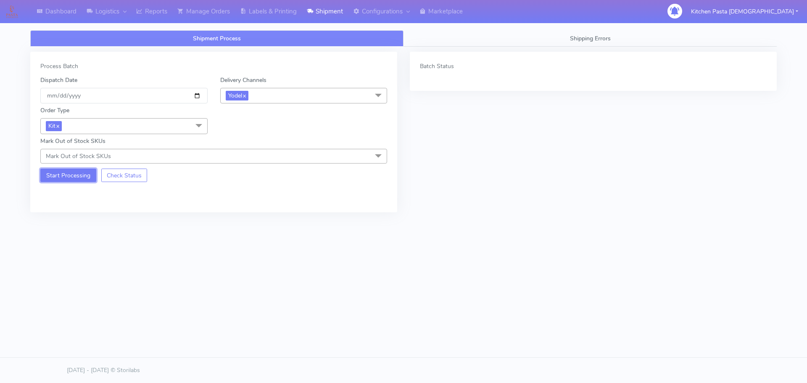
click at [60, 177] on button "Start Processing" at bounding box center [68, 175] width 56 height 13
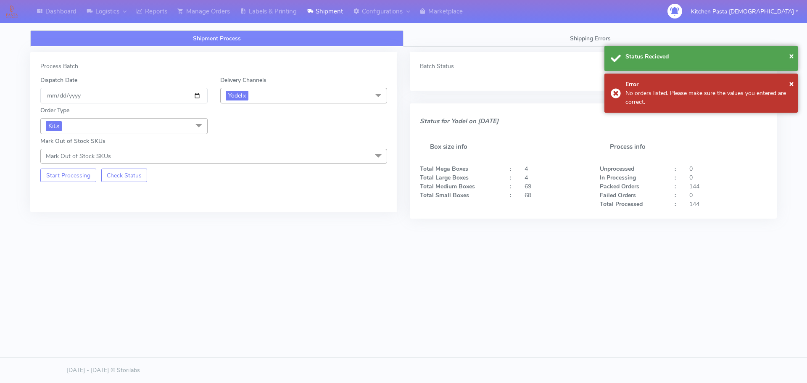
click at [110, 128] on span "Kit x" at bounding box center [123, 126] width 167 height 16
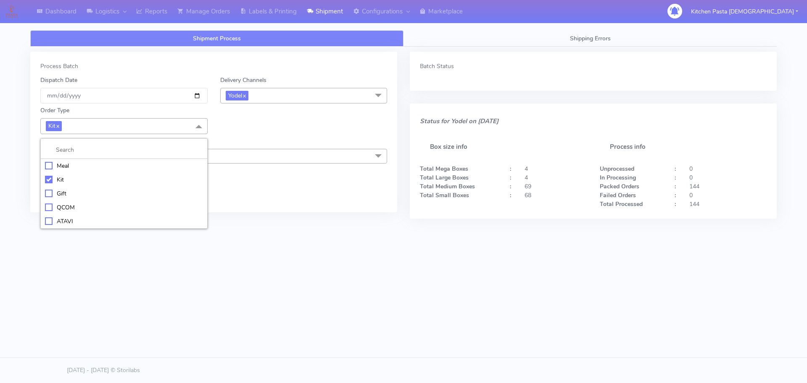
click at [55, 215] on li "ATAVI" at bounding box center [124, 221] width 166 height 14
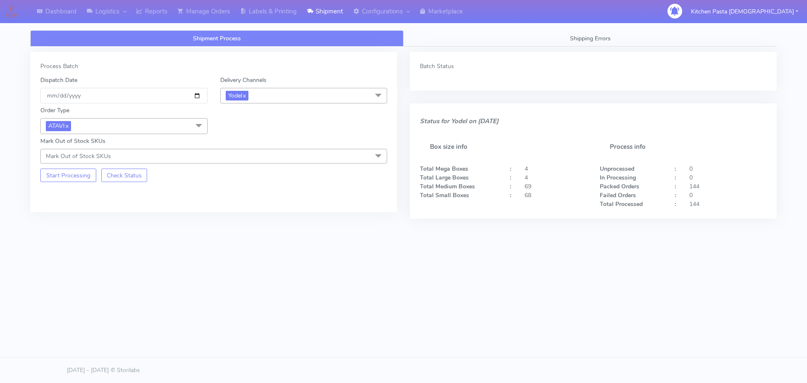
click at [72, 182] on div "Process Batch Dispatch Date [DATE] Delivery Channels Yodel x DHL OnFleet Royal …" at bounding box center [213, 132] width 367 height 161
click at [74, 175] on button "Start Processing" at bounding box center [68, 175] width 56 height 13
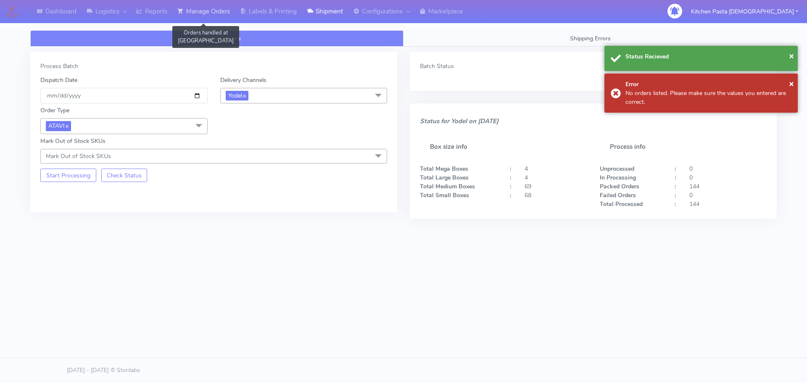
click at [218, 11] on link "Manage Orders" at bounding box center [203, 11] width 63 height 23
